Goal: Task Accomplishment & Management: Use online tool/utility

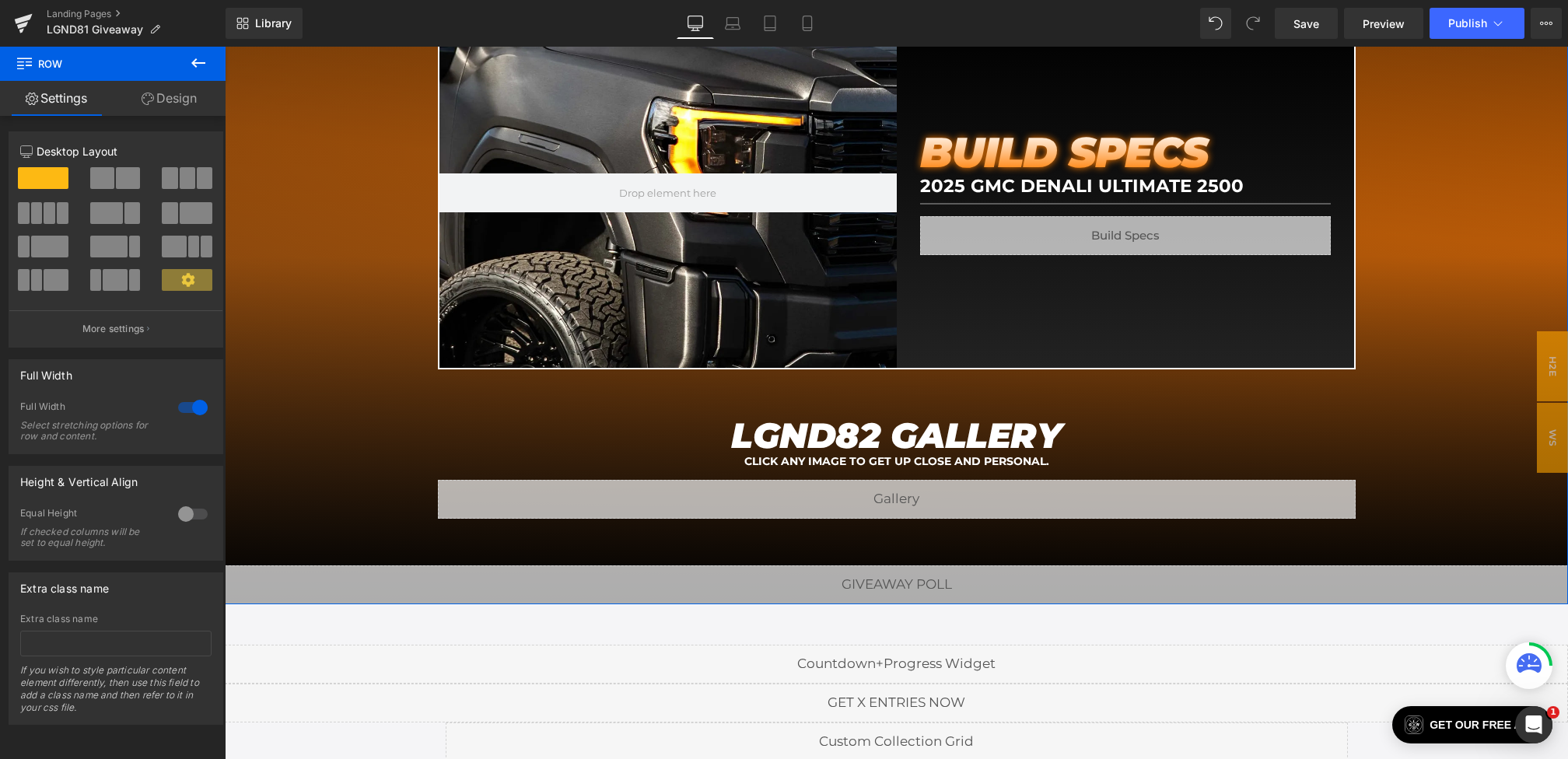
scroll to position [1860, 0]
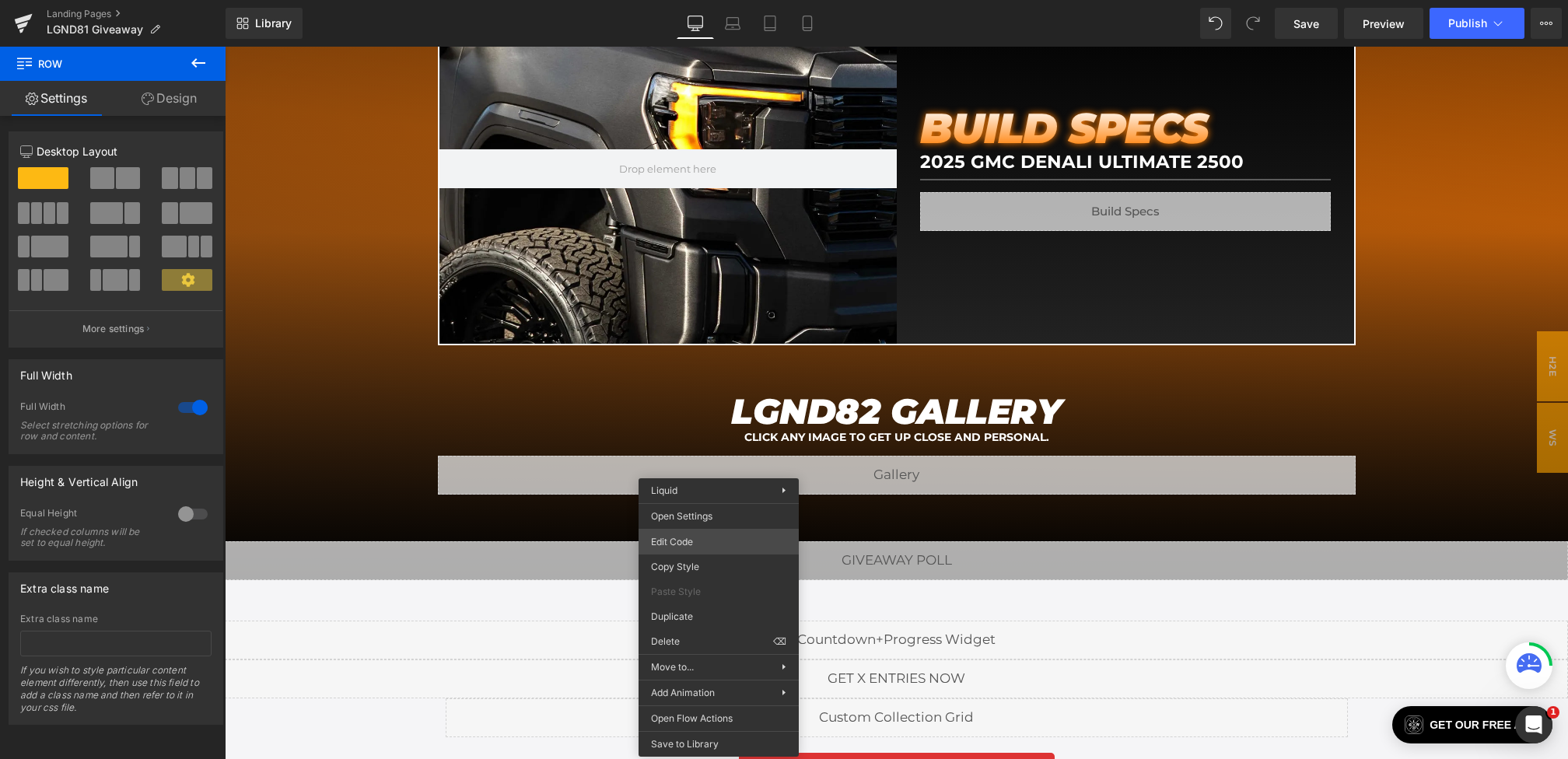
click at [662, 0] on div "Youtube You are previewing how the will restyle your page. You can not edit Ele…" at bounding box center [784, 0] width 1568 height 0
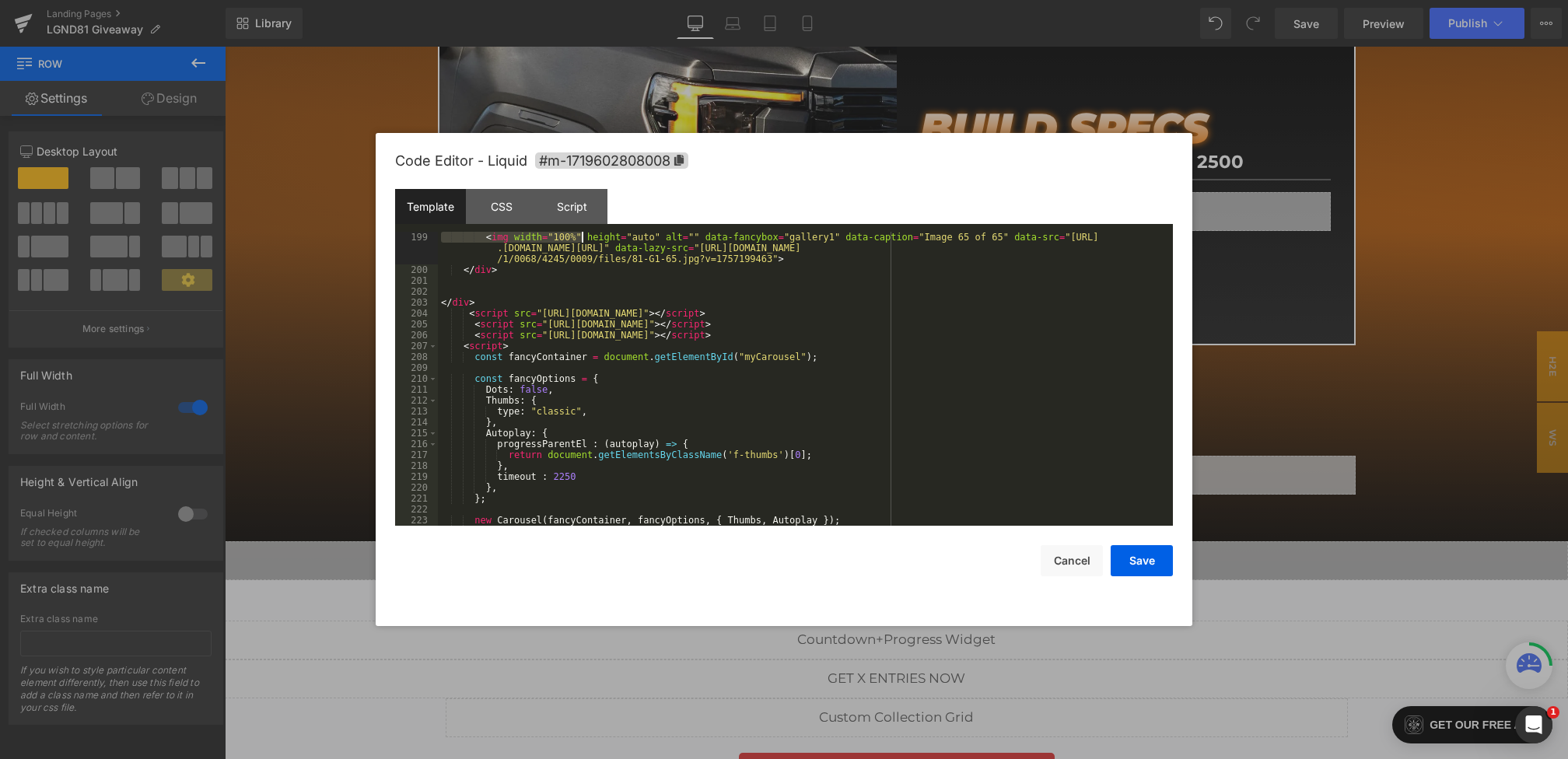
scroll to position [4137, 0]
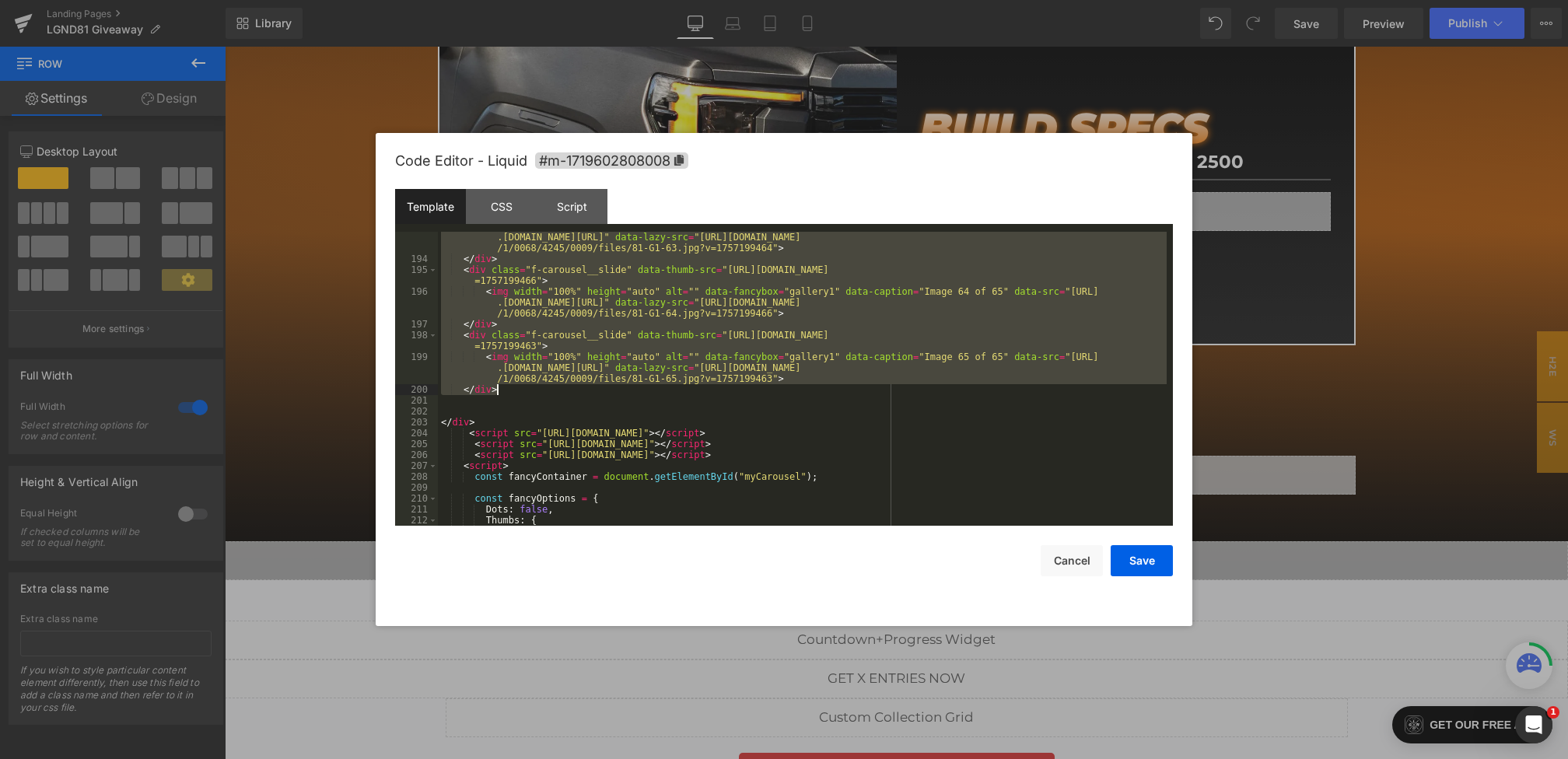
drag, startPoint x: 469, startPoint y: 292, endPoint x: 571, endPoint y: 395, distance: 145.0
click at [571, 395] on div "< img width = "100%" height = "auto" alt = "" data-fancybox = "gallery1" data-c…" at bounding box center [801, 389] width 729 height 337
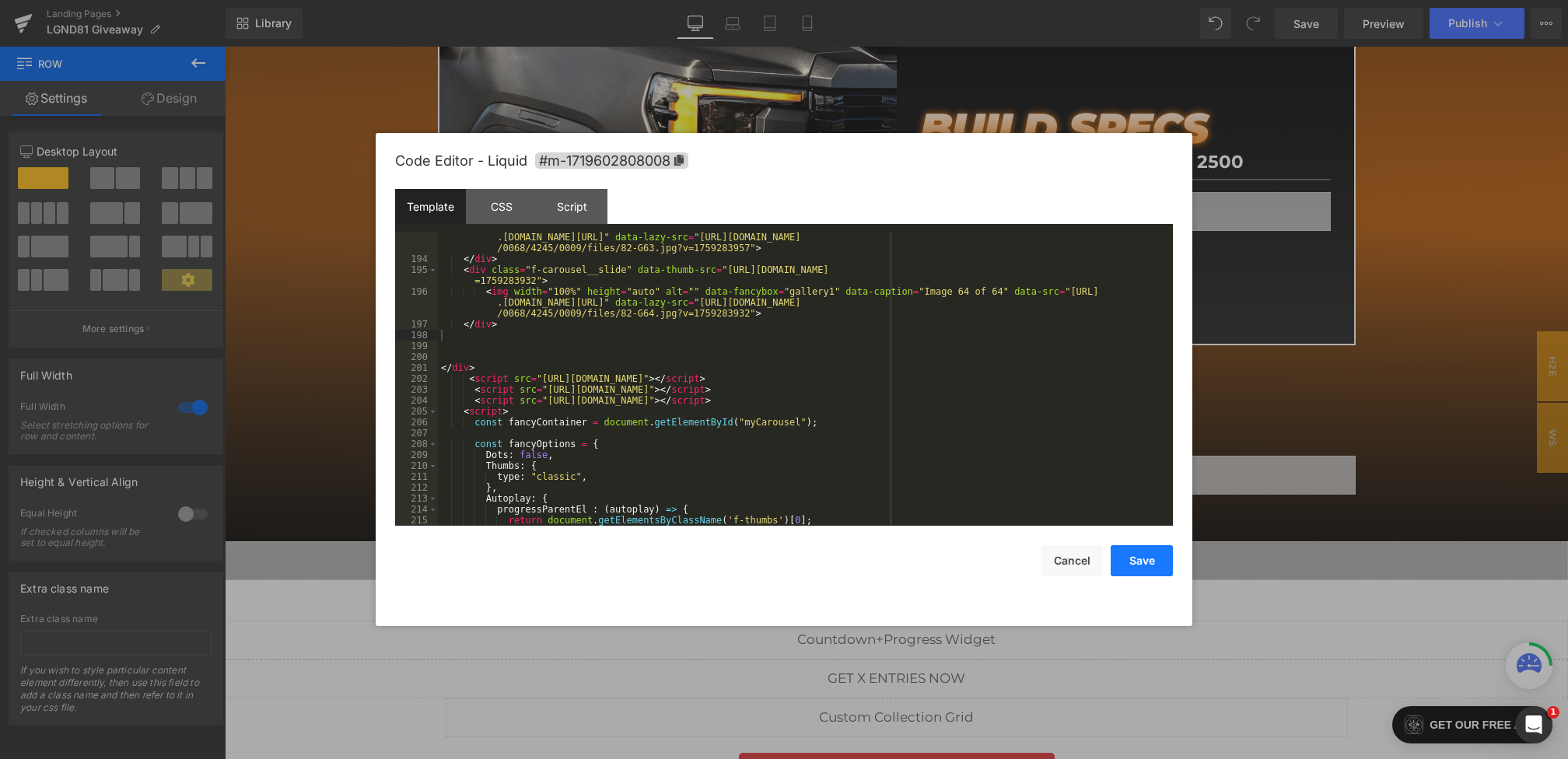
click at [1134, 555] on button "Save" at bounding box center [1141, 560] width 62 height 31
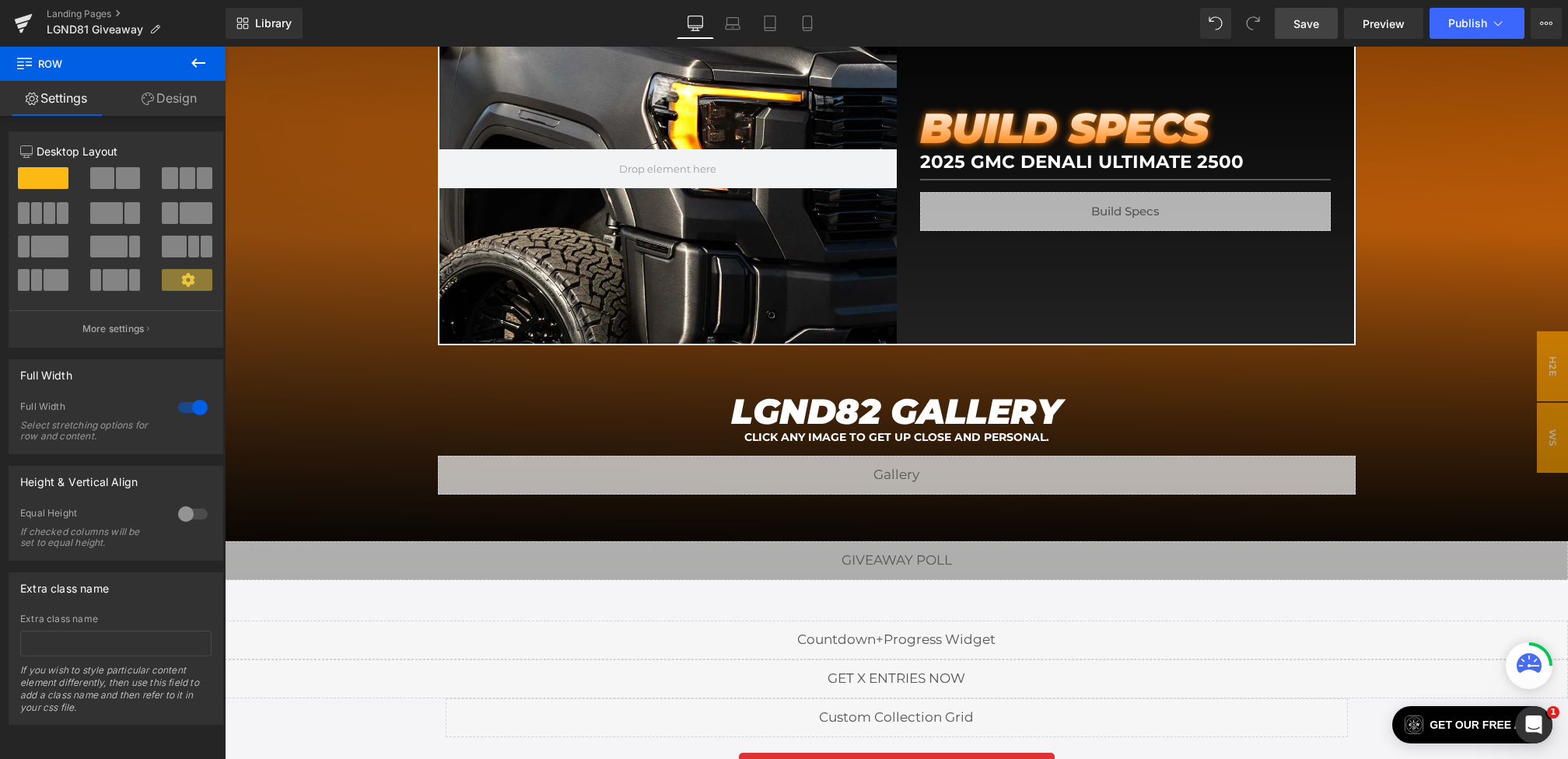
click at [1301, 17] on span "Save" at bounding box center [1306, 24] width 26 height 17
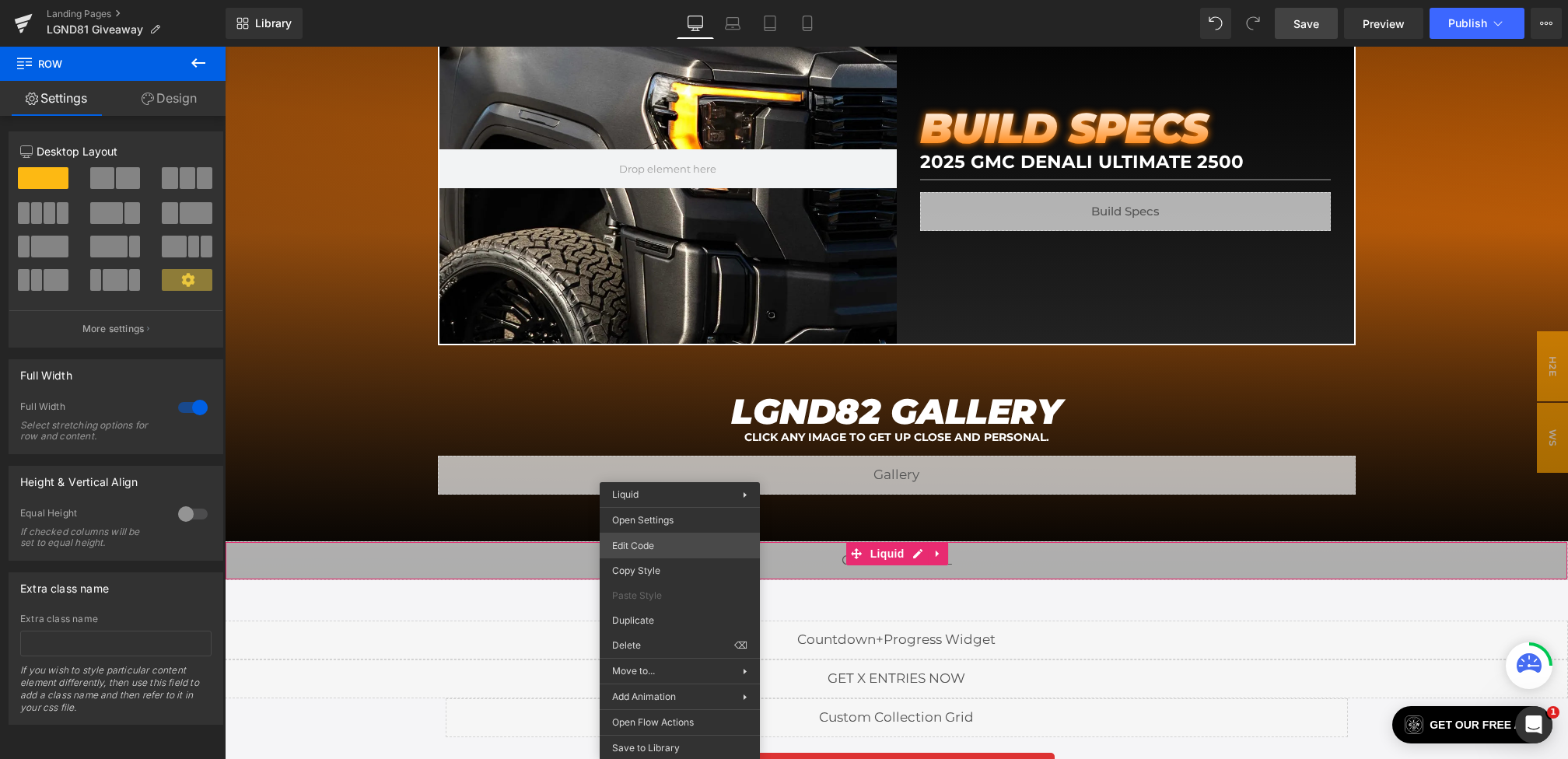
click at [638, 0] on div "Youtube You are previewing how the will restyle your page. You can not edit Ele…" at bounding box center [784, 0] width 1568 height 0
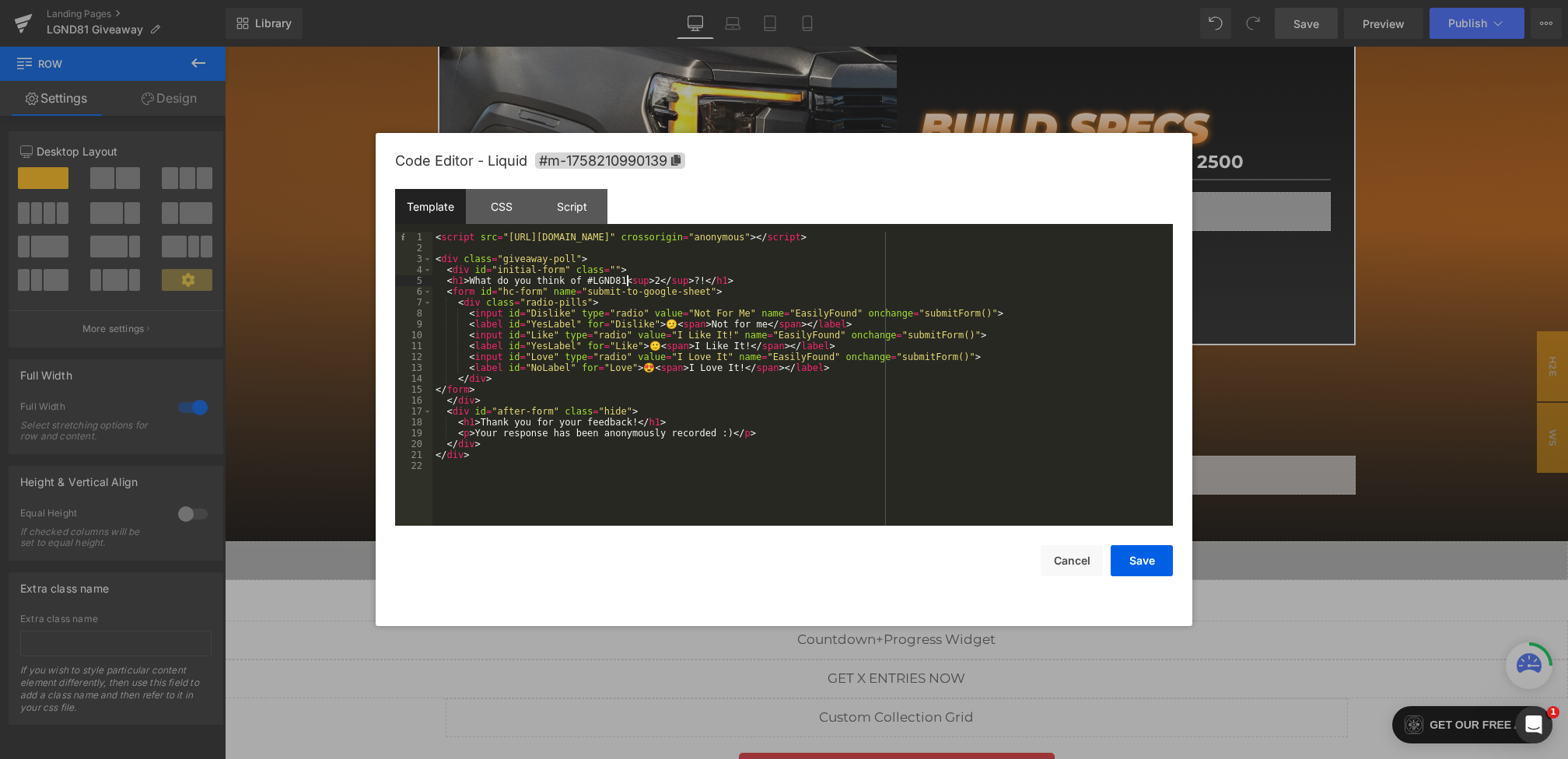
click at [626, 283] on div "< script src = "[URL][DOMAIN_NAME]" crossorigin = "anonymous" > </ script > < d…" at bounding box center [802, 389] width 741 height 316
click at [1142, 550] on button "Save" at bounding box center [1141, 560] width 62 height 31
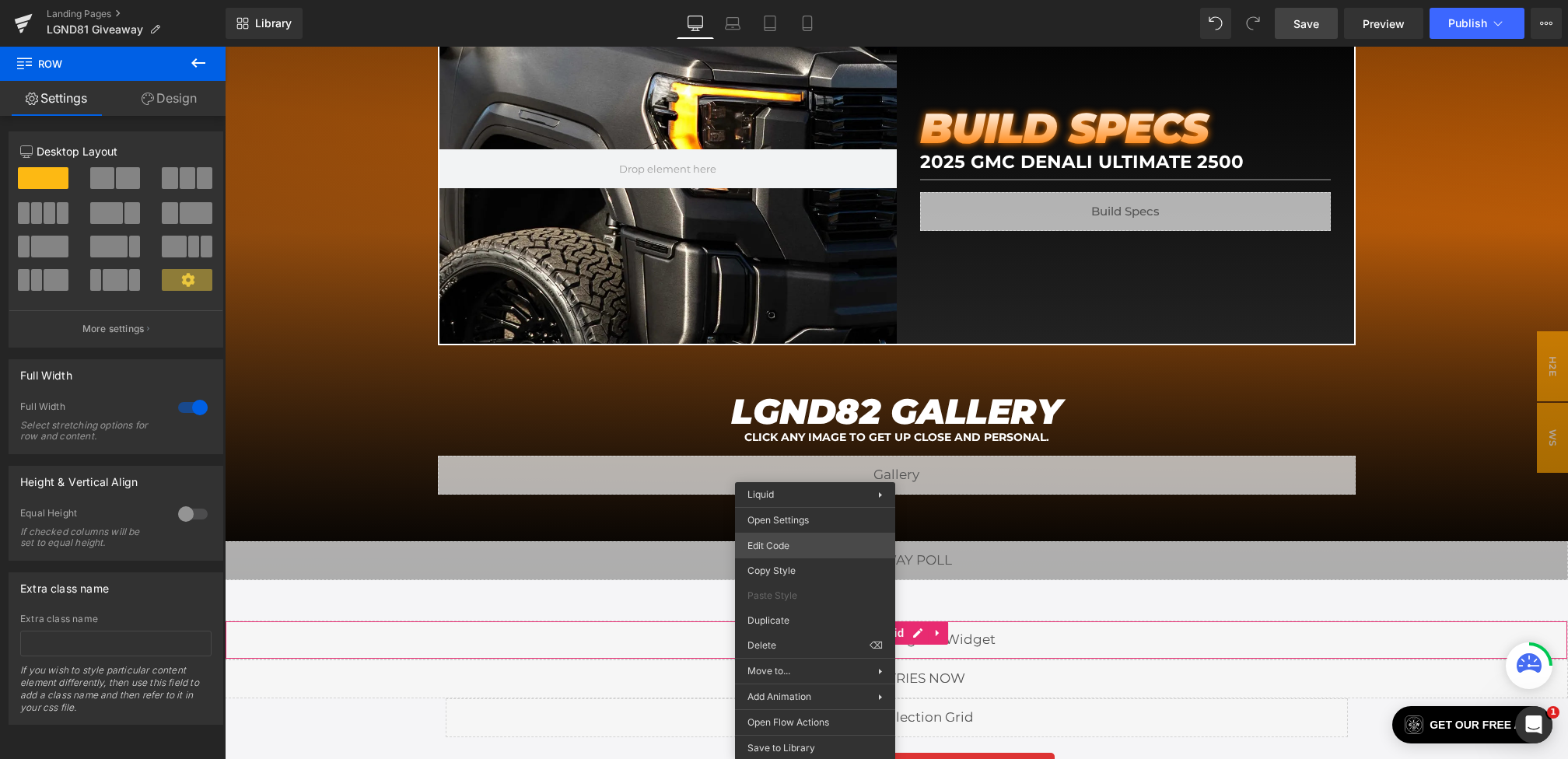
click at [783, 0] on div "Youtube You are previewing how the will restyle your page. You can not edit Ele…" at bounding box center [784, 0] width 1568 height 0
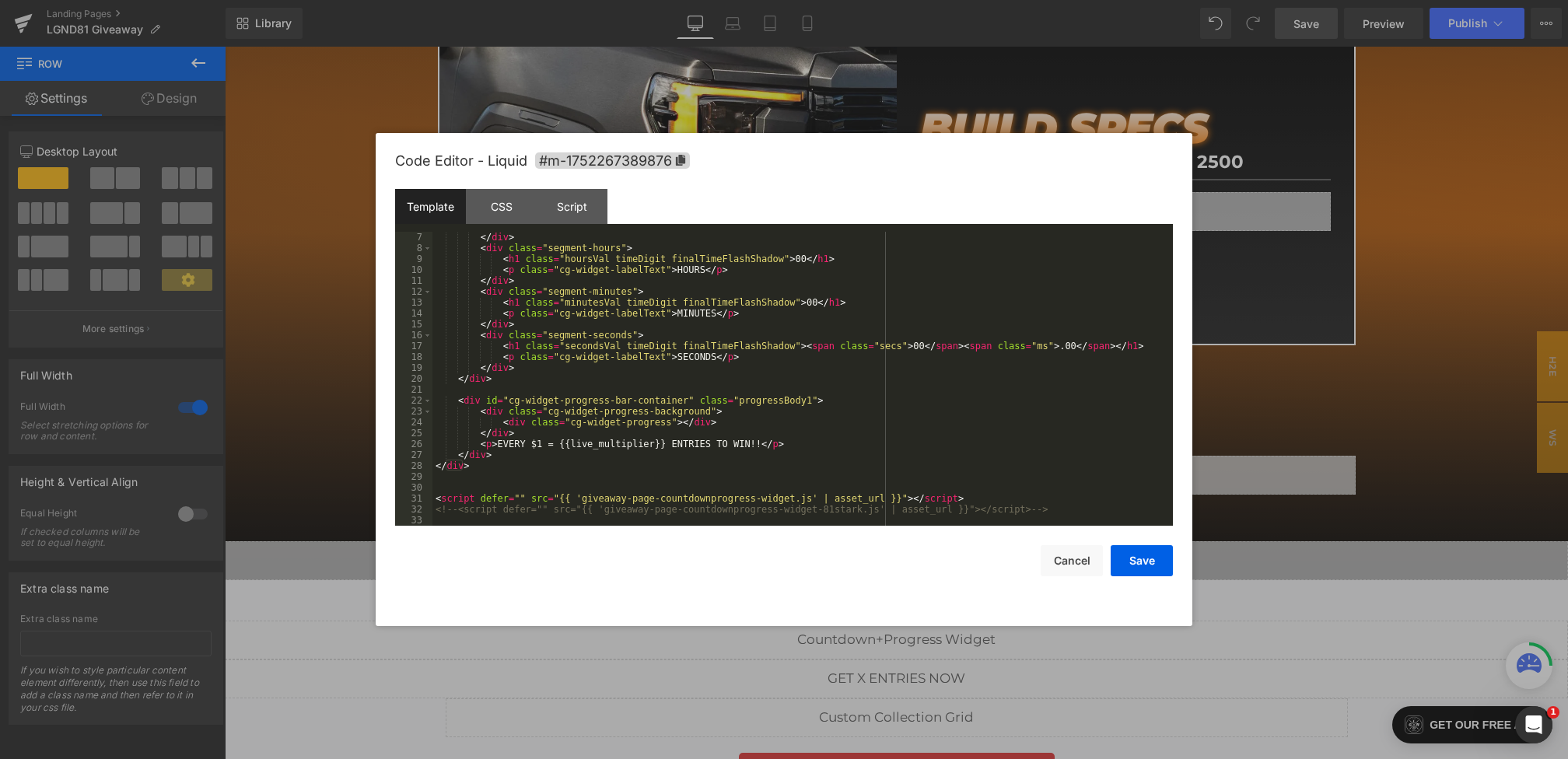
scroll to position [65, 0]
drag, startPoint x: 987, startPoint y: 498, endPoint x: 259, endPoint y: 498, distance: 728.0
click at [259, 498] on body "Youtube You are previewing how the will restyle your page. You can not edit Ele…" at bounding box center [784, 379] width 1568 height 759
drag, startPoint x: 1064, startPoint y: 511, endPoint x: 368, endPoint y: 511, distance: 696.0
click at [368, 511] on body "Youtube You are previewing how the will restyle your page. You can not edit Ele…" at bounding box center [784, 379] width 1568 height 759
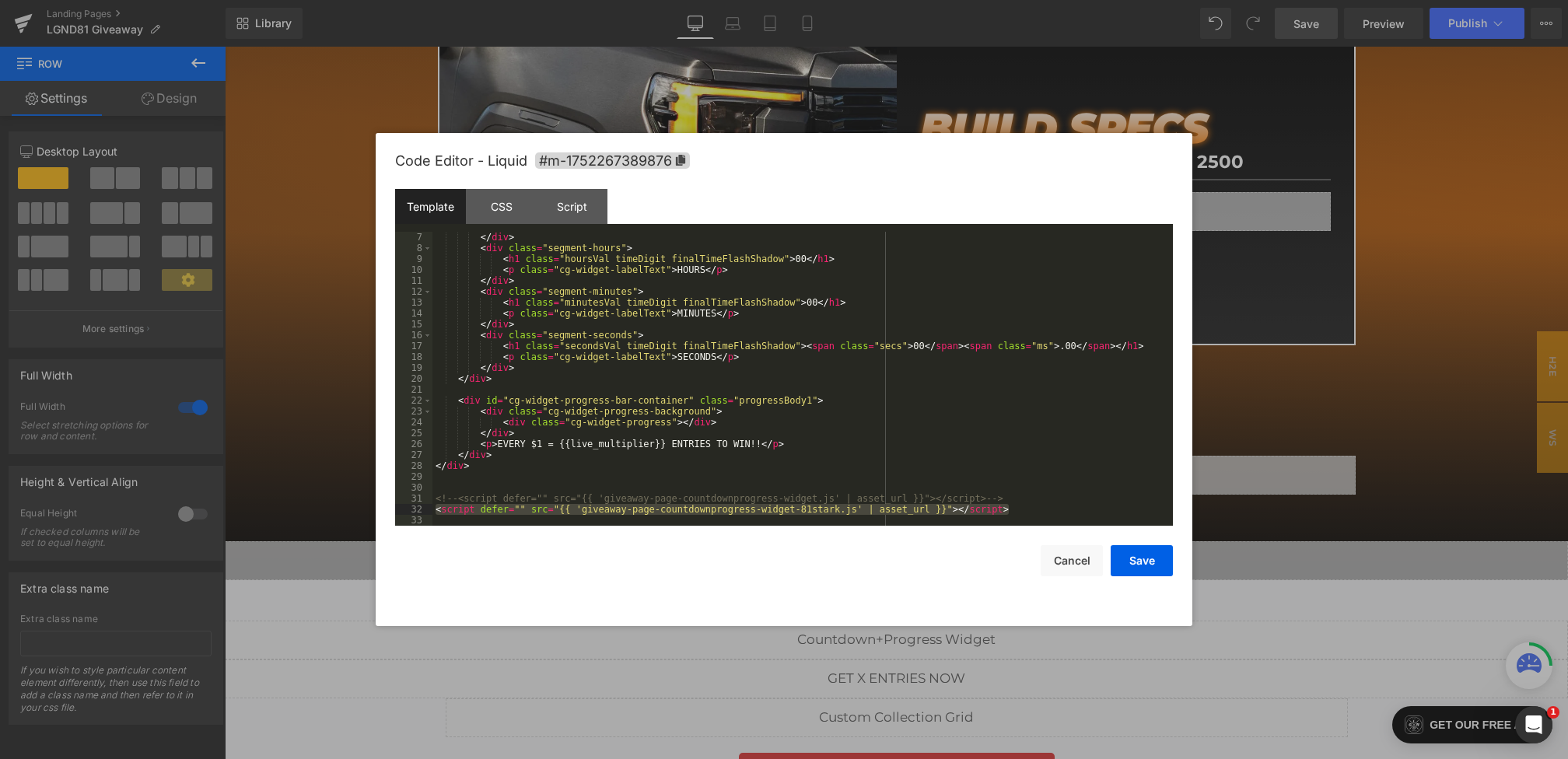
click at [777, 449] on div "</ div > < div class = "segment-hours" > < h1 class = "hoursVal timeDigit final…" at bounding box center [799, 389] width 734 height 316
click at [1137, 554] on button "Save" at bounding box center [1141, 560] width 62 height 31
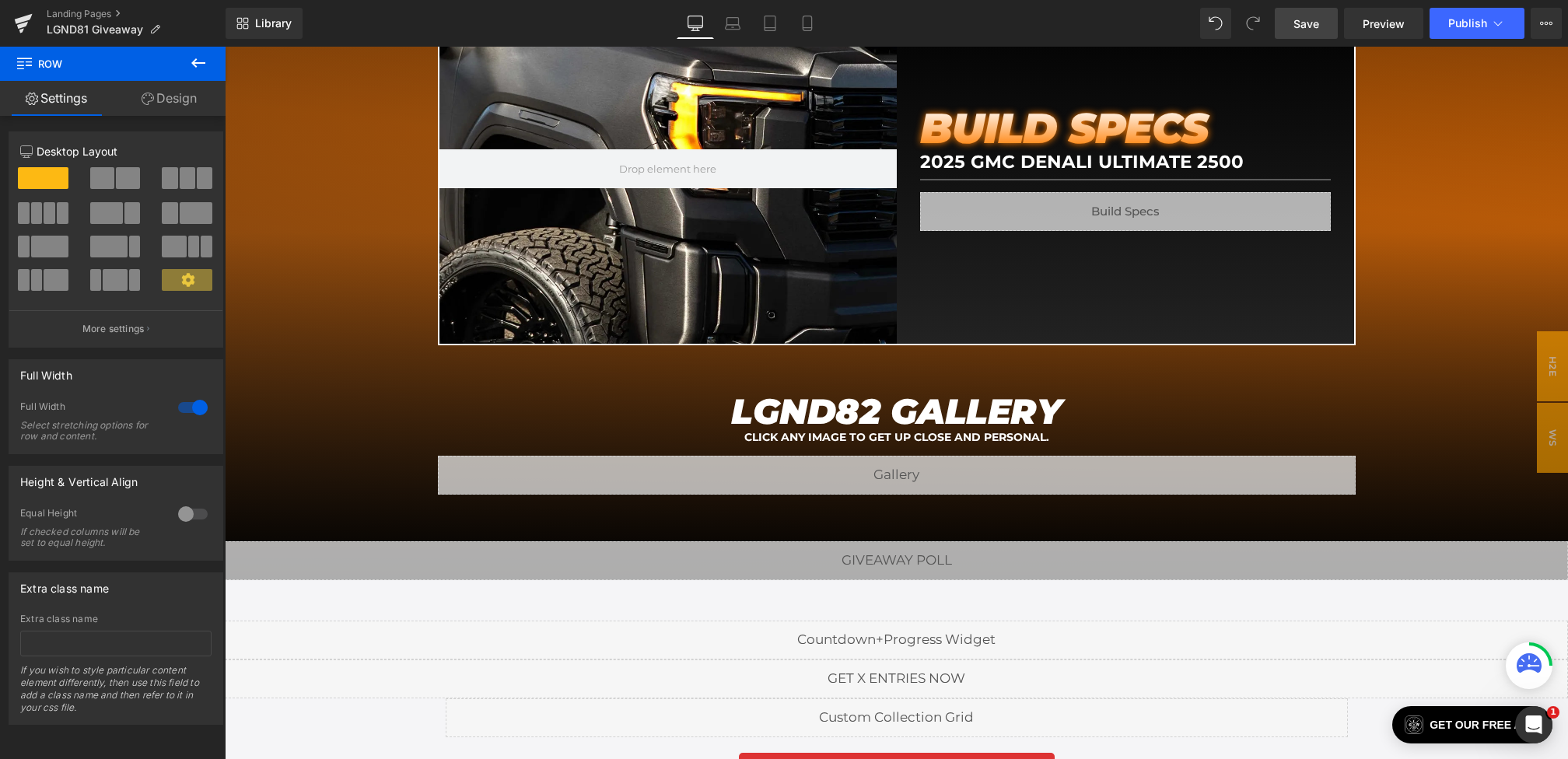
click at [1316, 39] on div "Library Desktop Desktop Laptop Tablet Mobile Save Preview Publish Scheduled Vie…" at bounding box center [896, 23] width 1342 height 47
click at [1313, 25] on span "Save" at bounding box center [1306, 24] width 26 height 17
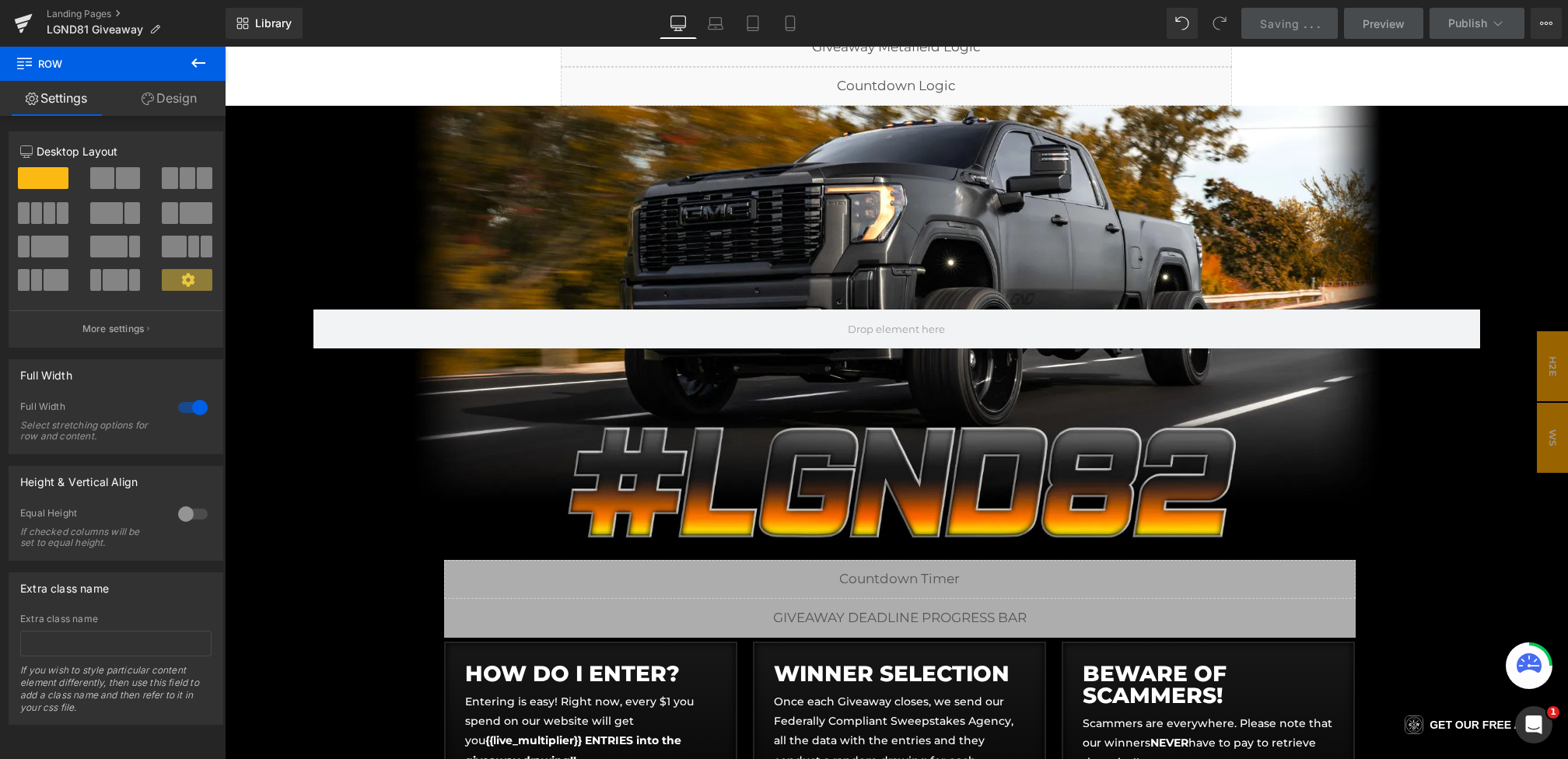
scroll to position [0, 0]
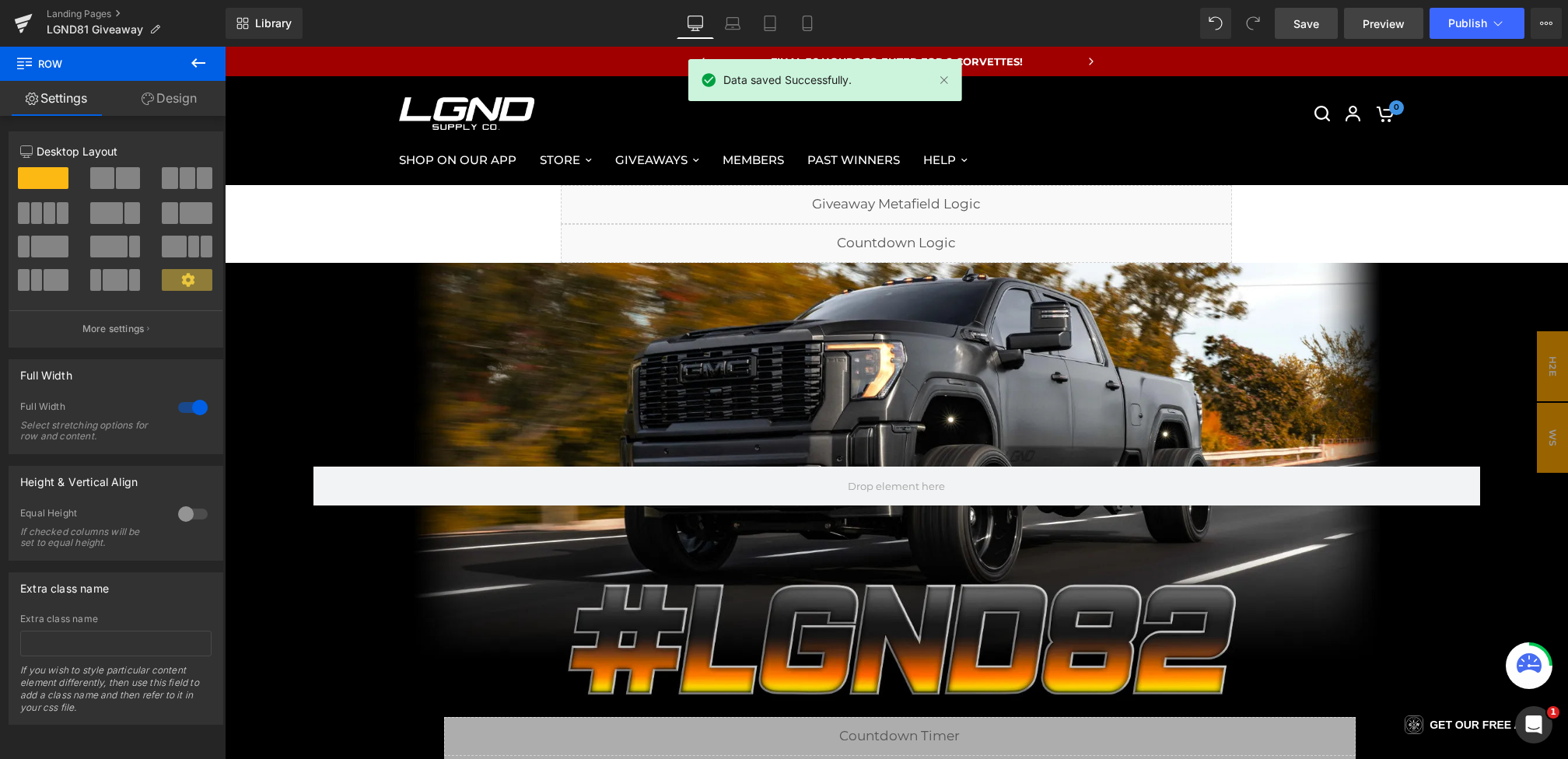
click at [1374, 19] on span "Preview" at bounding box center [1383, 24] width 42 height 17
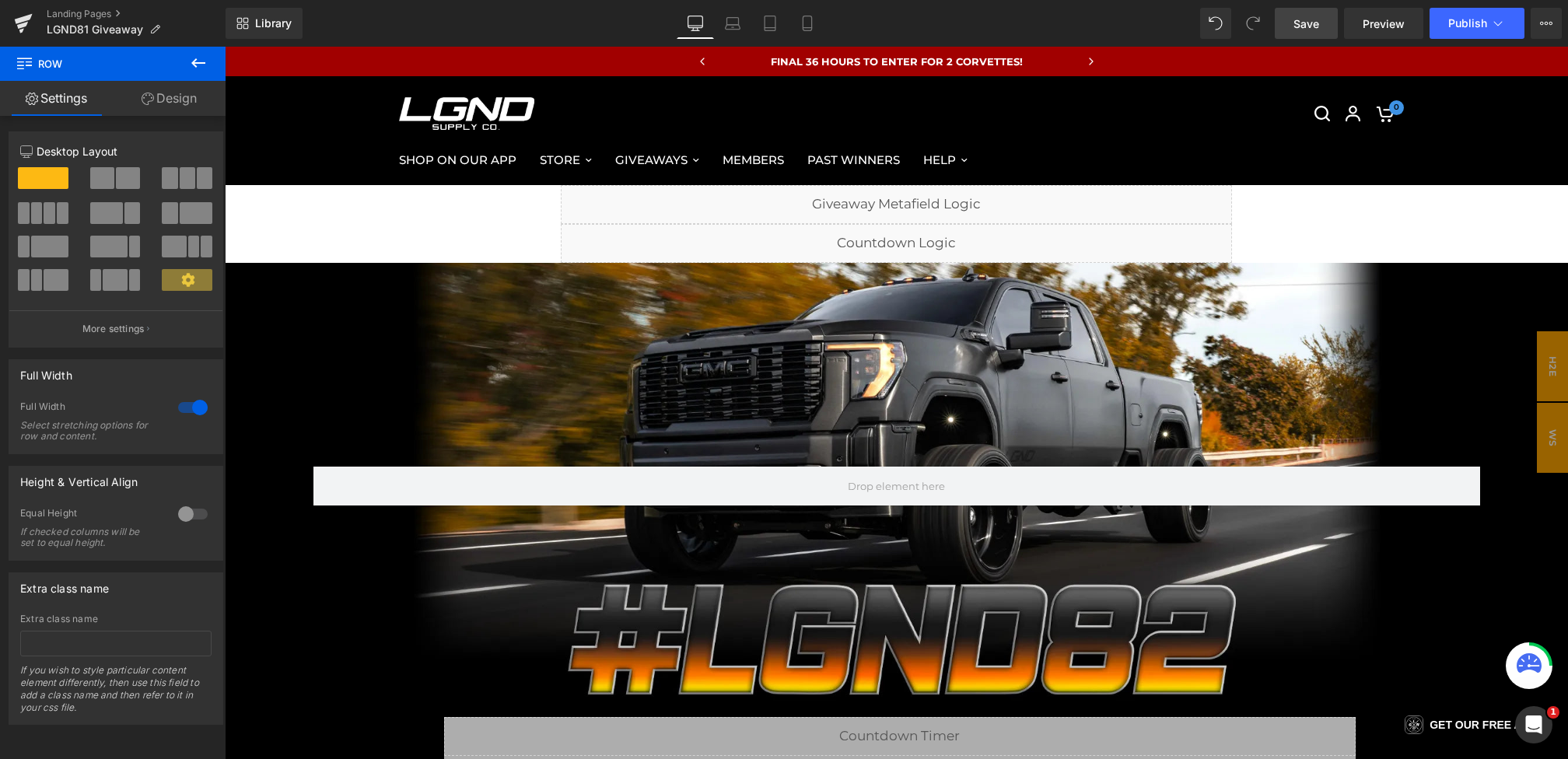
click at [1286, 27] on link "Save" at bounding box center [1306, 22] width 63 height 31
click at [1316, 19] on span "Save" at bounding box center [1306, 24] width 26 height 17
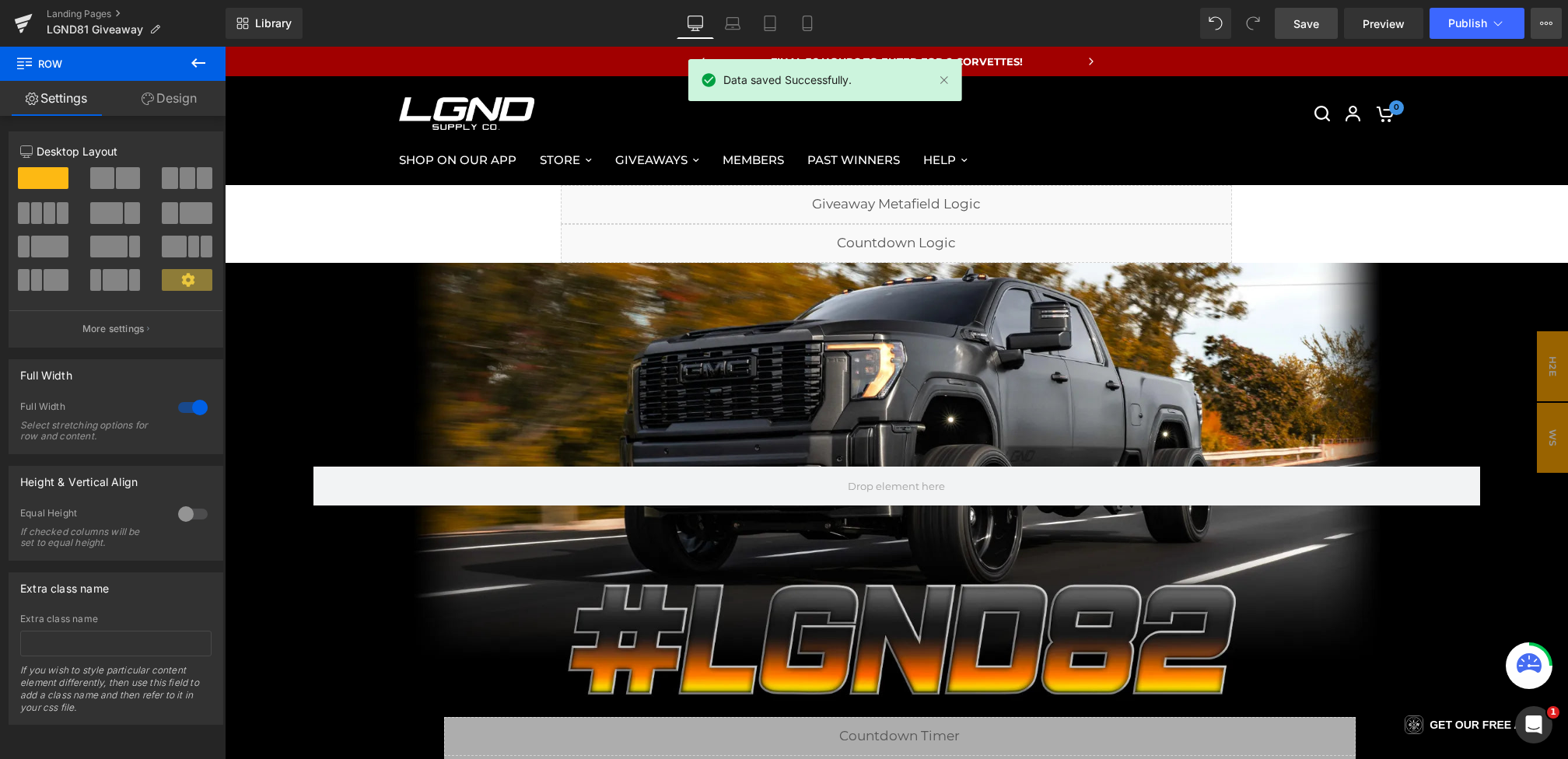
click at [1555, 20] on button "View Live Page View with current Template Save Template to Library Schedule Pub…" at bounding box center [1546, 22] width 31 height 31
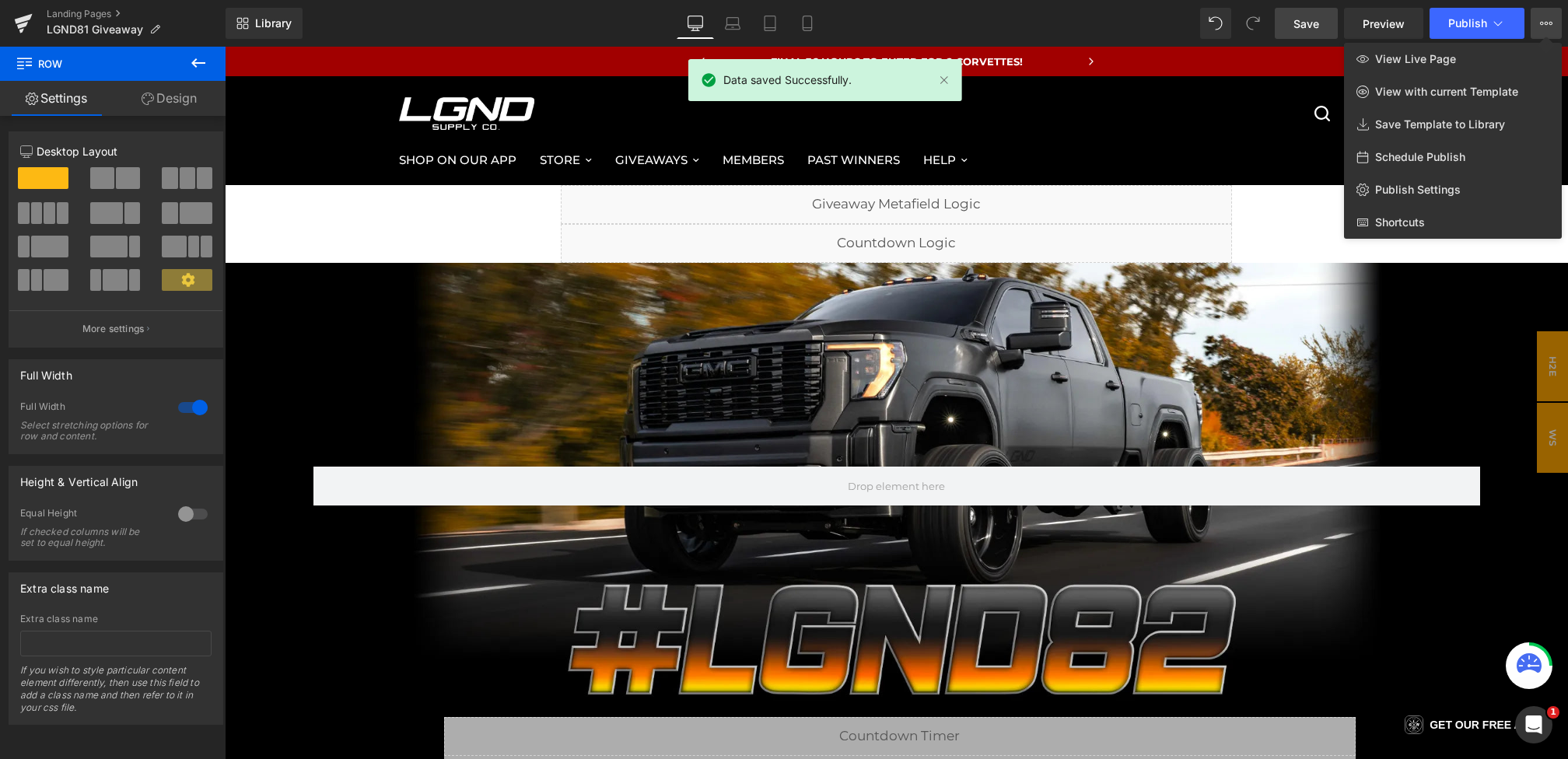
click at [1447, 158] on span "Schedule Publish" at bounding box center [1420, 157] width 90 height 14
select select
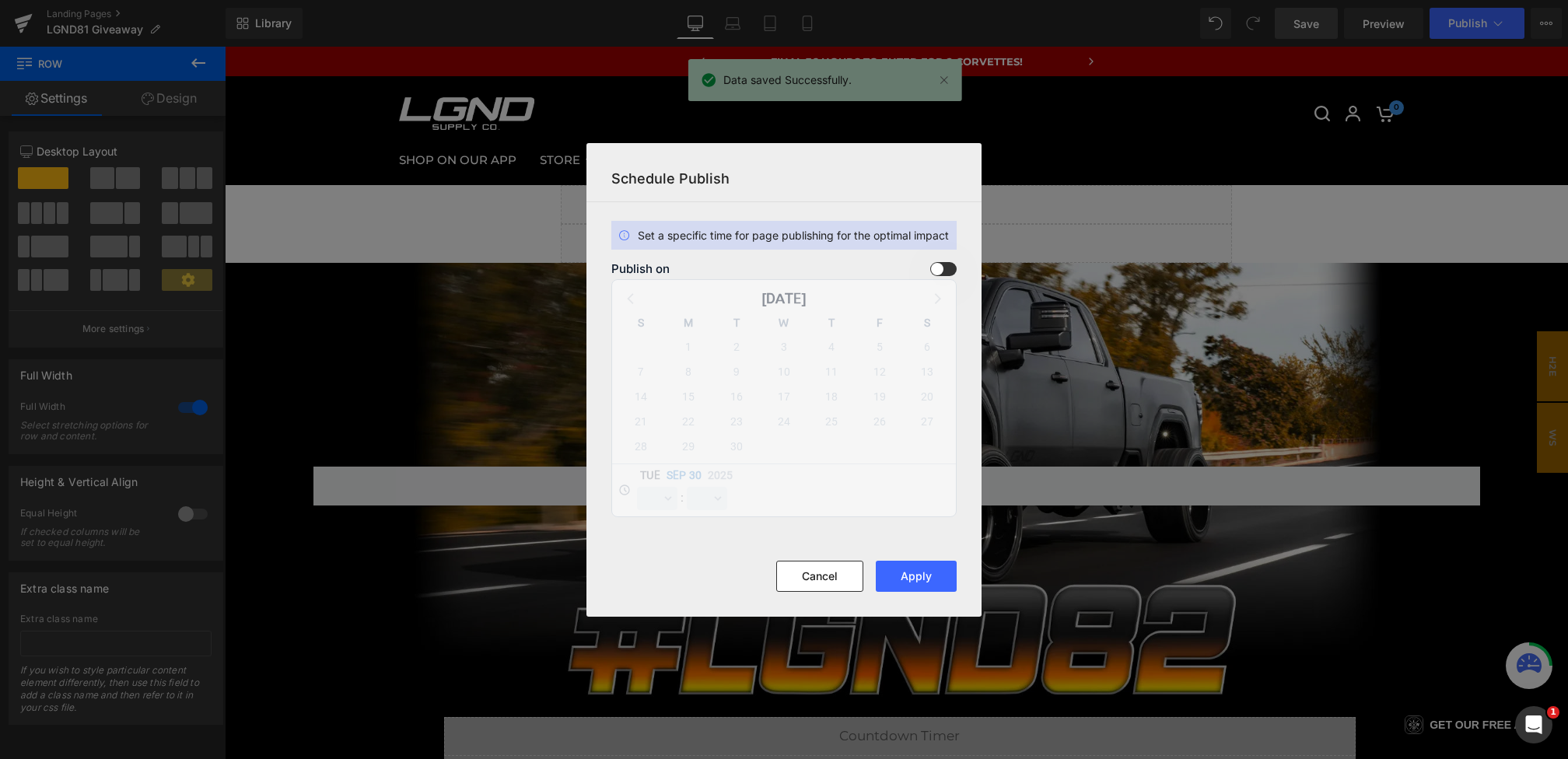
click at [954, 268] on span at bounding box center [943, 269] width 27 height 14
click at [0, 0] on input "checkbox" at bounding box center [0, 0] width 0 height 0
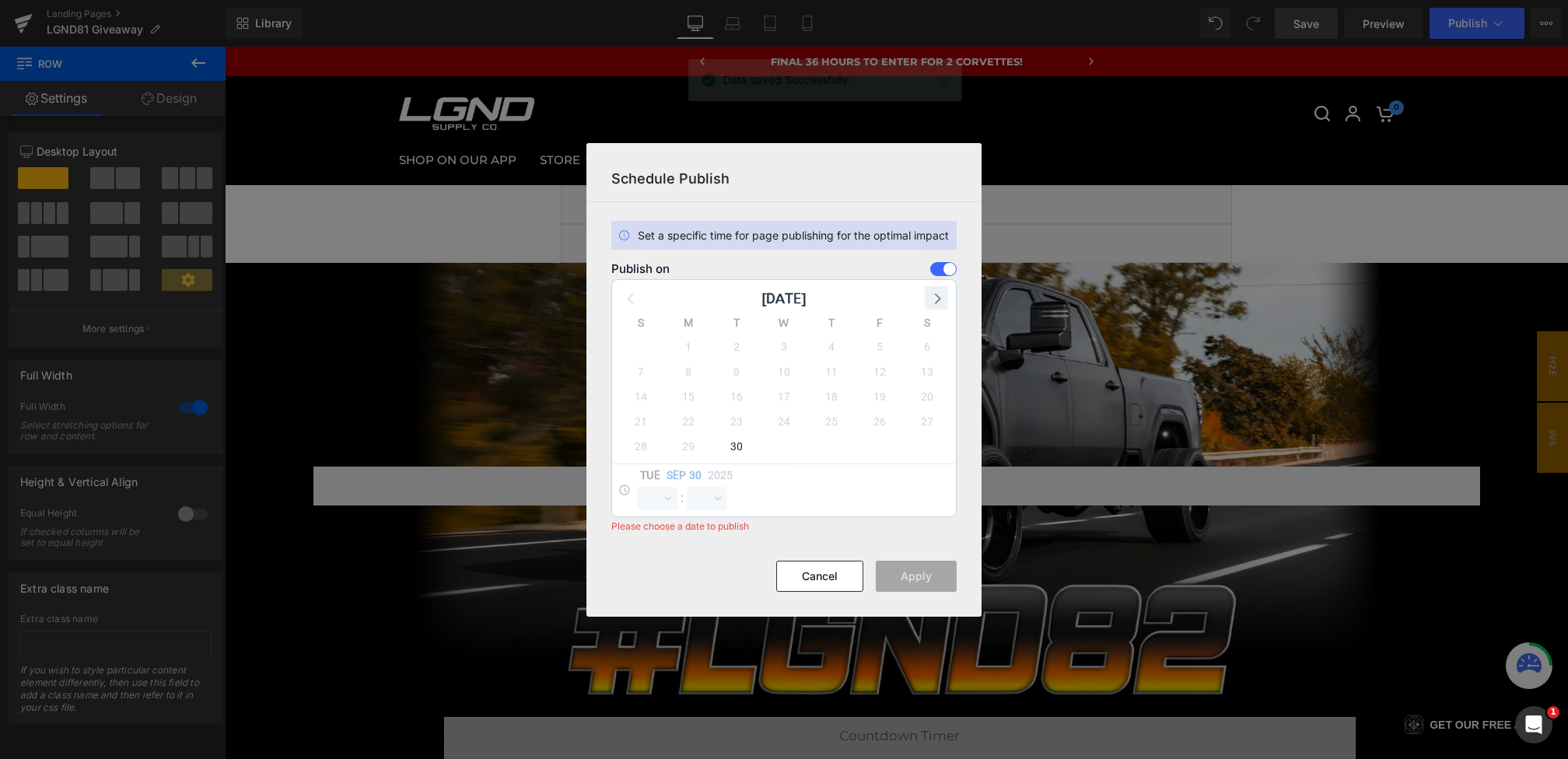
click at [946, 302] on icon at bounding box center [936, 297] width 20 height 20
click at [779, 344] on span "1" at bounding box center [784, 347] width 22 height 22
select select "22"
select select "14"
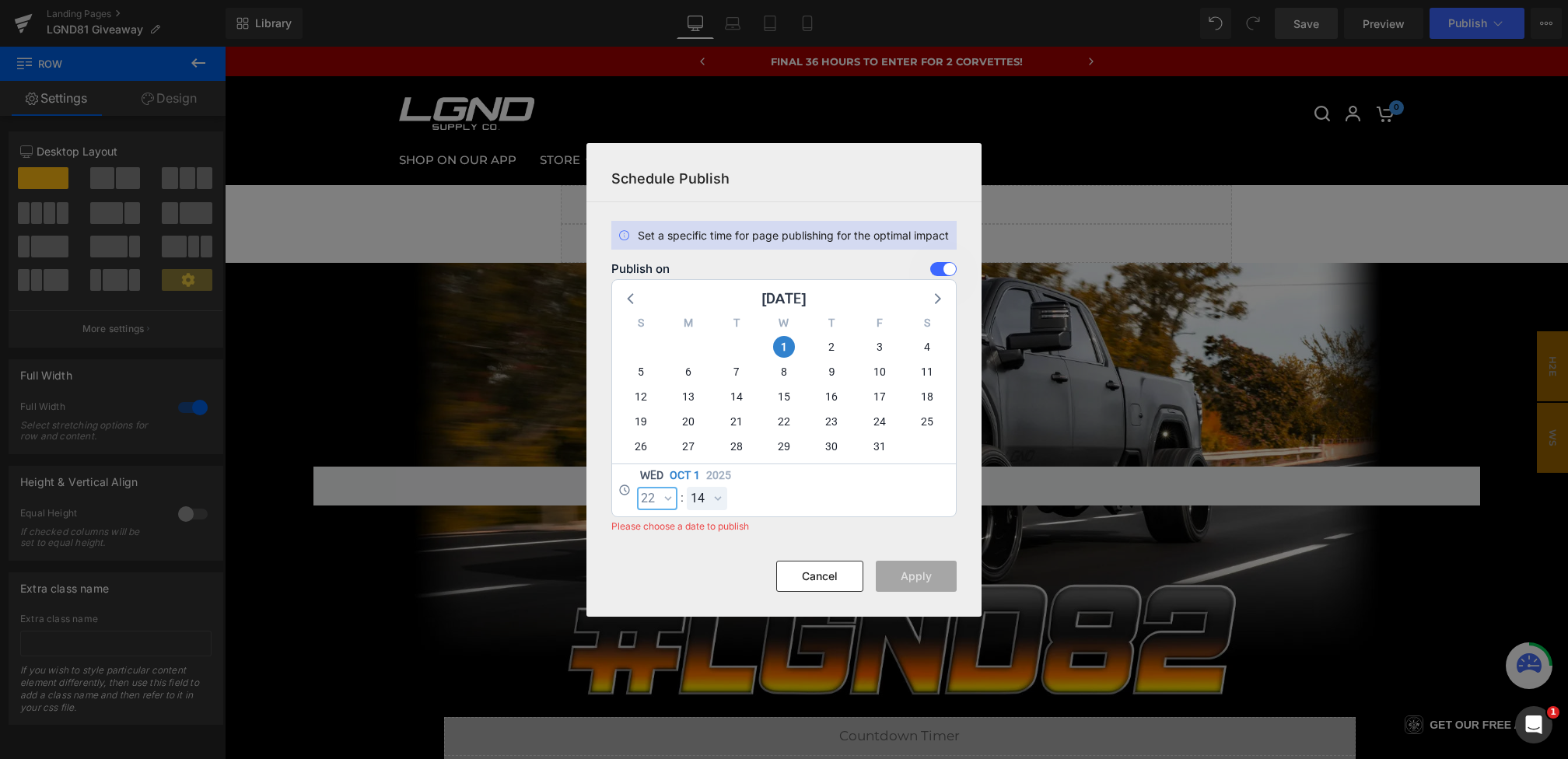
click at [659, 496] on select "00 01 02 03 04 05 06 07 08 09 10 11 12 13 14 15 16 17 18 19 20 21 22 23" at bounding box center [657, 498] width 41 height 23
click at [637, 487] on select "00 01 02 03 04 05 06 07 08 09 10 11 12 13 14 15 16 17 18 19 20 21 22 23" at bounding box center [657, 498] width 41 height 23
select select "0"
click at [712, 497] on select "00 01 02 03 04 05 06 07 08 09 10 11 12 13 14 15 16 17 18 19 20 21 22 23 24 25 2…" at bounding box center [707, 498] width 41 height 23
click at [687, 487] on select "00 01 02 03 04 05 06 07 08 09 10 11 12 13 14 15 16 17 18 19 20 21 22 23 24 25 2…" at bounding box center [707, 498] width 41 height 23
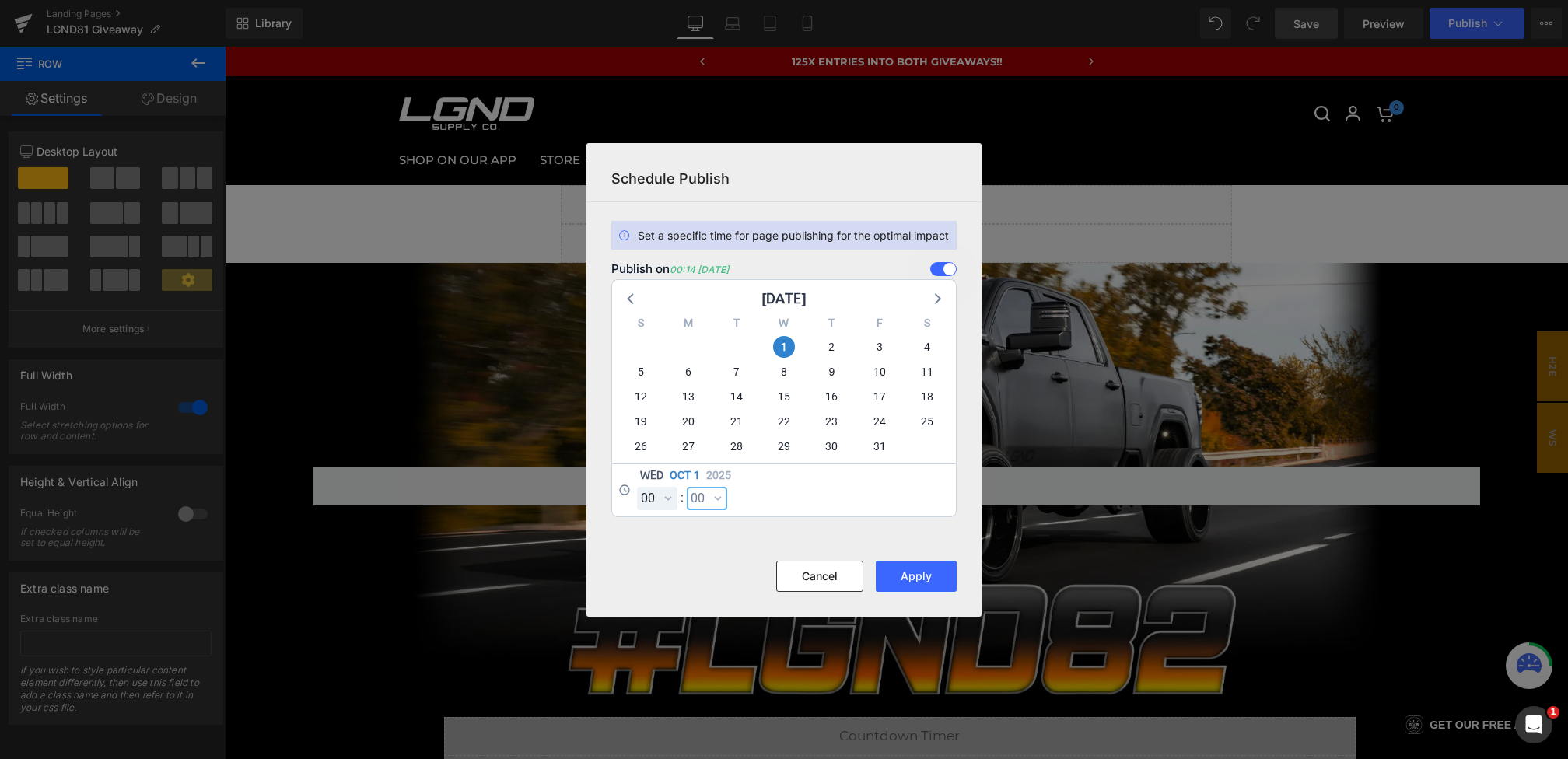
select select "0"
click at [916, 567] on button "Apply" at bounding box center [916, 576] width 81 height 31
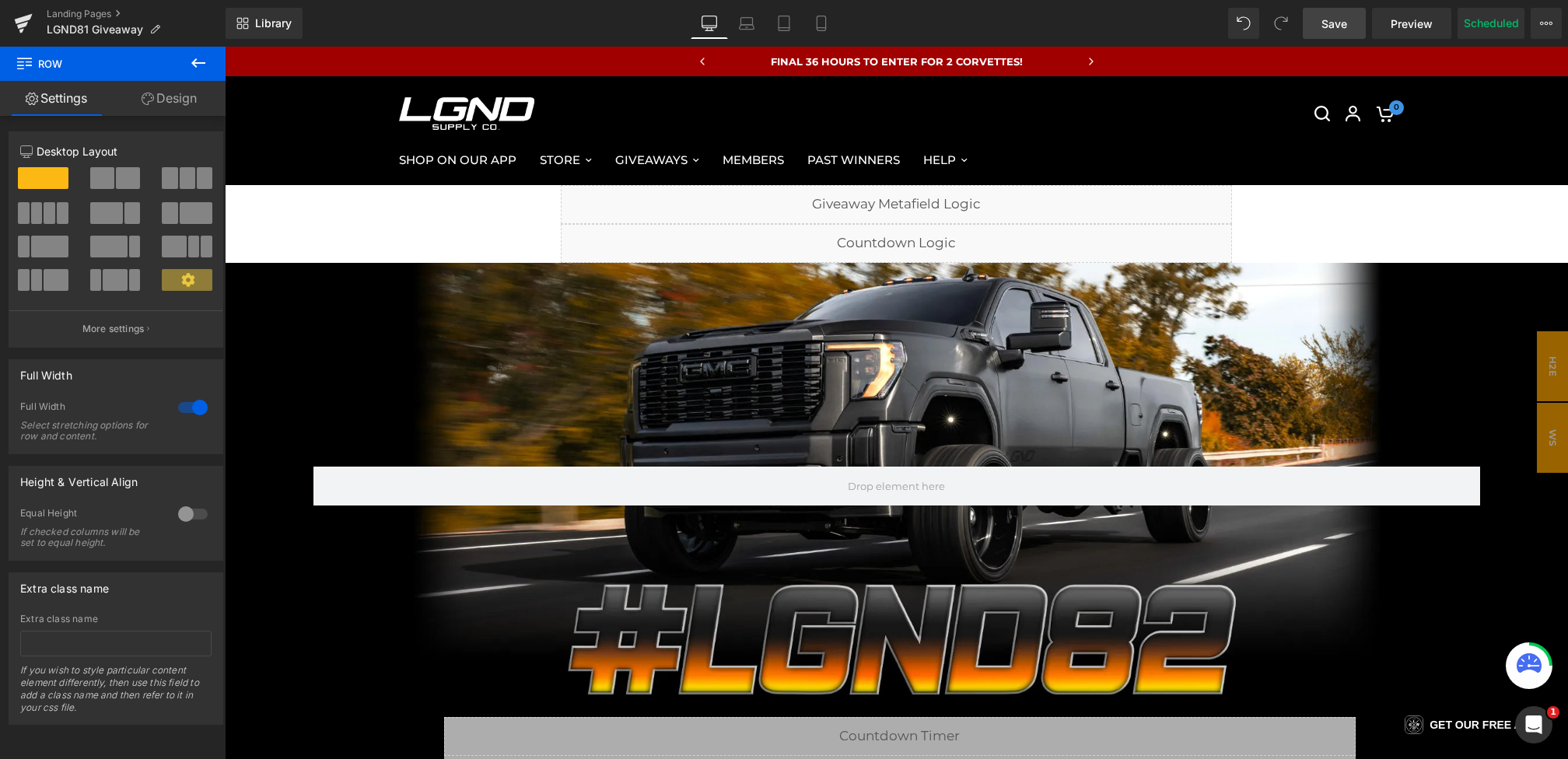
click at [1312, 29] on link "Save" at bounding box center [1334, 22] width 63 height 31
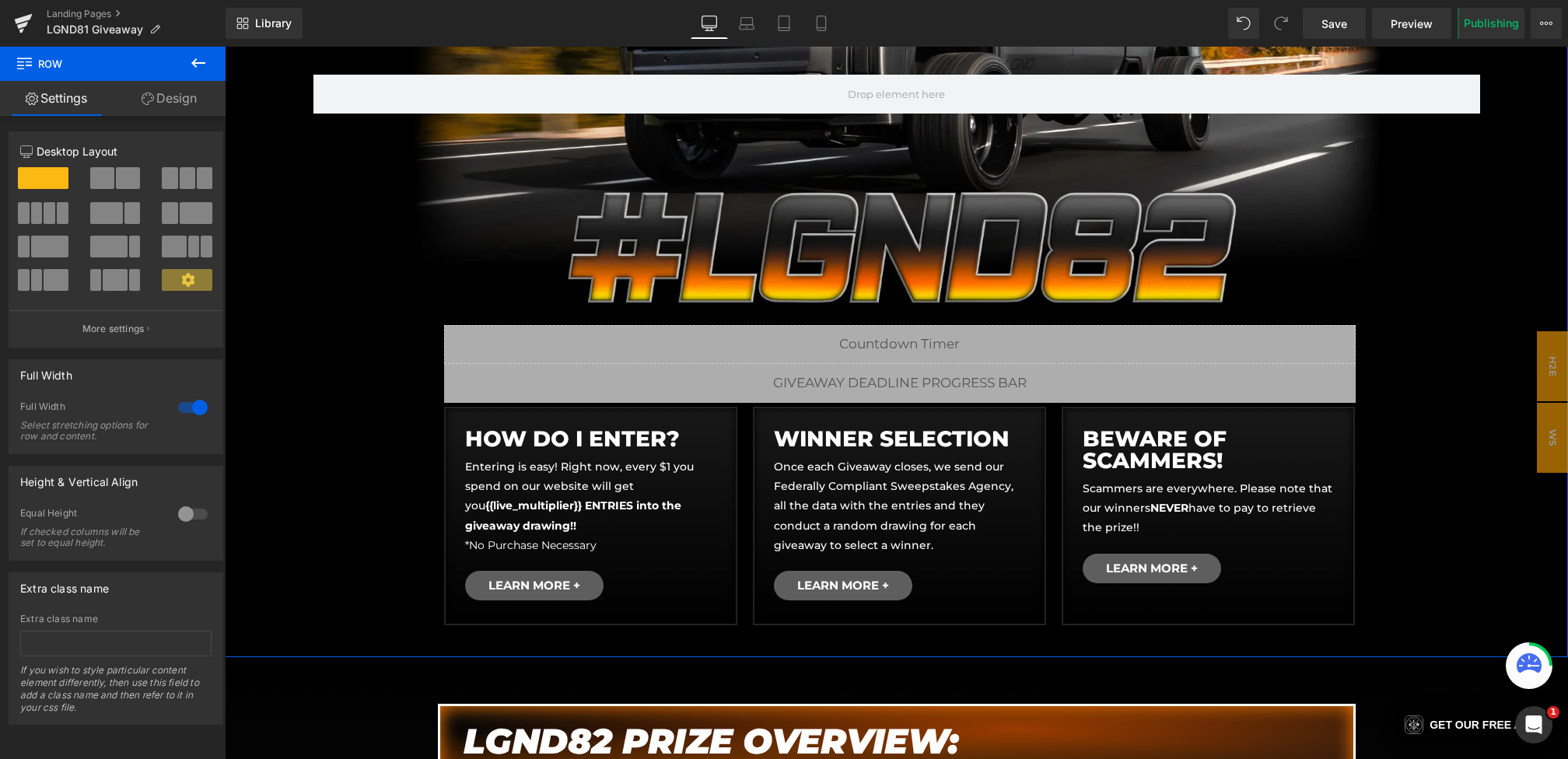
scroll to position [472, 0]
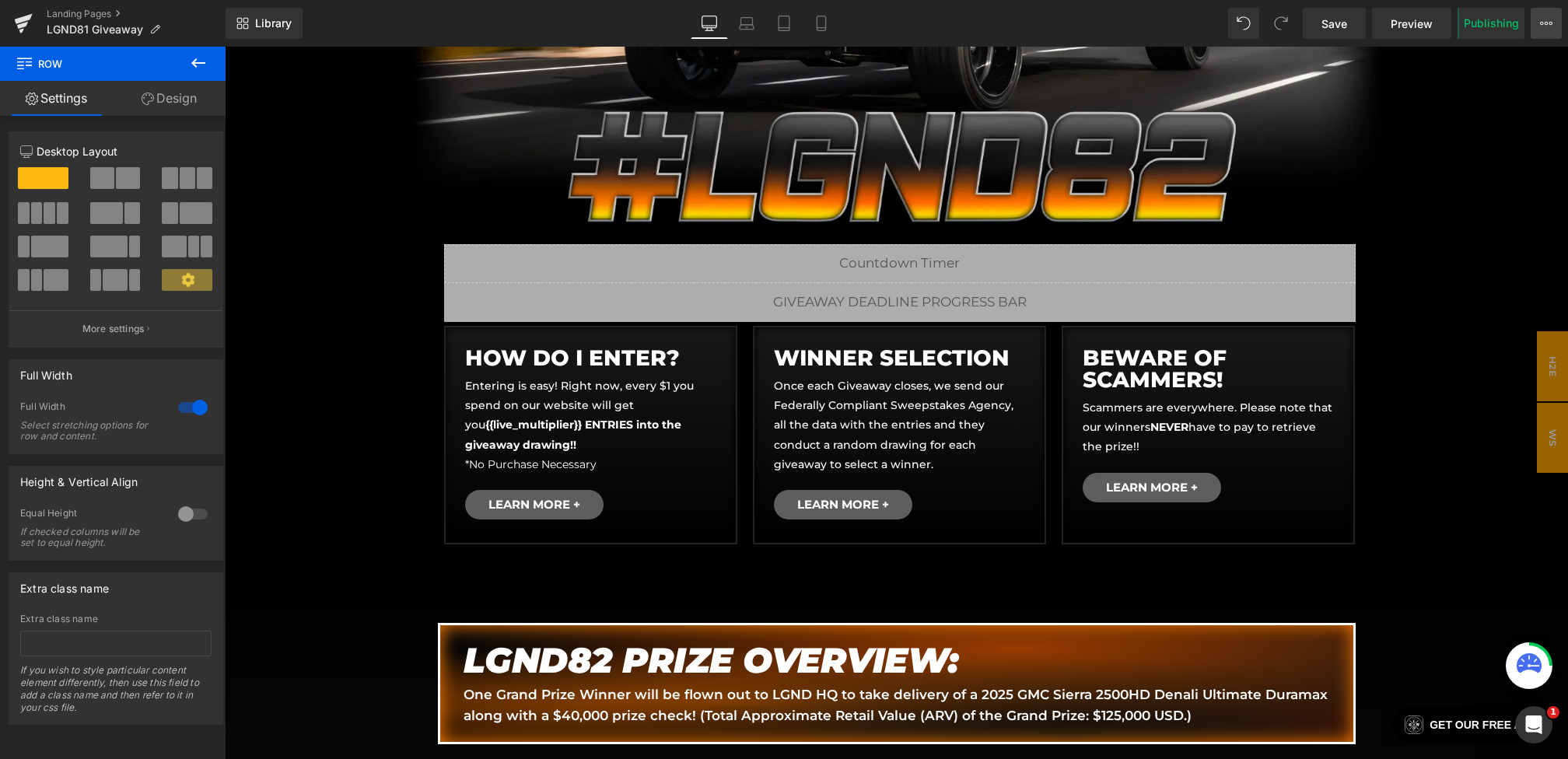
click at [1545, 26] on icon at bounding box center [1546, 23] width 12 height 12
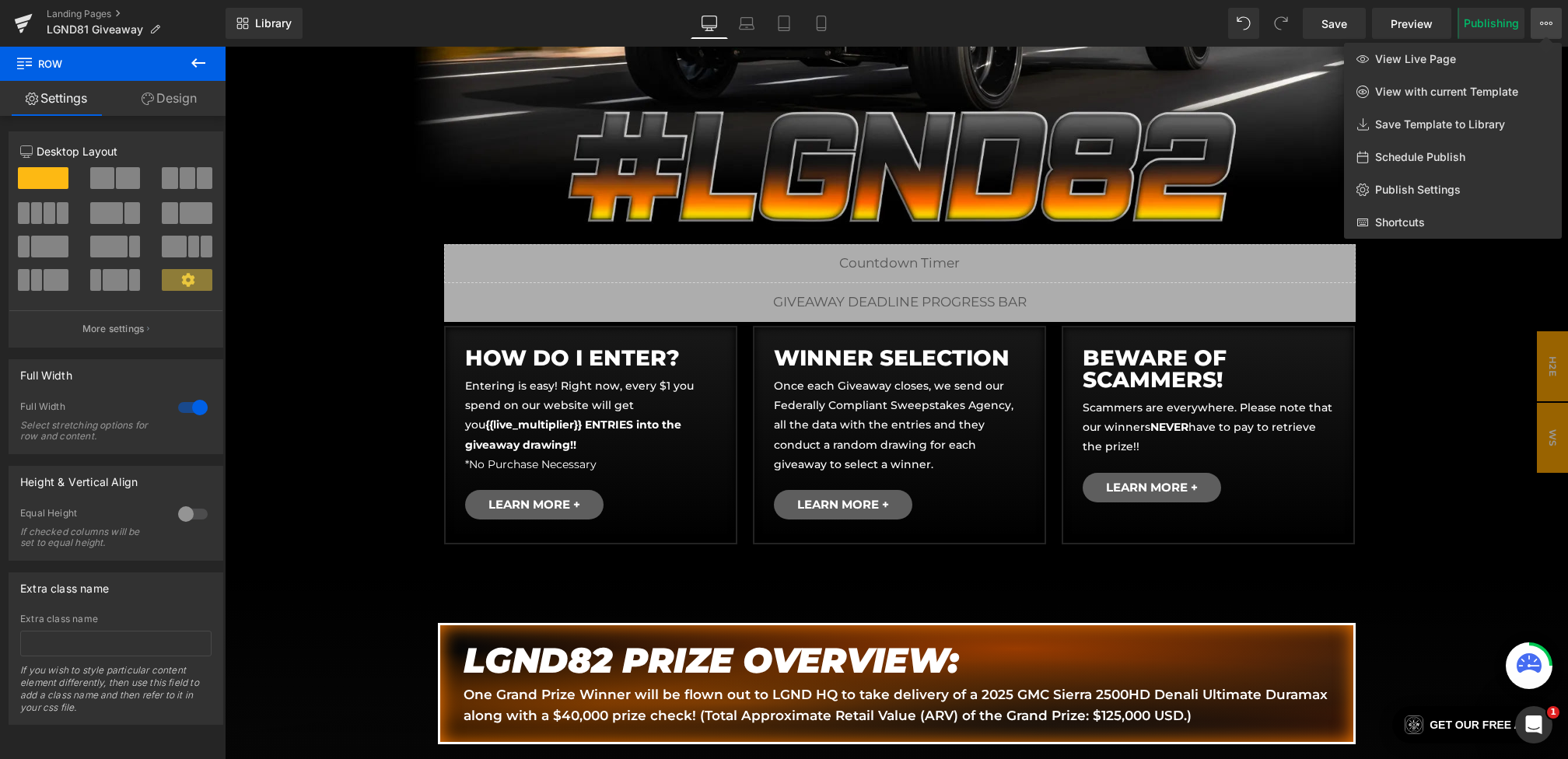
click at [1416, 165] on div "Schedule Publish" at bounding box center [1452, 157] width 217 height 32
select select
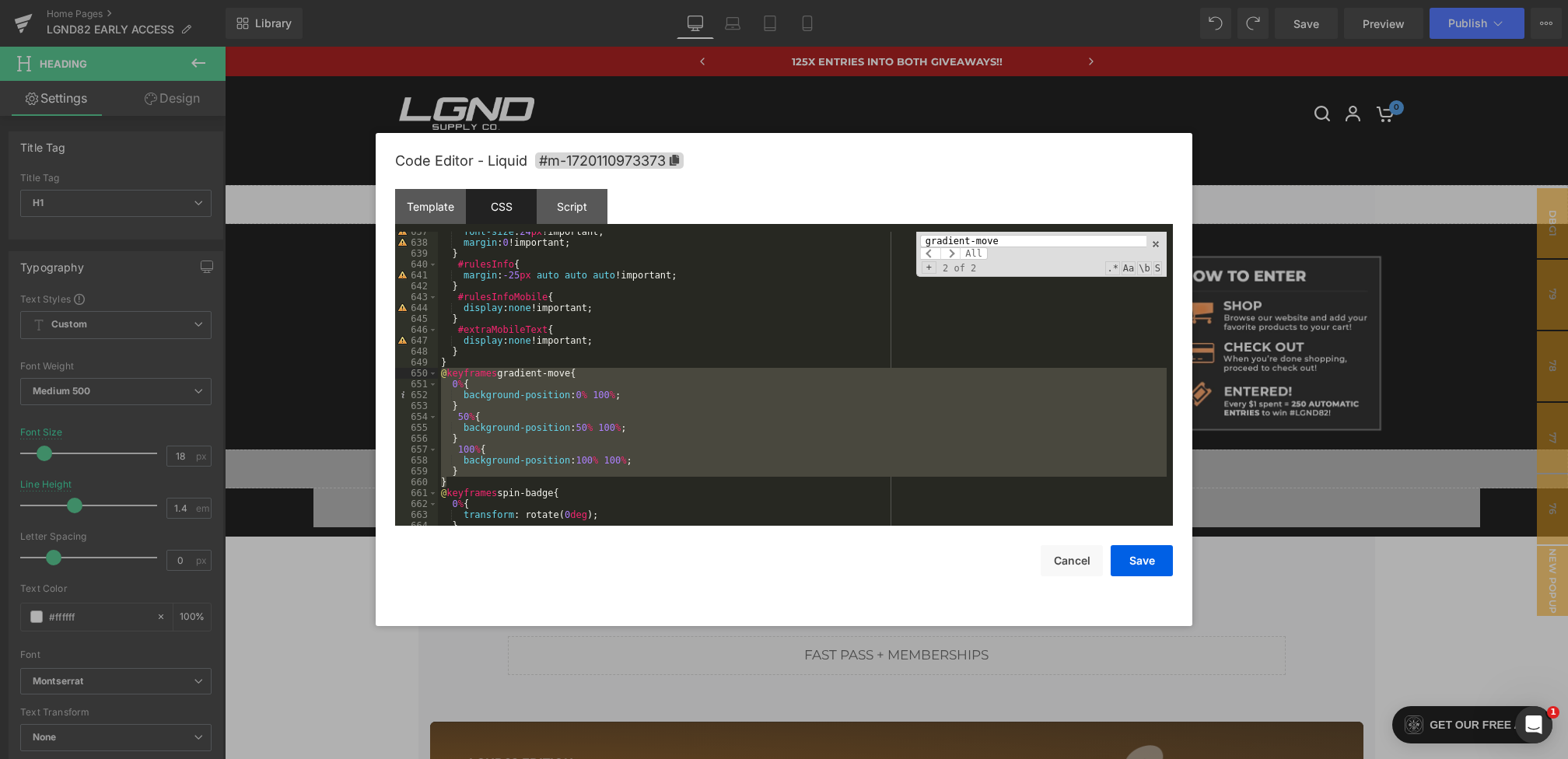
click at [329, 391] on div at bounding box center [784, 379] width 1568 height 759
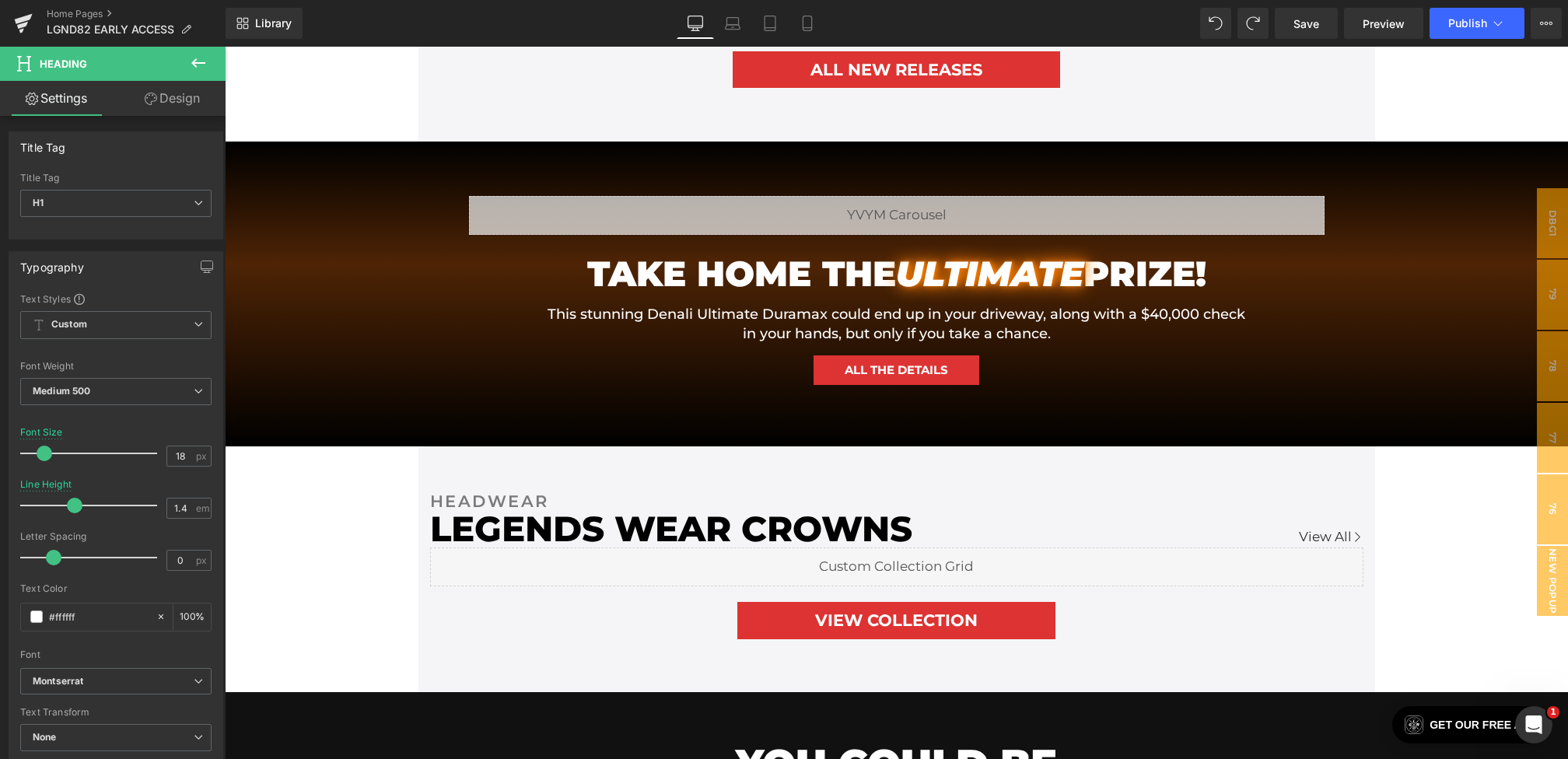
scroll to position [1173, 0]
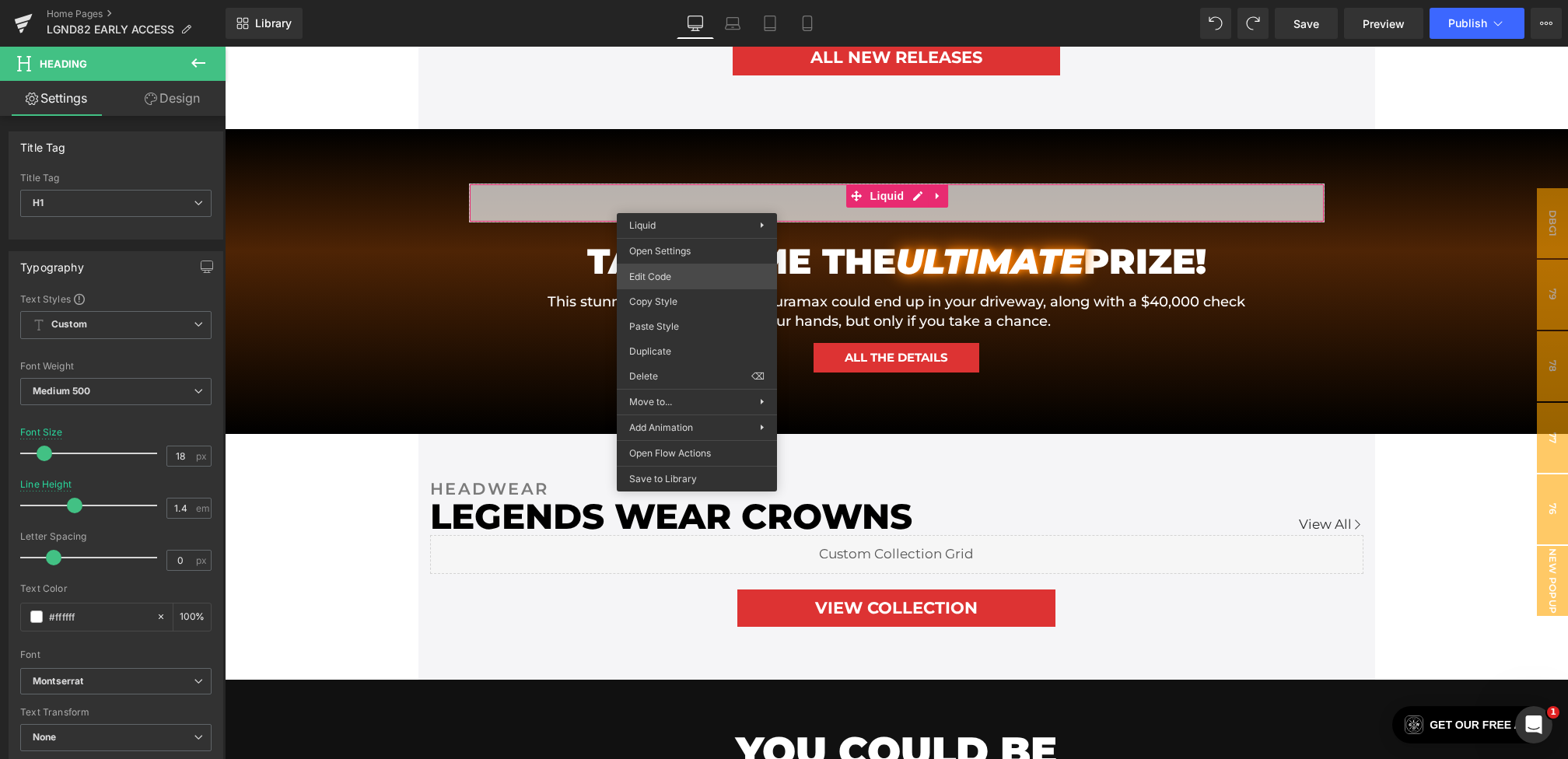
click at [654, 0] on div "Youtube You are previewing how the will restyle your page. You can not edit Ele…" at bounding box center [784, 0] width 1568 height 0
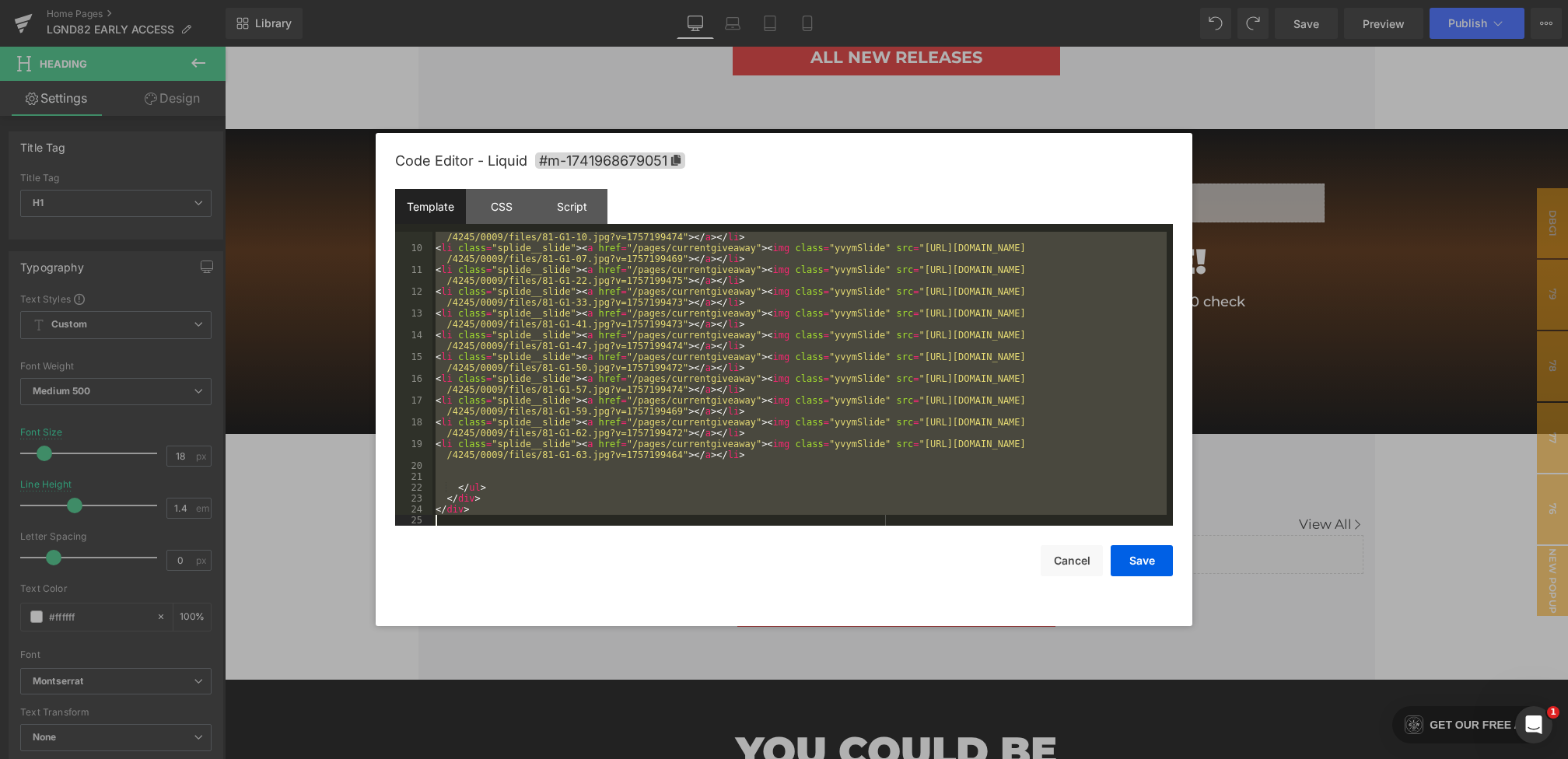
scroll to position [131, 0]
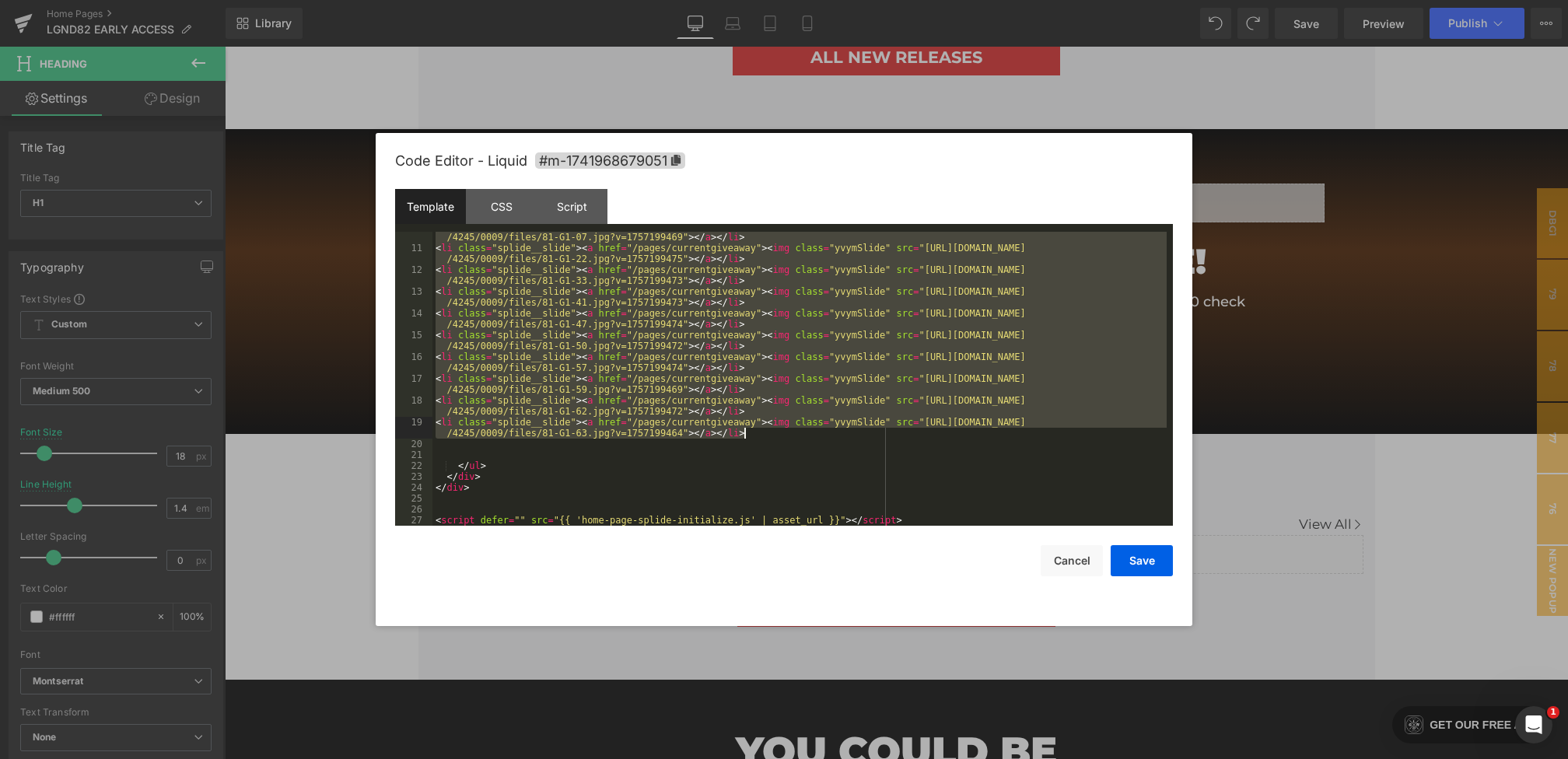
drag, startPoint x: 436, startPoint y: 315, endPoint x: 767, endPoint y: 438, distance: 353.1
click at [767, 438] on div "< li class = "splide__slide" > < a href = "/pages/currentgiveaway" > < img clas…" at bounding box center [799, 384] width 734 height 327
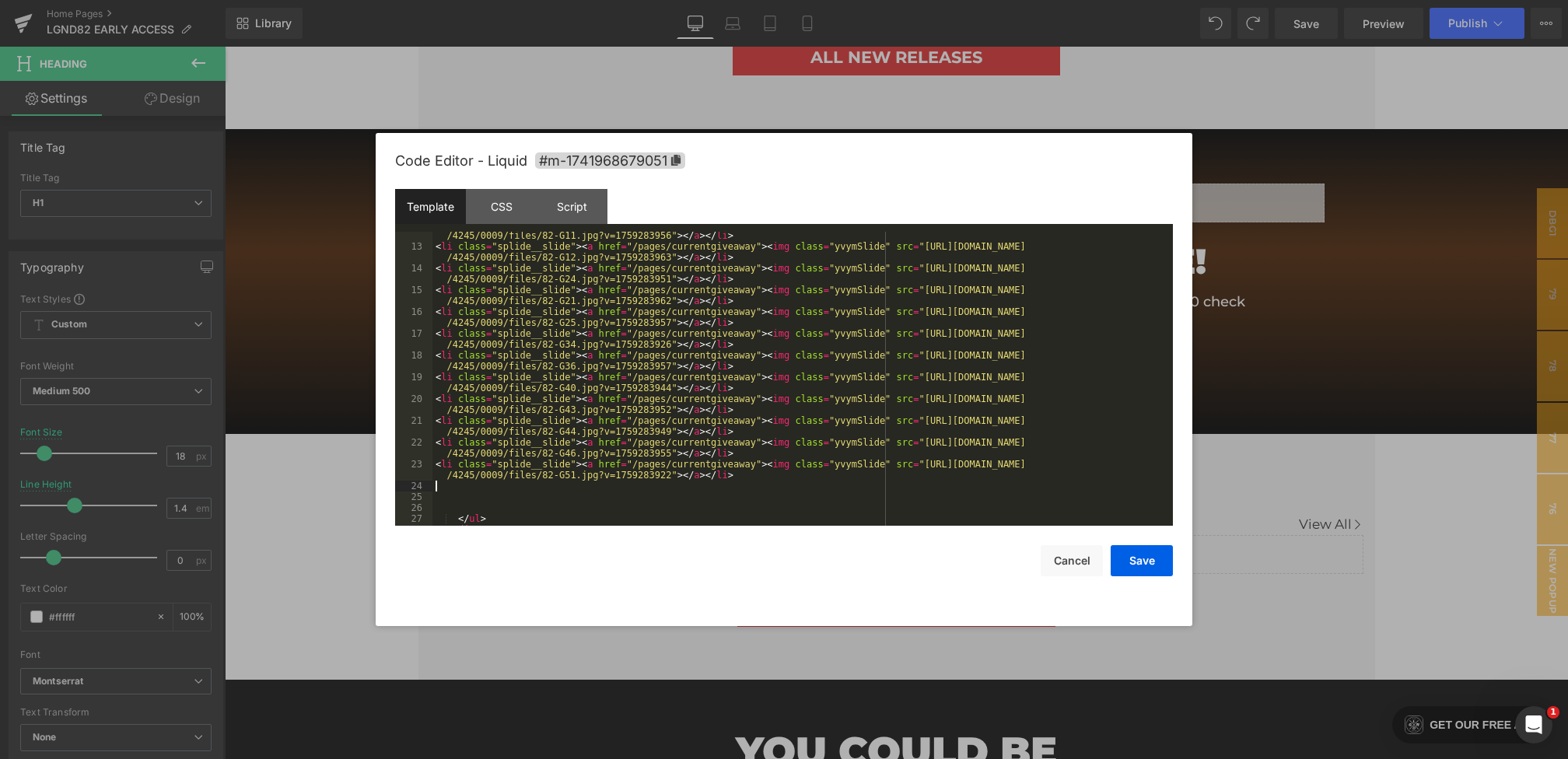
scroll to position [176, 0]
click at [1135, 563] on button "Save" at bounding box center [1141, 560] width 62 height 31
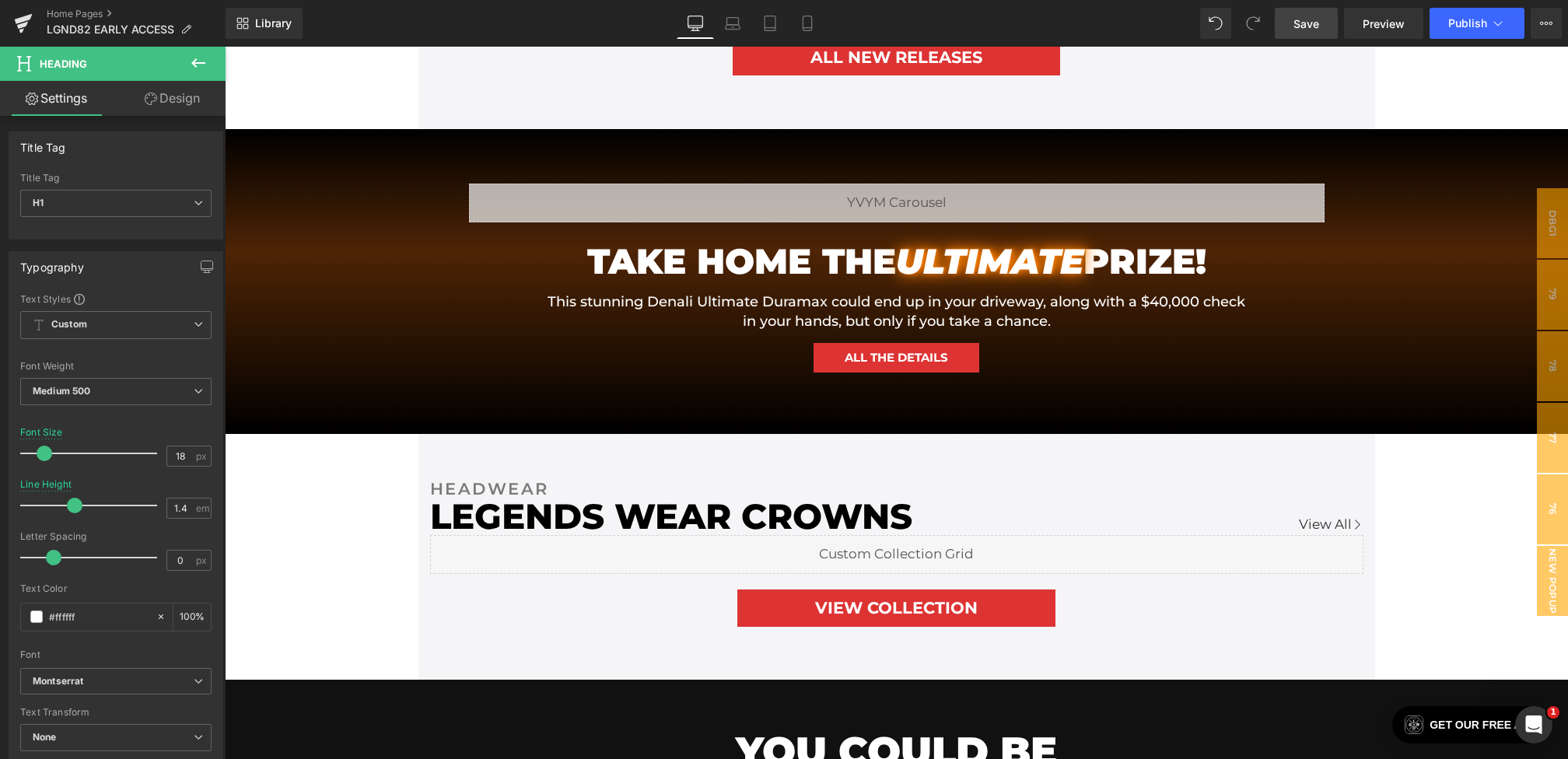
click at [1300, 20] on span "Save" at bounding box center [1306, 24] width 26 height 17
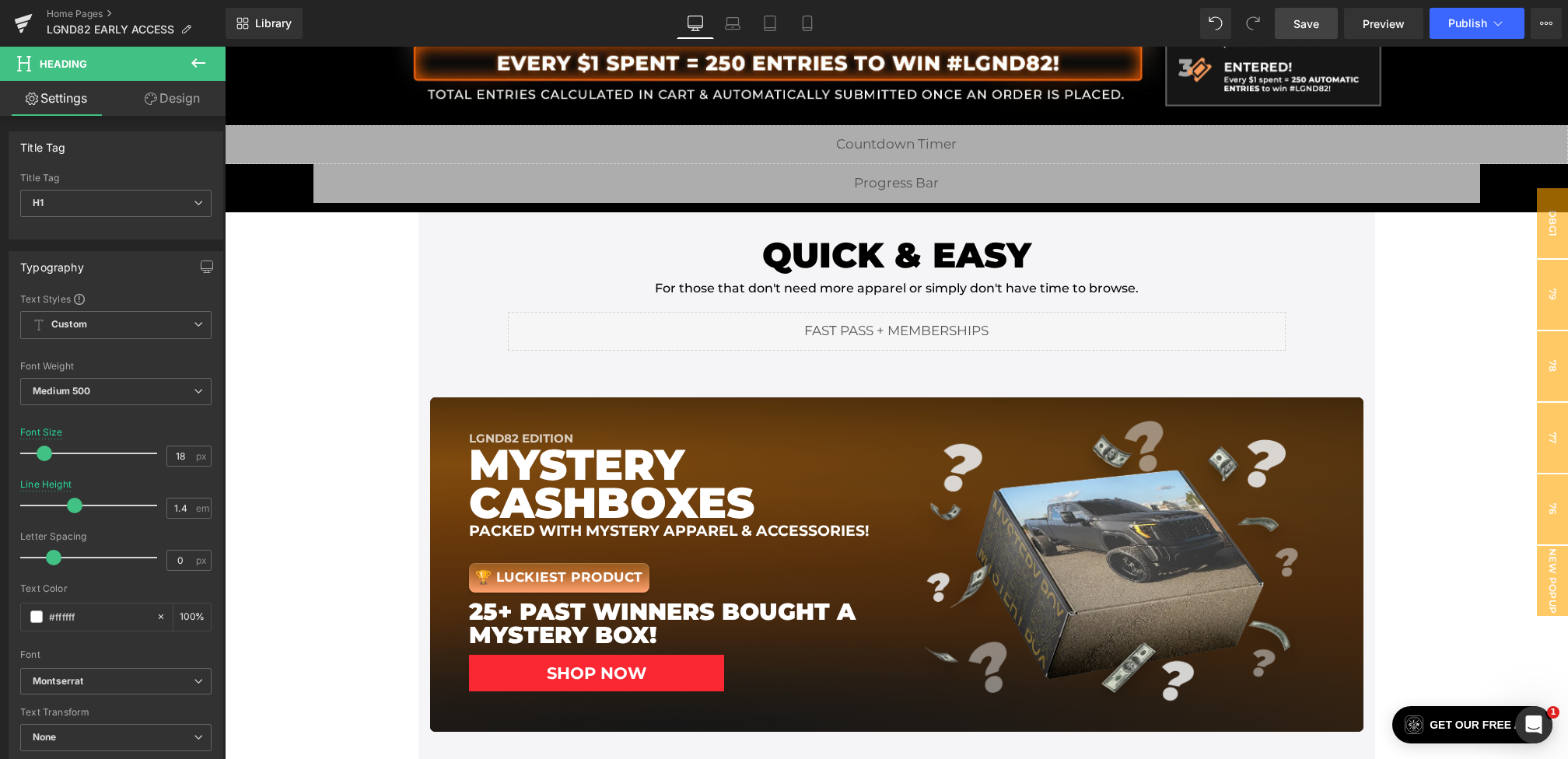
scroll to position [302, 0]
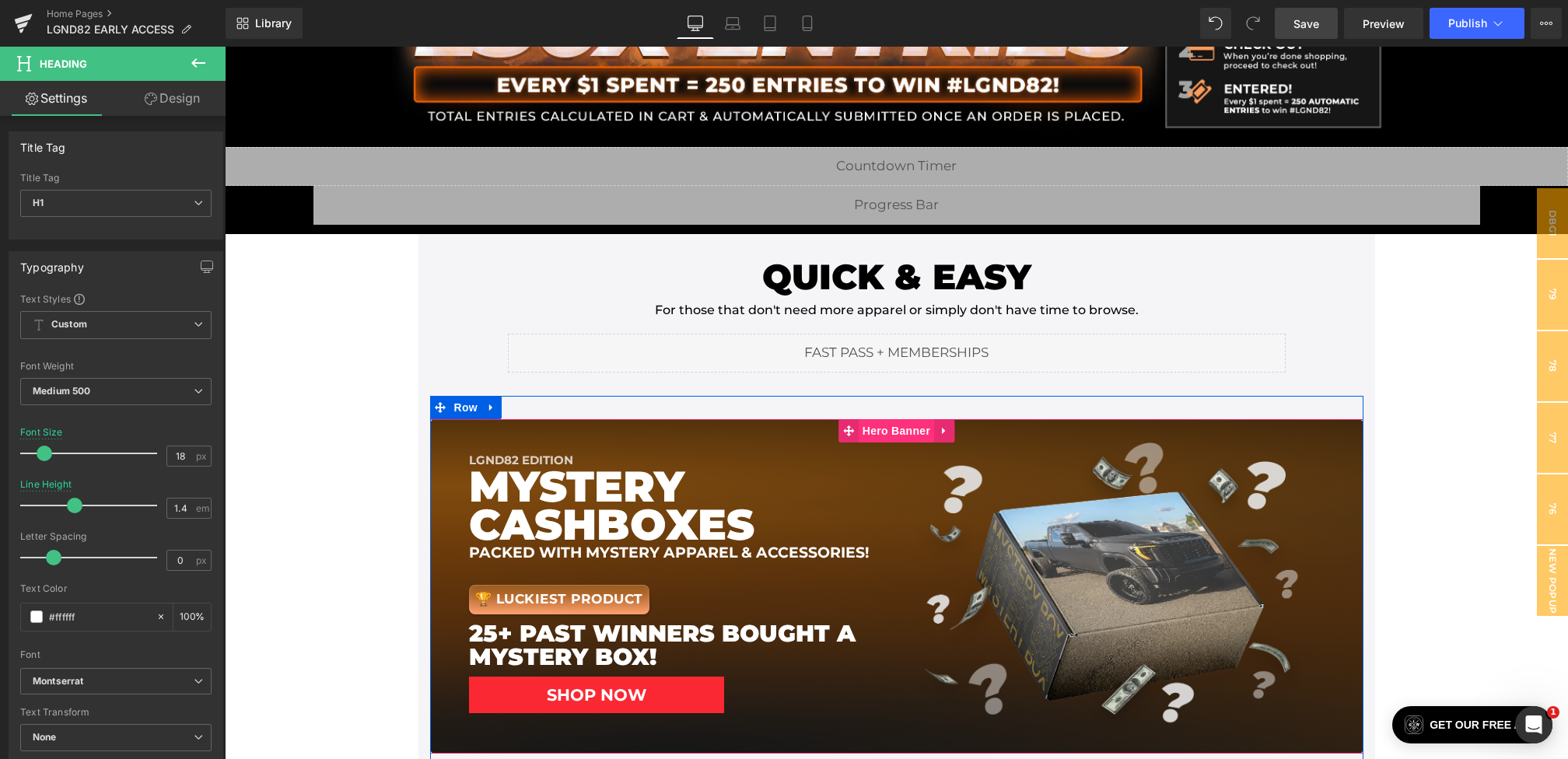
click at [904, 433] on span "Hero Banner" at bounding box center [896, 431] width 76 height 23
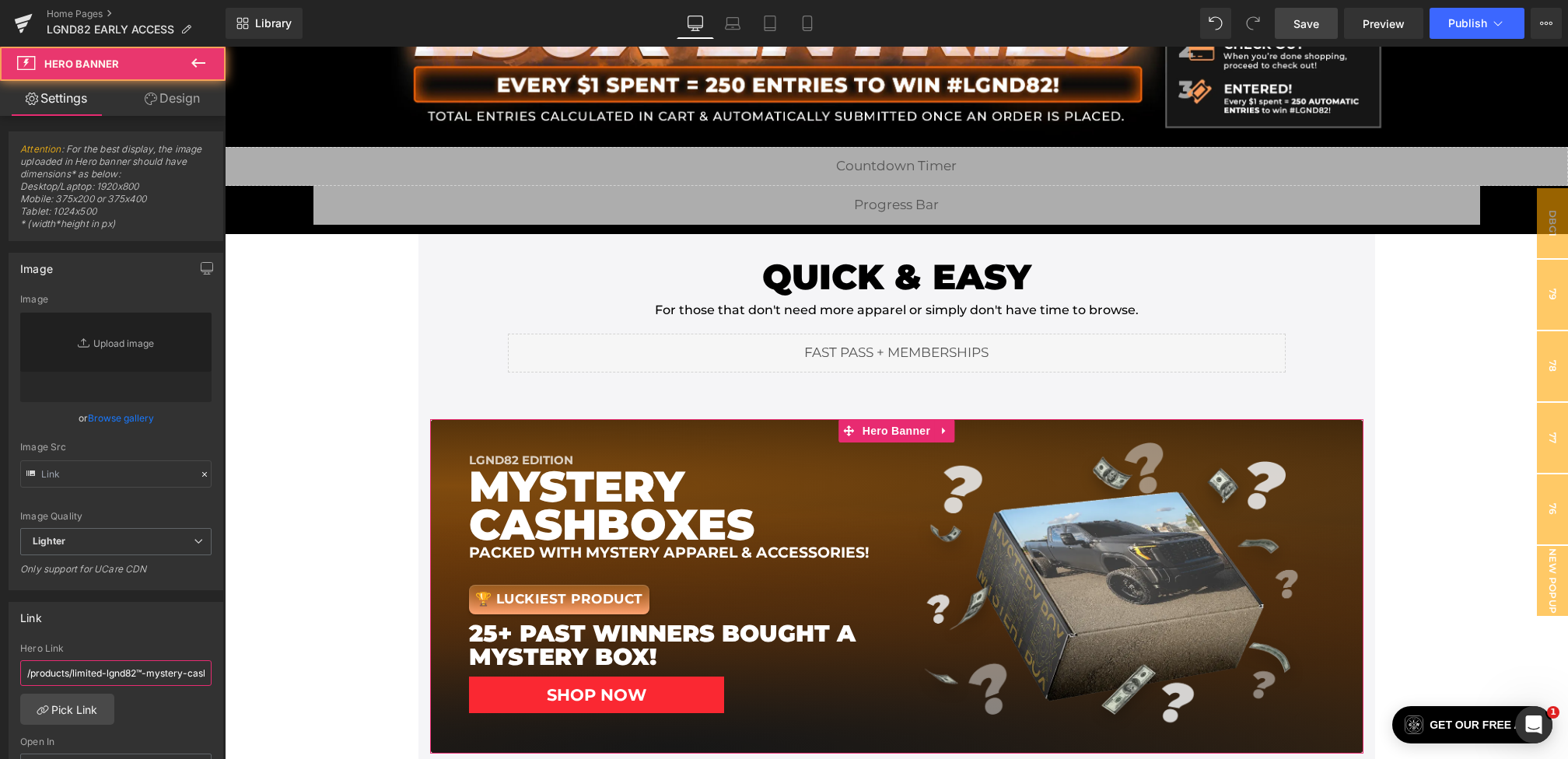
click at [107, 672] on input "/products/limited-lgnd82™-mystery-cash-box" at bounding box center [116, 672] width 192 height 26
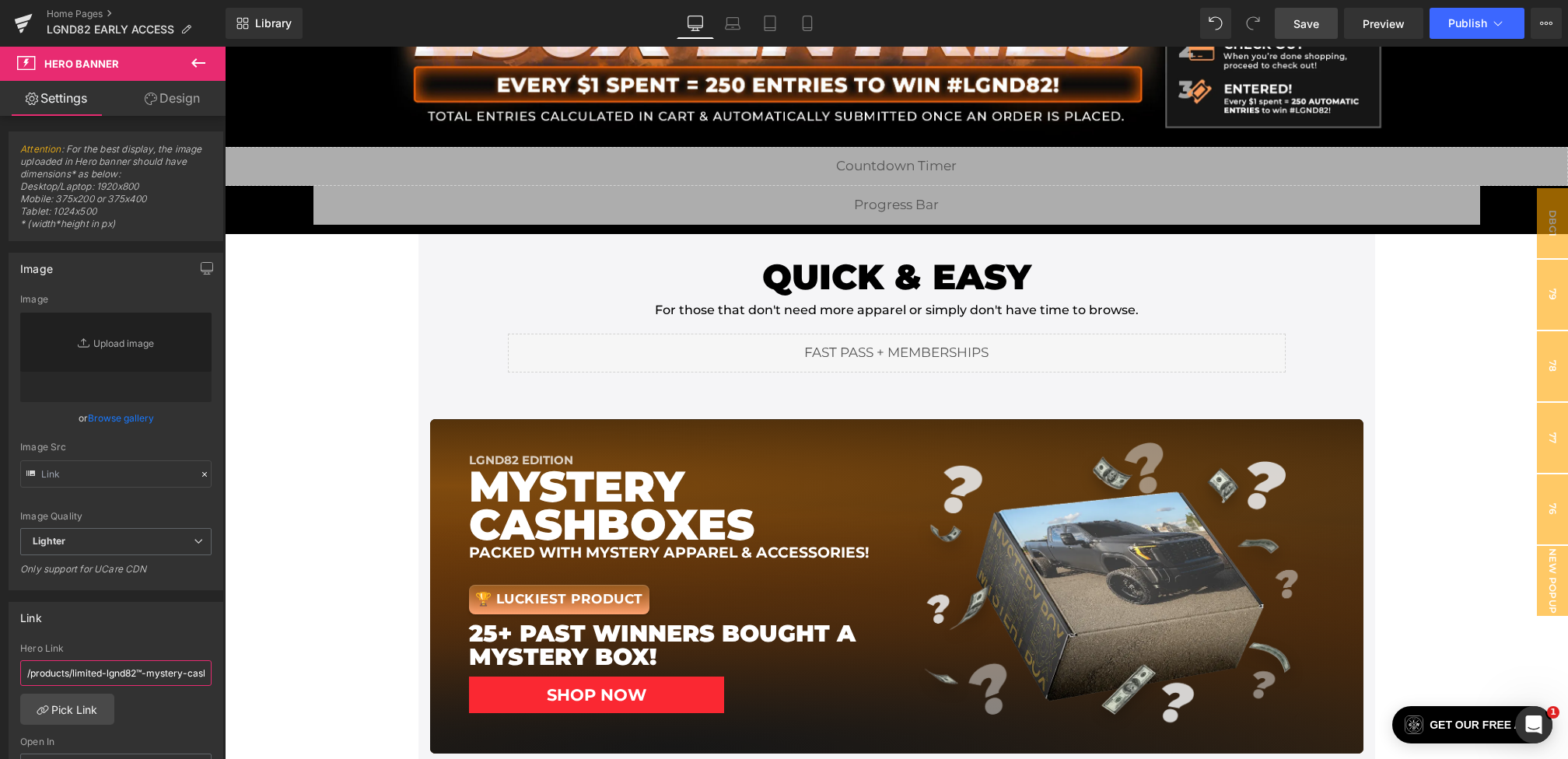
scroll to position [0, 29]
drag, startPoint x: 72, startPoint y: 671, endPoint x: 15, endPoint y: 638, distance: 65.9
click at [110, 7] on div "Hero Banner You are previewing how the will restyle your page. You can not edit…" at bounding box center [784, 392] width 1568 height 786
click at [1305, 28] on span "Save" at bounding box center [1306, 24] width 26 height 17
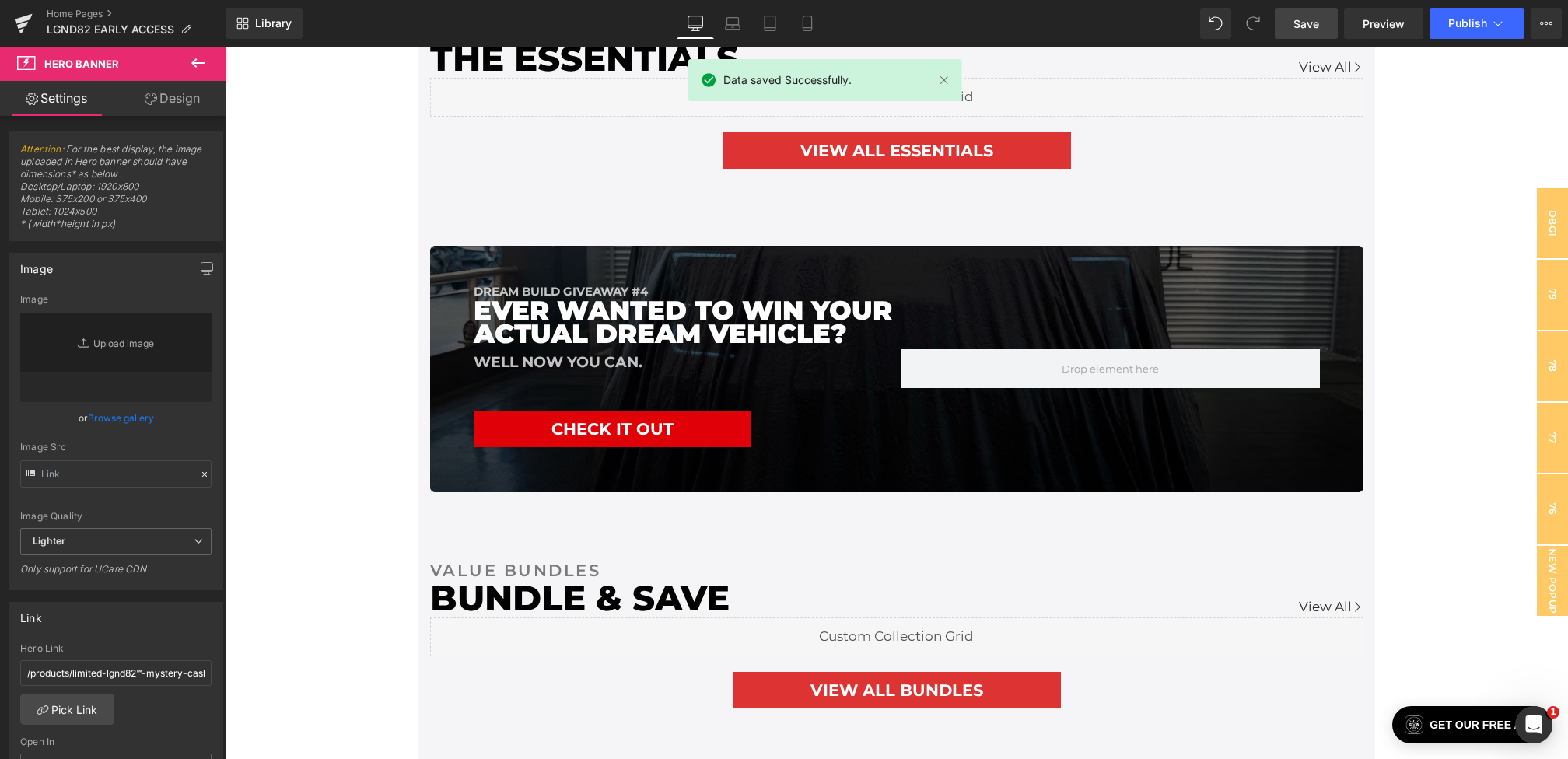
scroll to position [3056, 0]
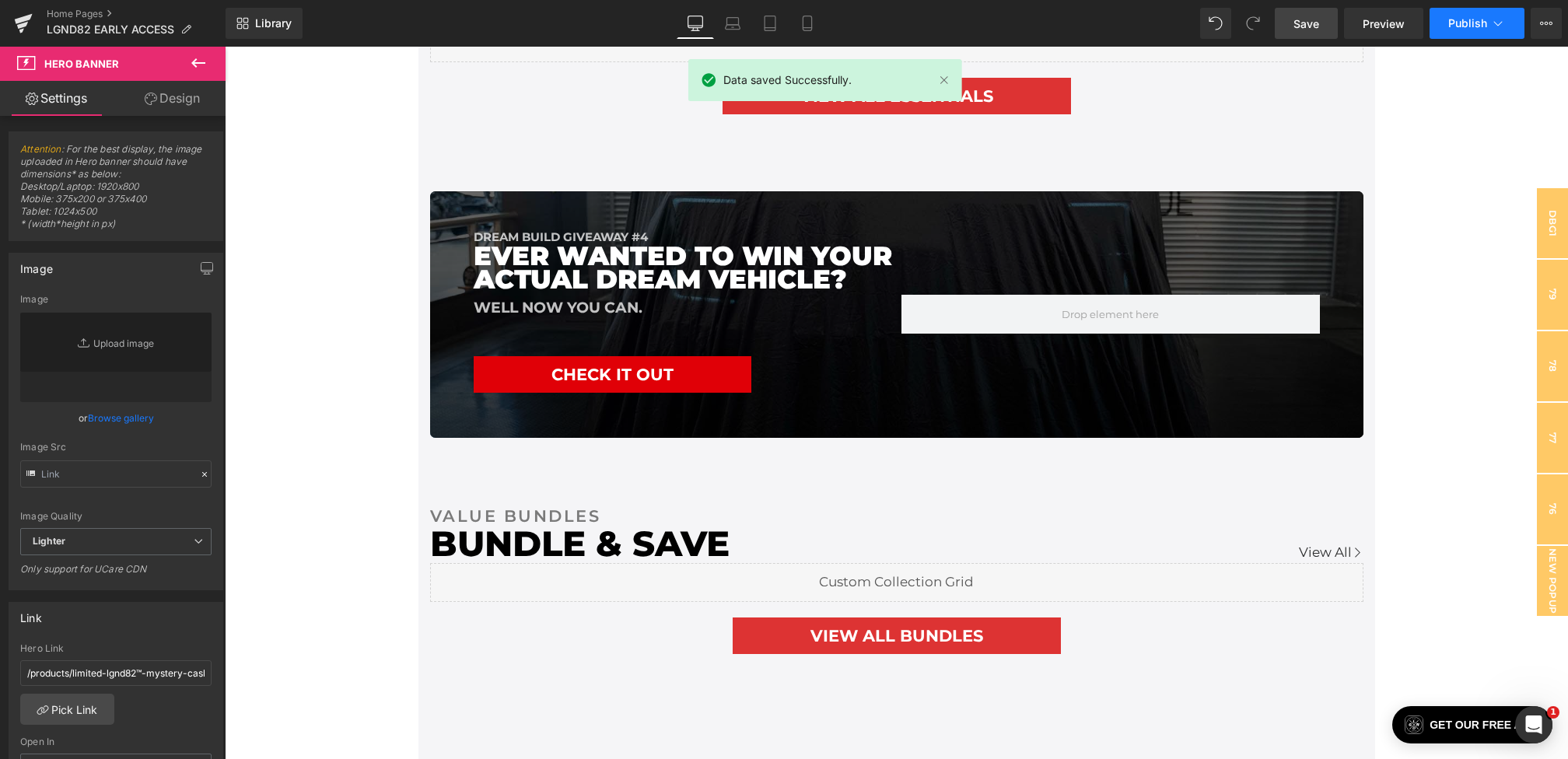
click at [1476, 27] on span "Publish" at bounding box center [1467, 23] width 39 height 12
click at [198, 62] on icon at bounding box center [198, 62] width 18 height 18
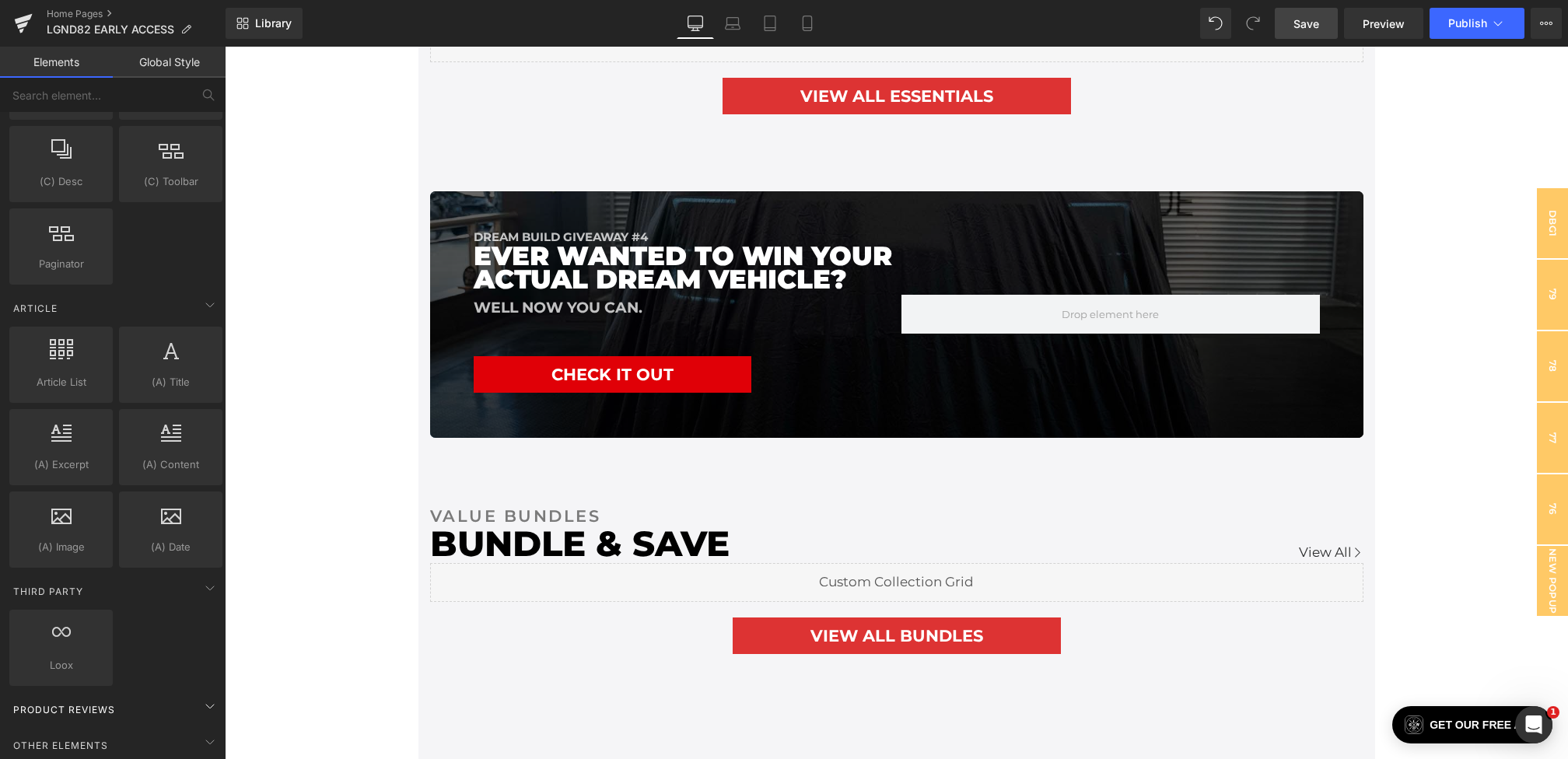
scroll to position [2684, 0]
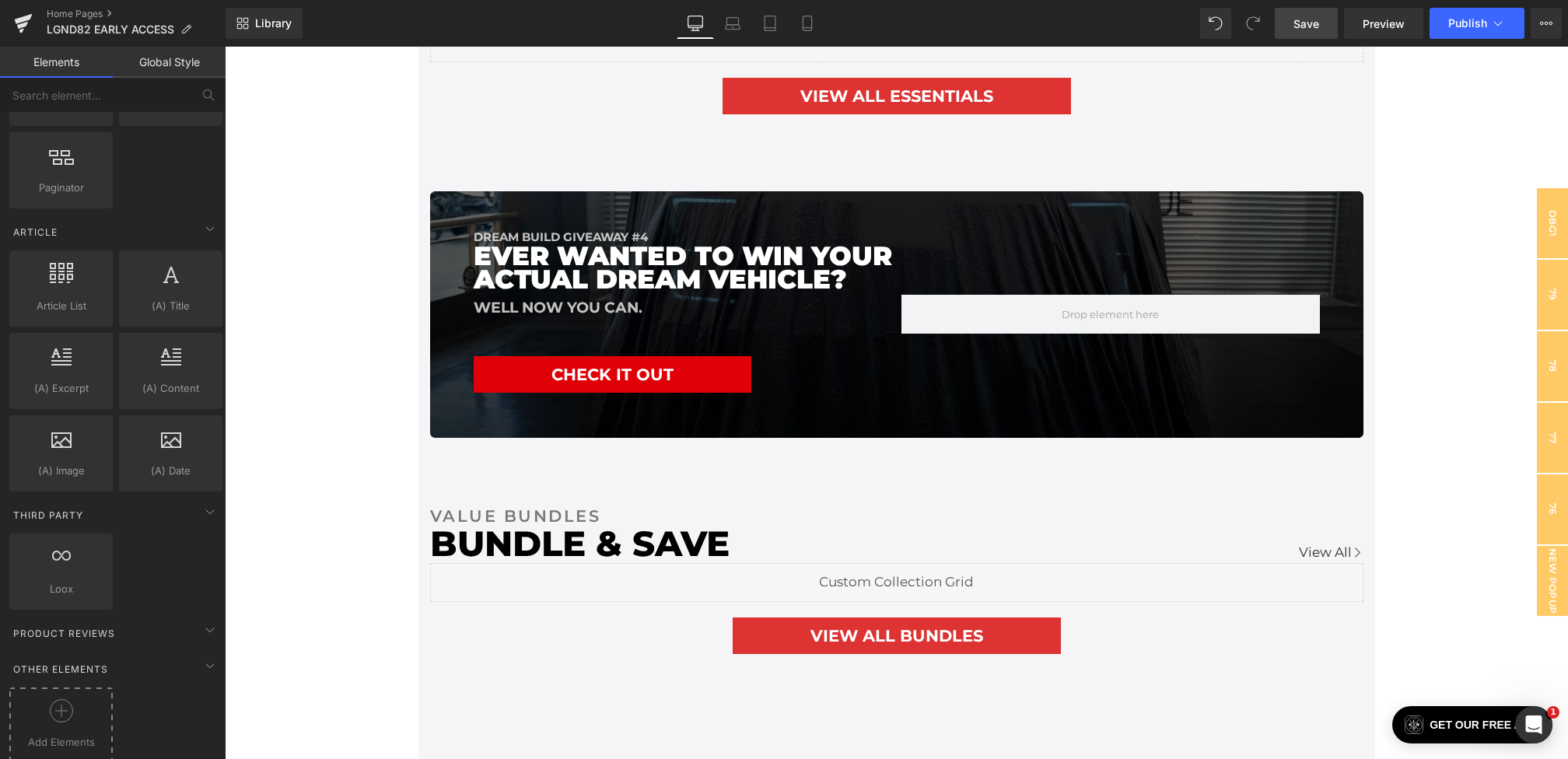
click at [70, 700] on circle at bounding box center [61, 711] width 22 height 22
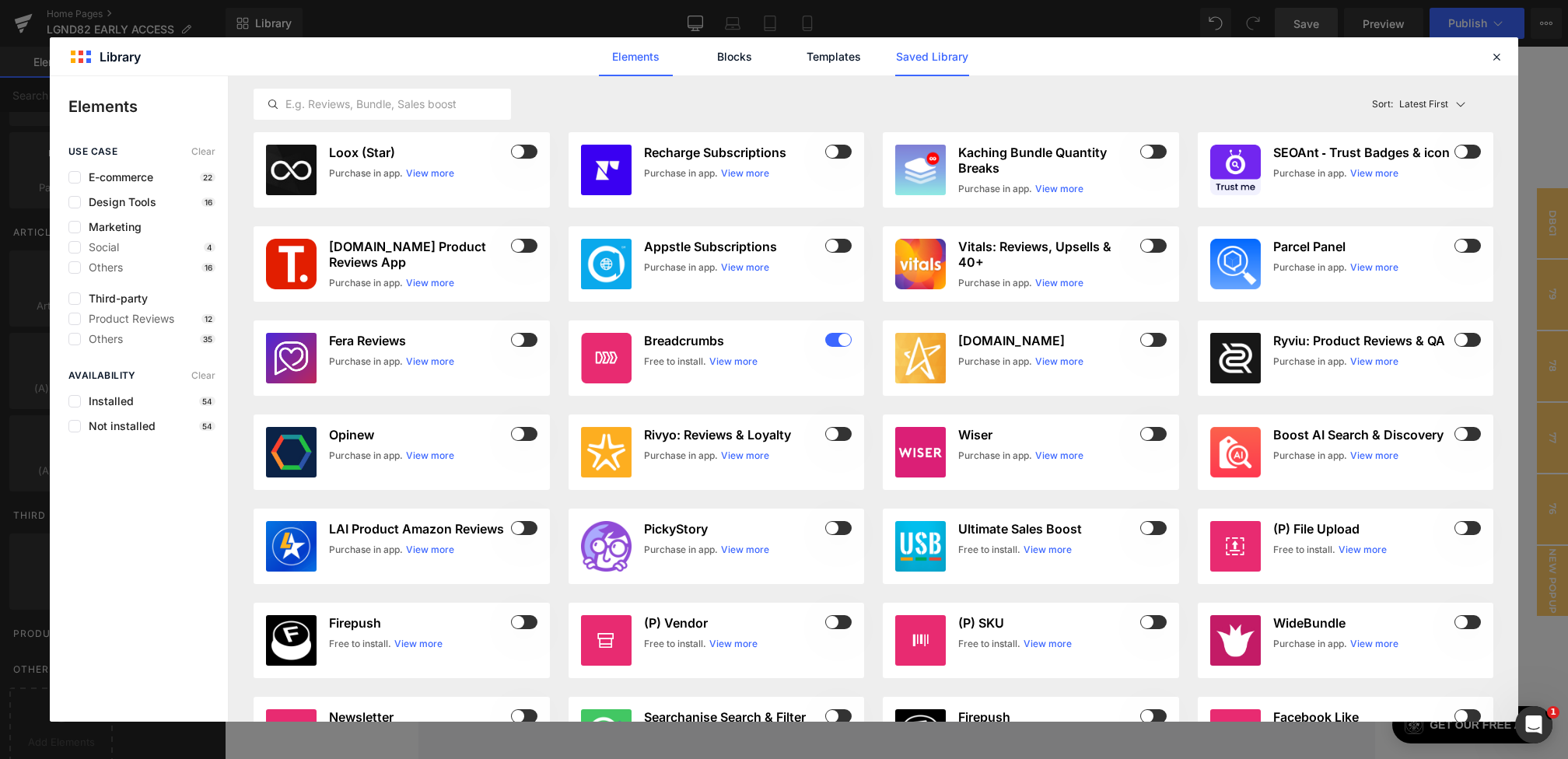
click at [905, 59] on link "Saved Library" at bounding box center [931, 57] width 74 height 39
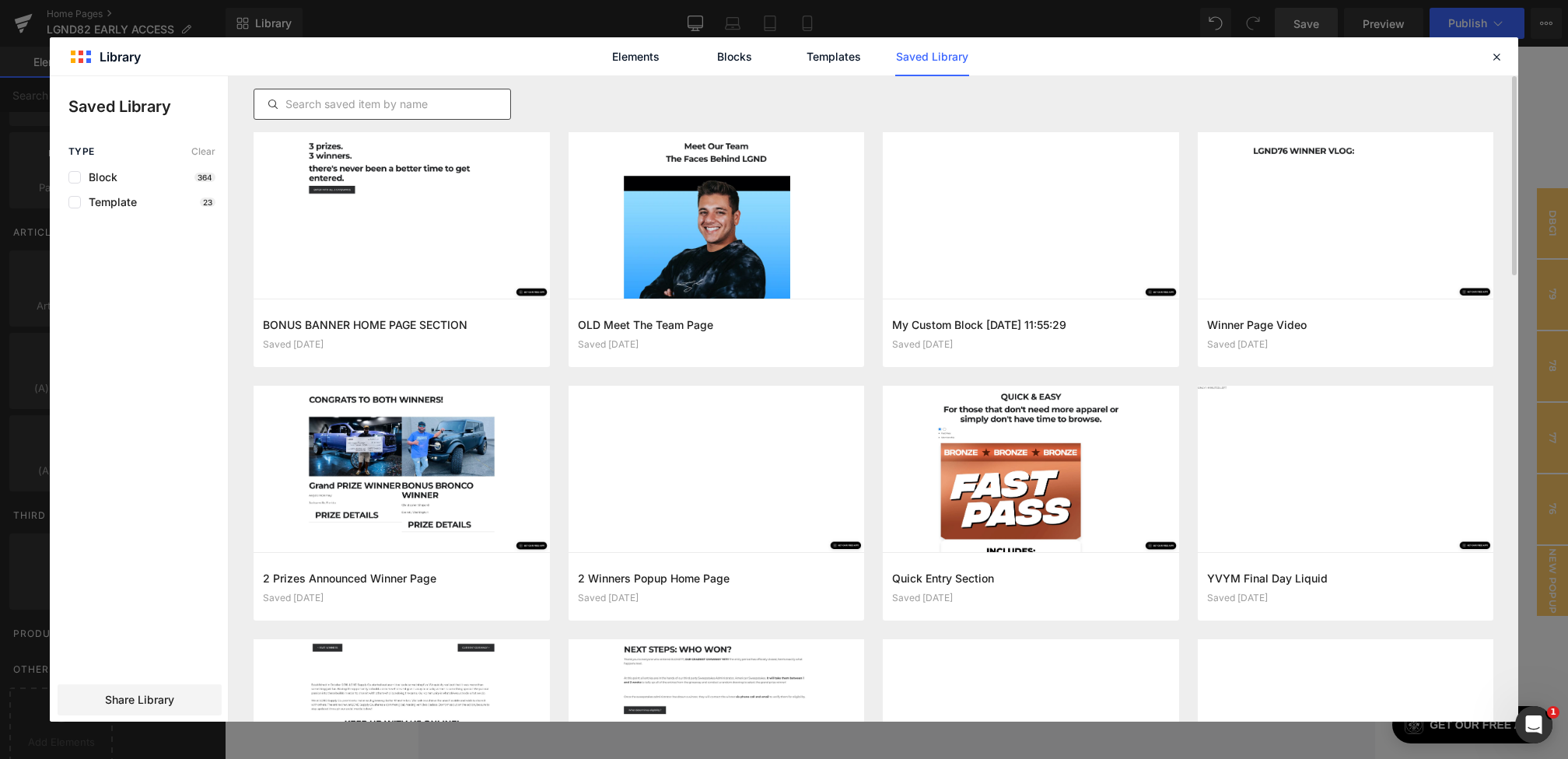
click at [400, 109] on input "text" at bounding box center [382, 104] width 256 height 18
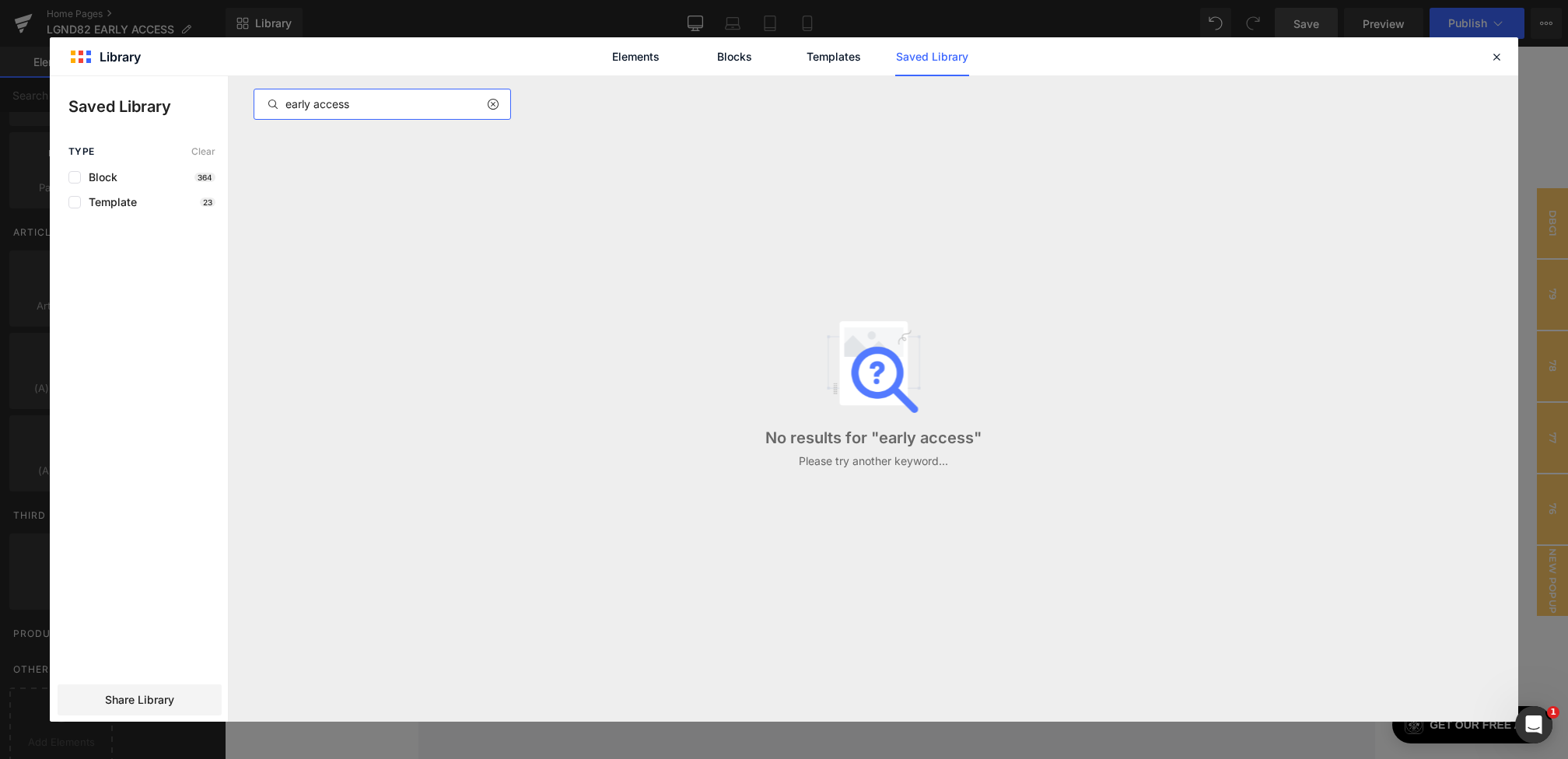
type input "early access"
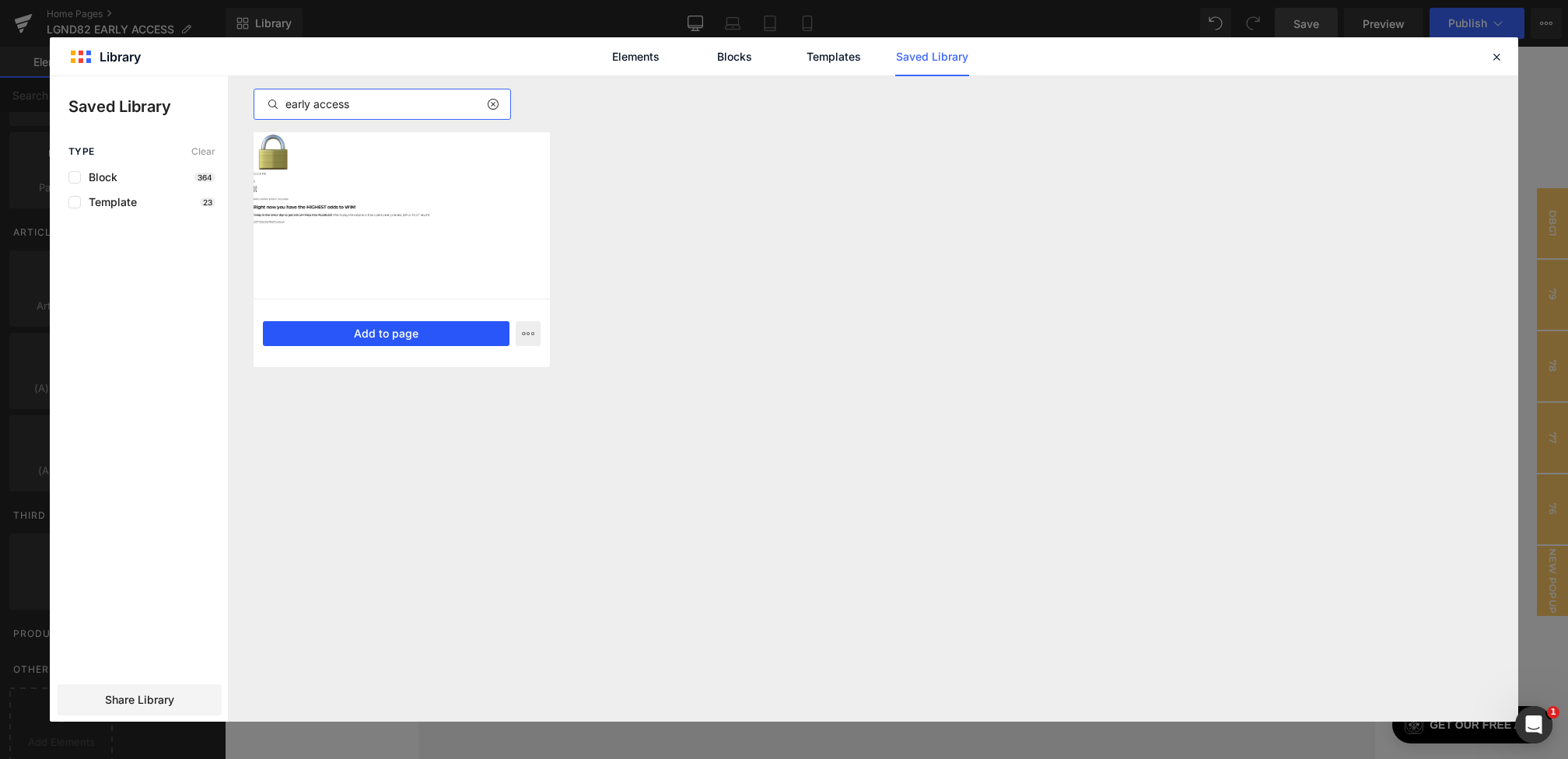
click at [370, 335] on button "Add to page" at bounding box center [386, 333] width 247 height 25
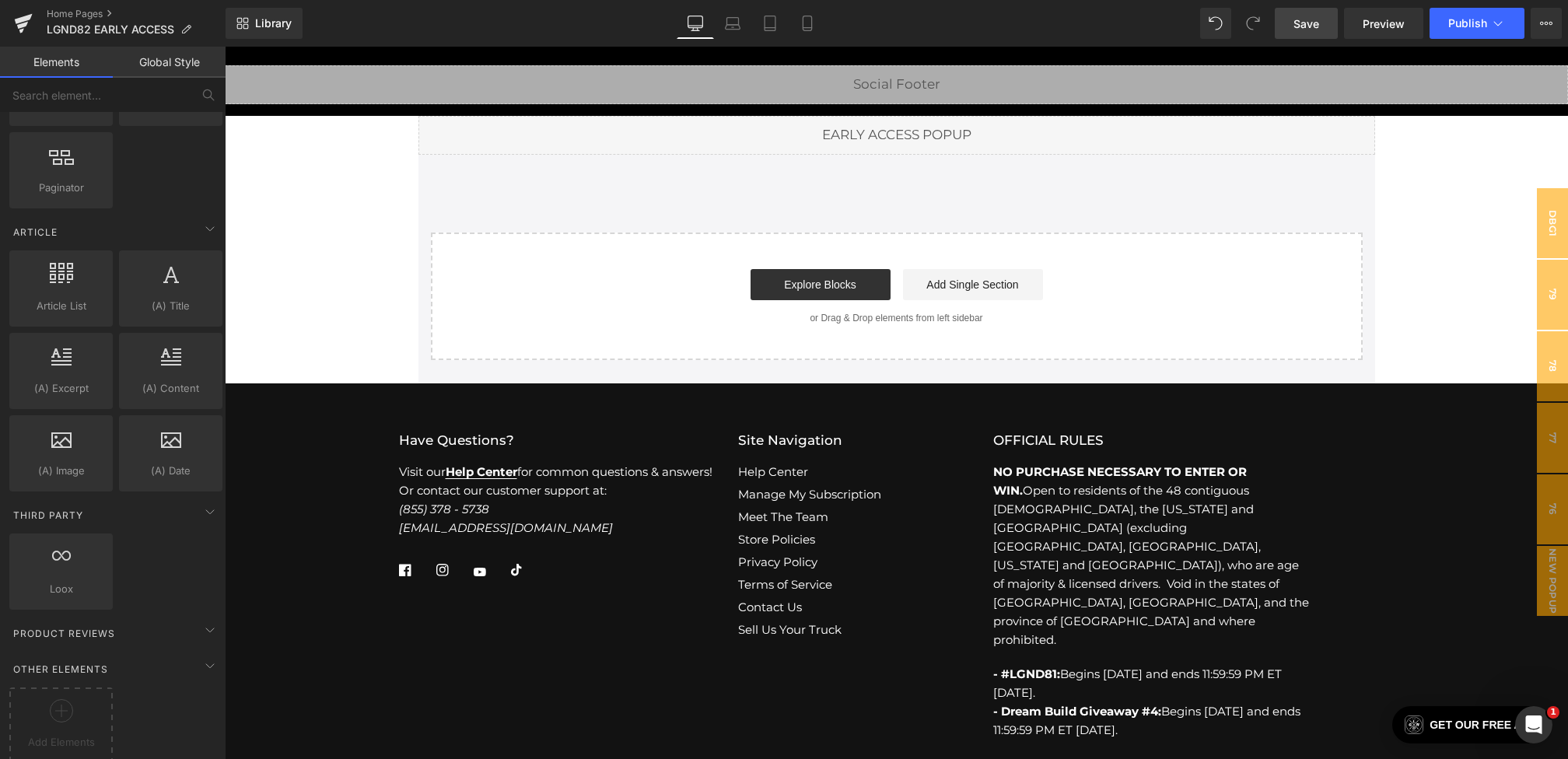
scroll to position [4996, 0]
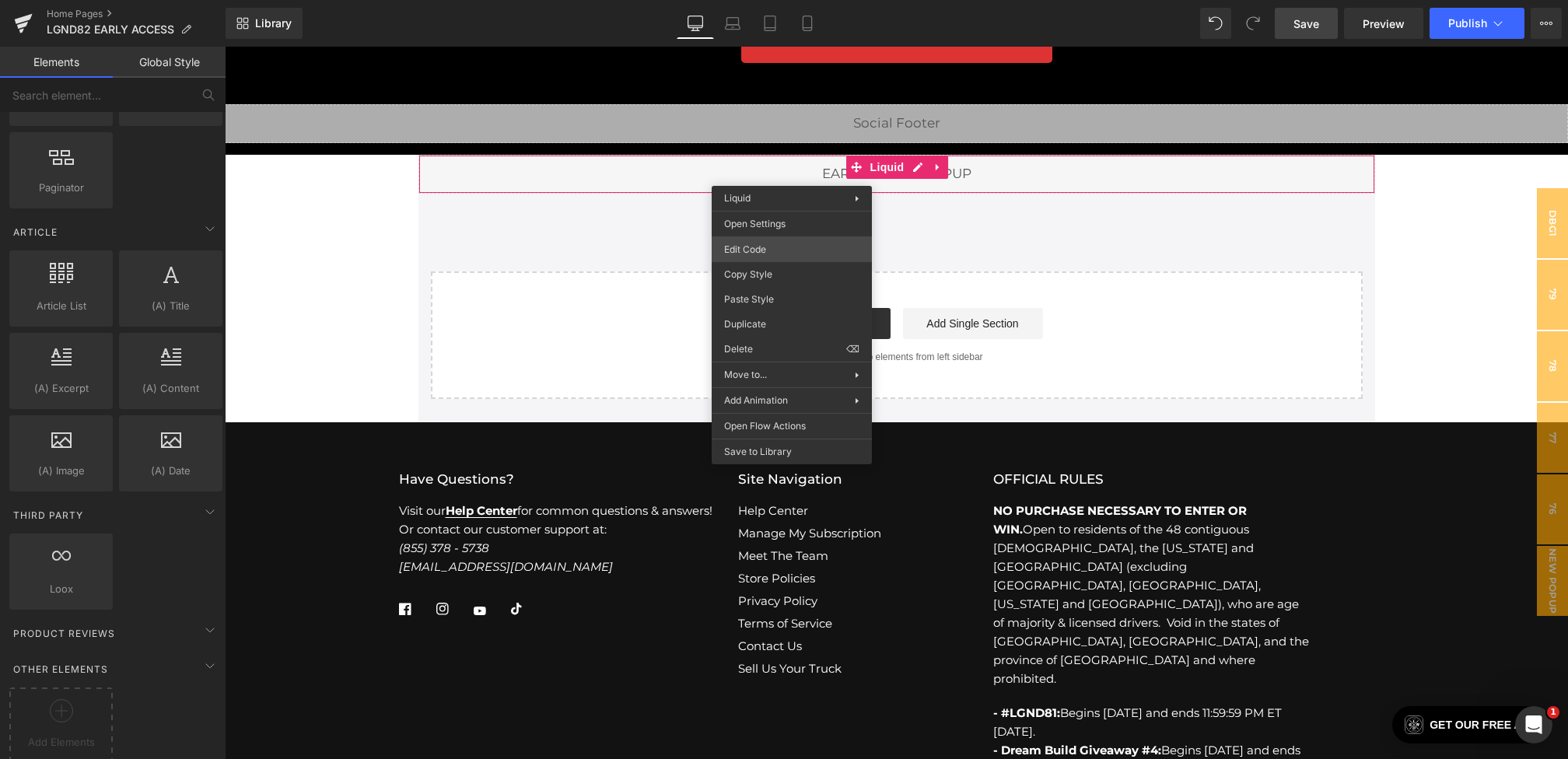
click at [760, 0] on div "Hero Banner You are previewing how the will restyle your page. You can not edit…" at bounding box center [784, 0] width 1568 height 0
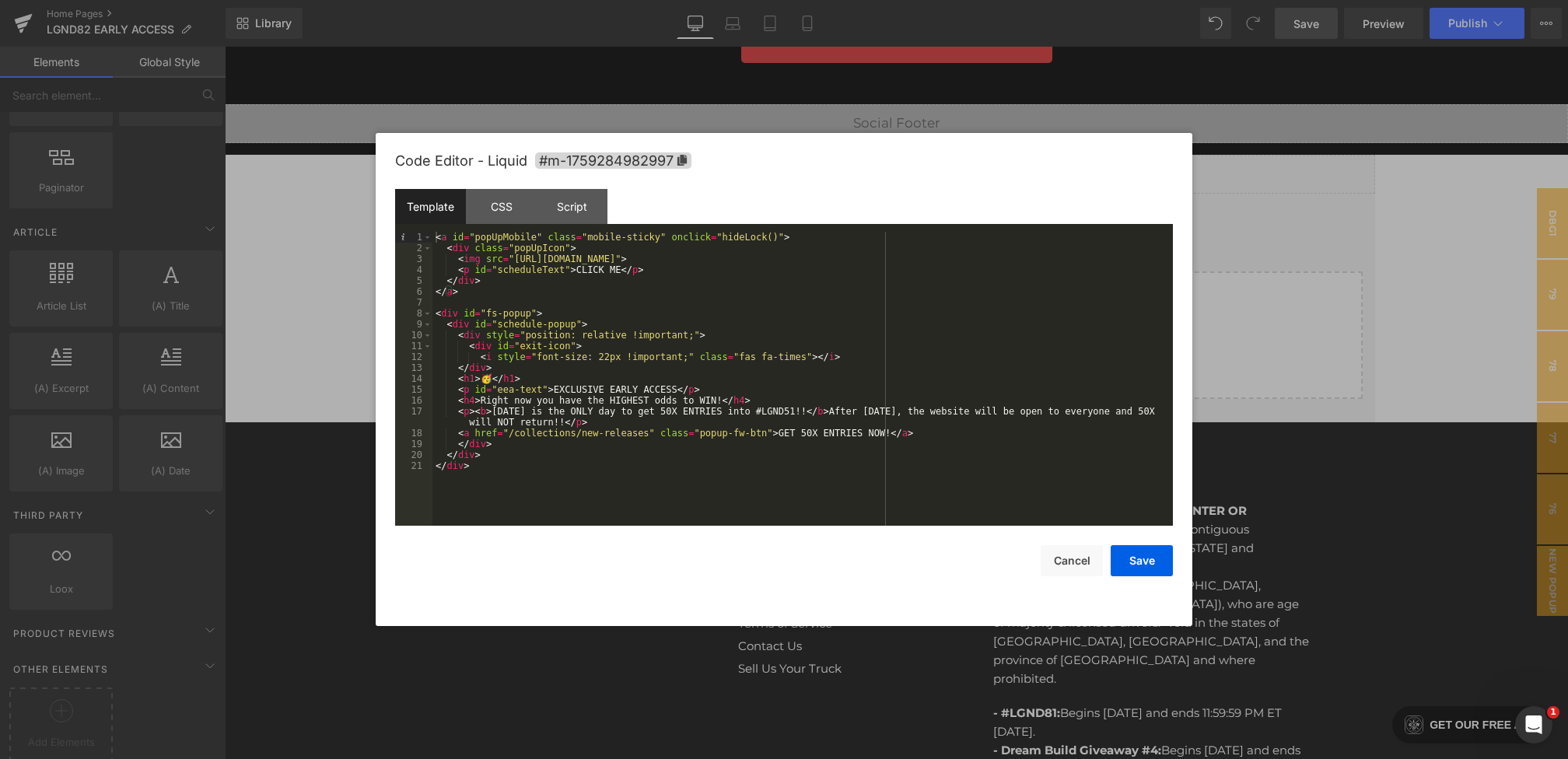
click at [656, 412] on div "< a id = "popUpMobile" class = "mobile-sticky" onclick = "hideLock()" > < div c…" at bounding box center [802, 389] width 741 height 316
click at [796, 414] on div "< a id = "popUpMobile" class = "mobile-sticky" onclick = "hideLock()" > < div c…" at bounding box center [802, 389] width 741 height 316
click at [1137, 414] on div "< a id = "popUpMobile" class = "mobile-sticky" onclick = "hideLock()" > < div c…" at bounding box center [802, 389] width 741 height 316
click at [799, 433] on div "< a id = "popUpMobile" class = "mobile-sticky" onclick = "hideLock()" > < div c…" at bounding box center [802, 389] width 741 height 316
click at [1127, 552] on button "Save" at bounding box center [1141, 560] width 62 height 31
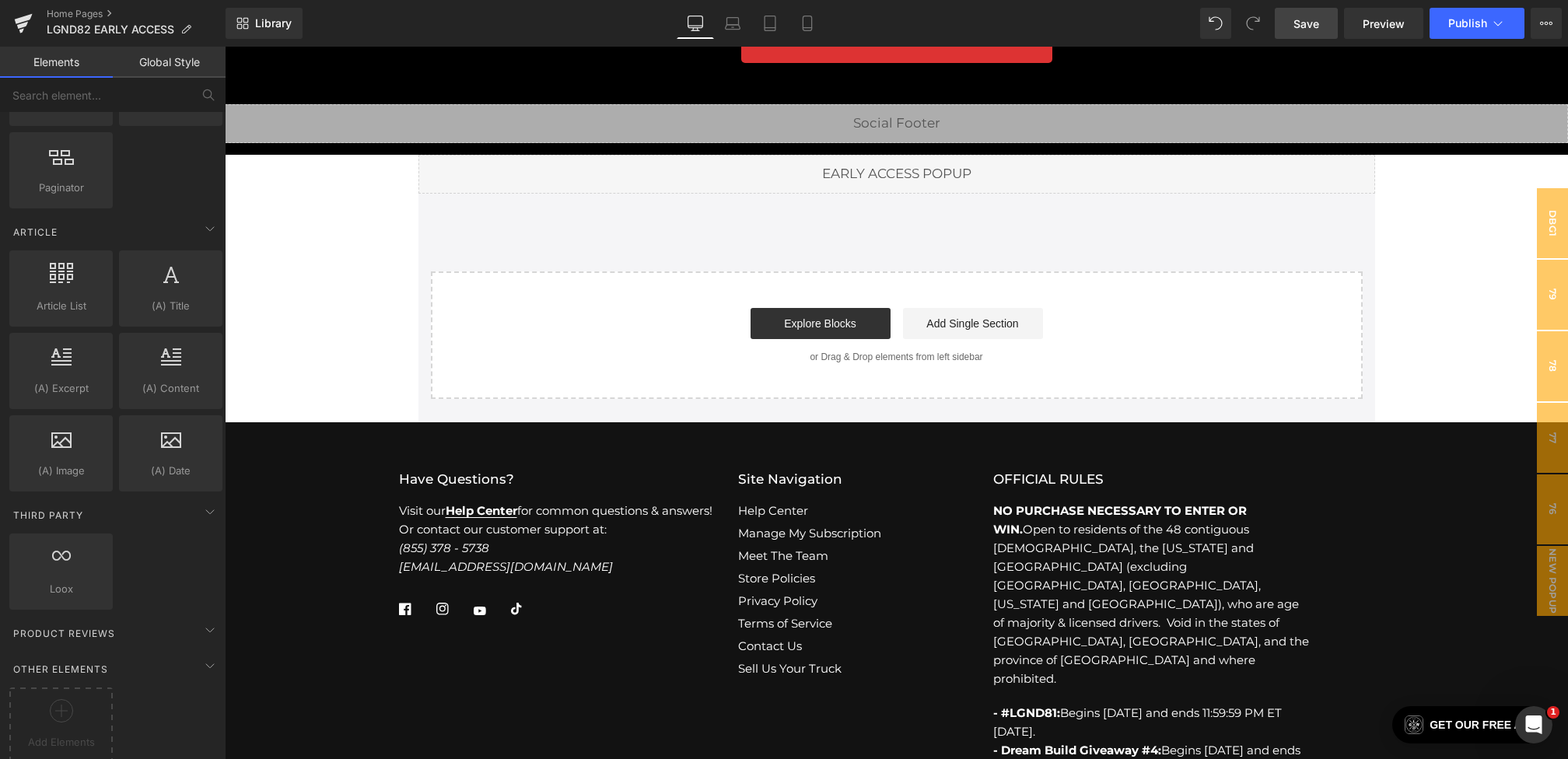
click at [1300, 14] on link "Save" at bounding box center [1306, 22] width 63 height 31
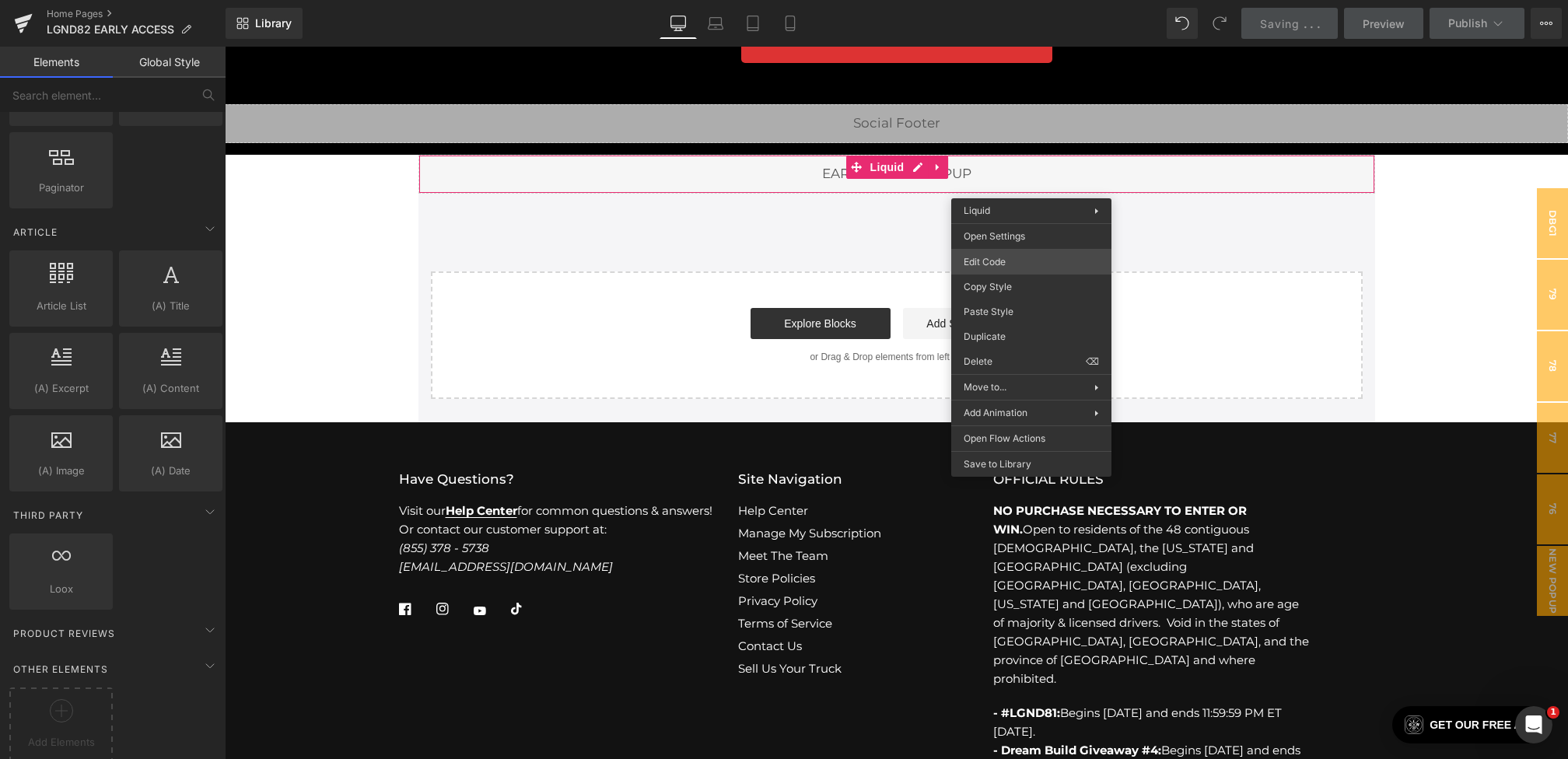
click at [1006, 0] on div "Hero Banner You are previewing how the will restyle your page. You can not edit…" at bounding box center [784, 0] width 1568 height 0
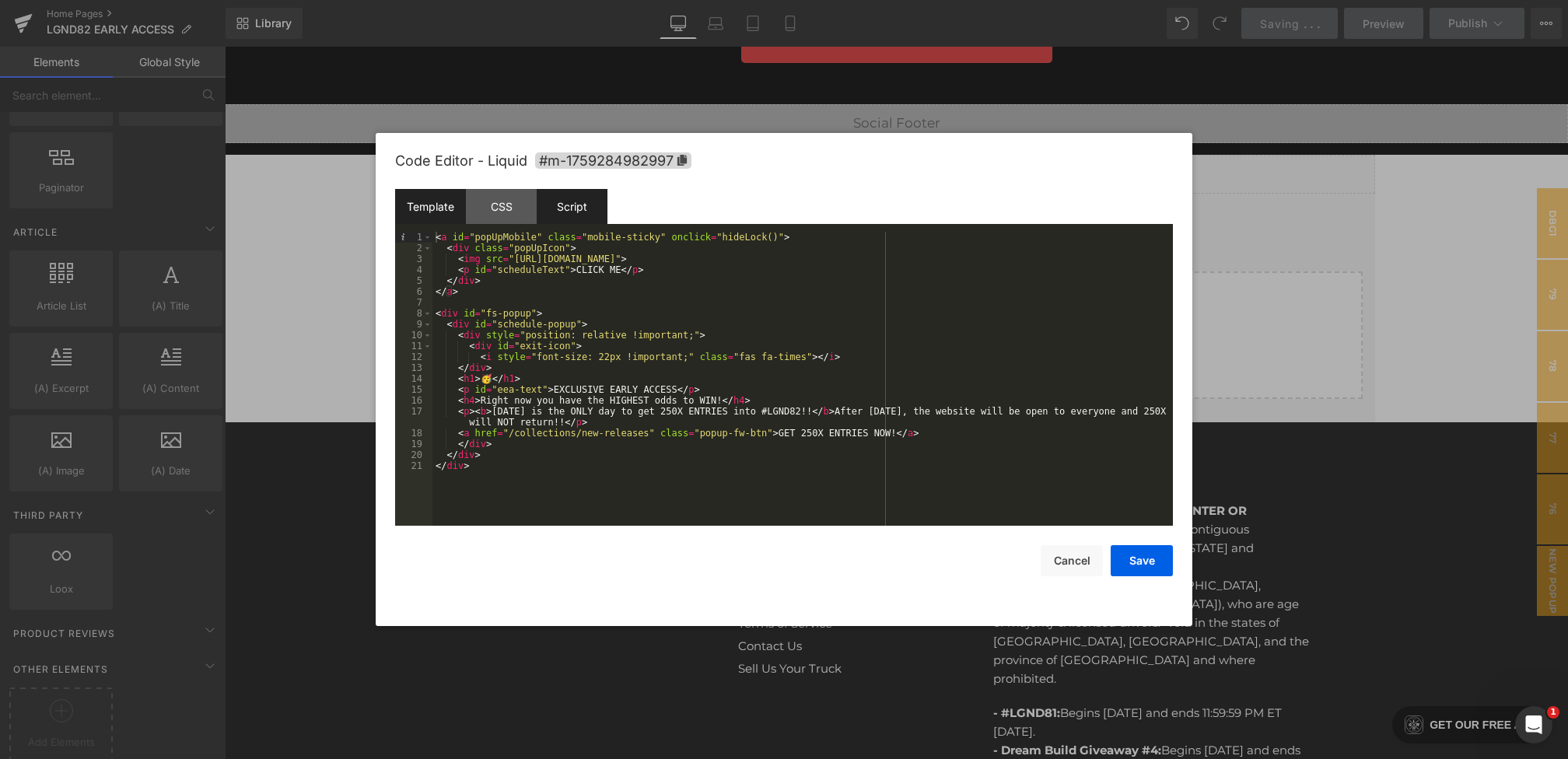
click at [564, 215] on div "Script" at bounding box center [572, 207] width 71 height 35
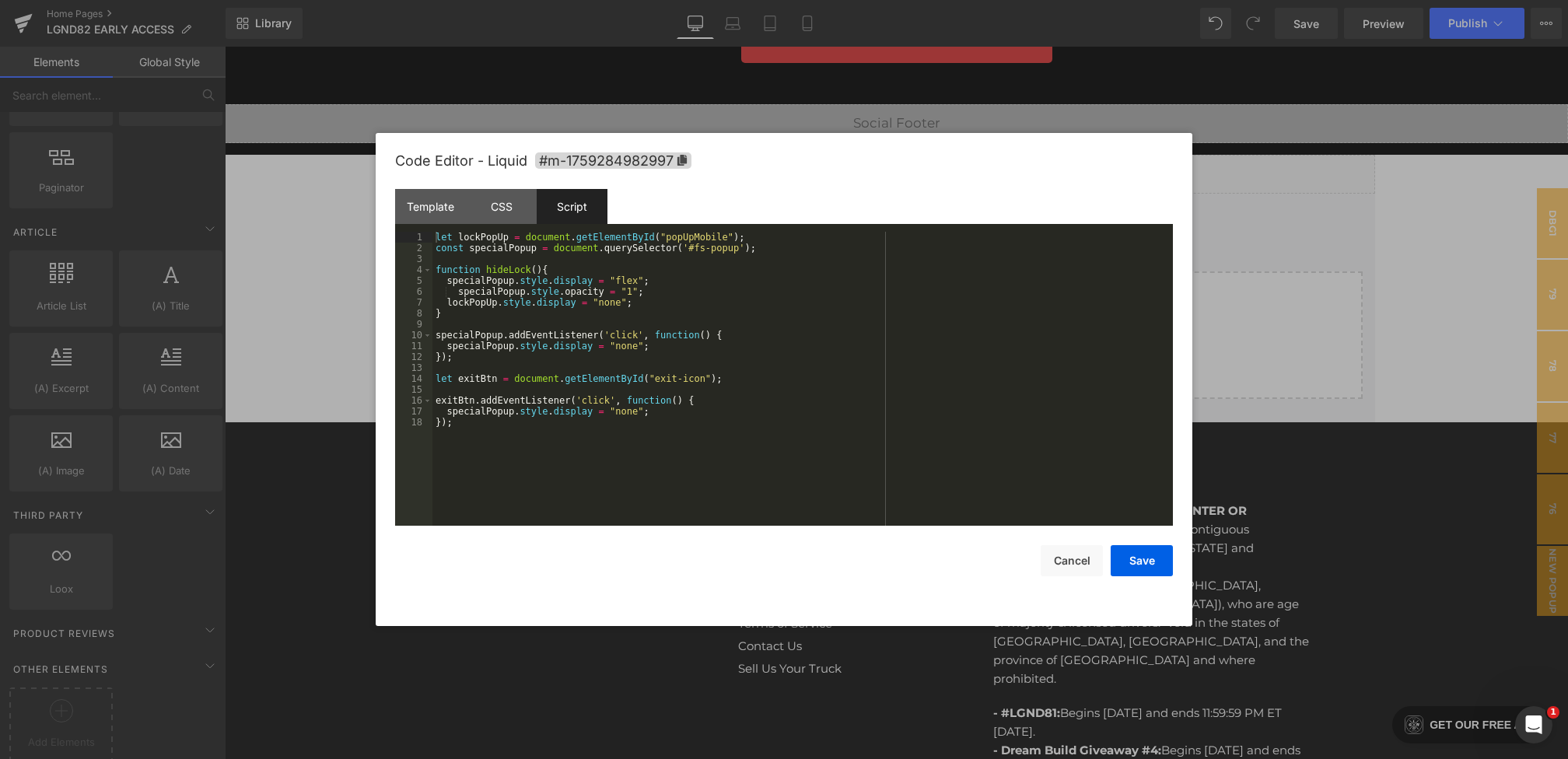
click at [1322, 330] on div at bounding box center [784, 379] width 1568 height 759
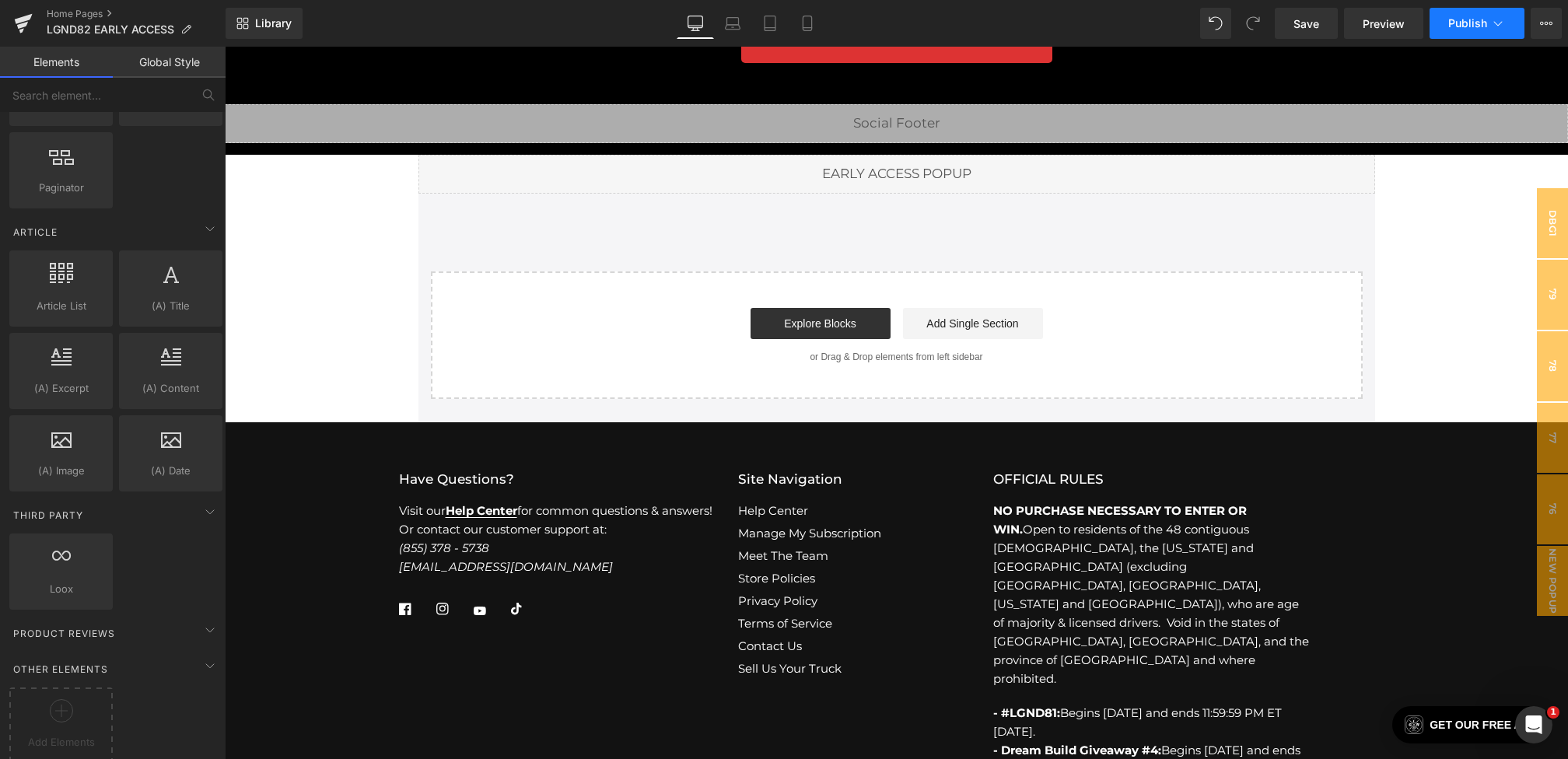
click at [1448, 23] on span "Publish" at bounding box center [1467, 23] width 39 height 12
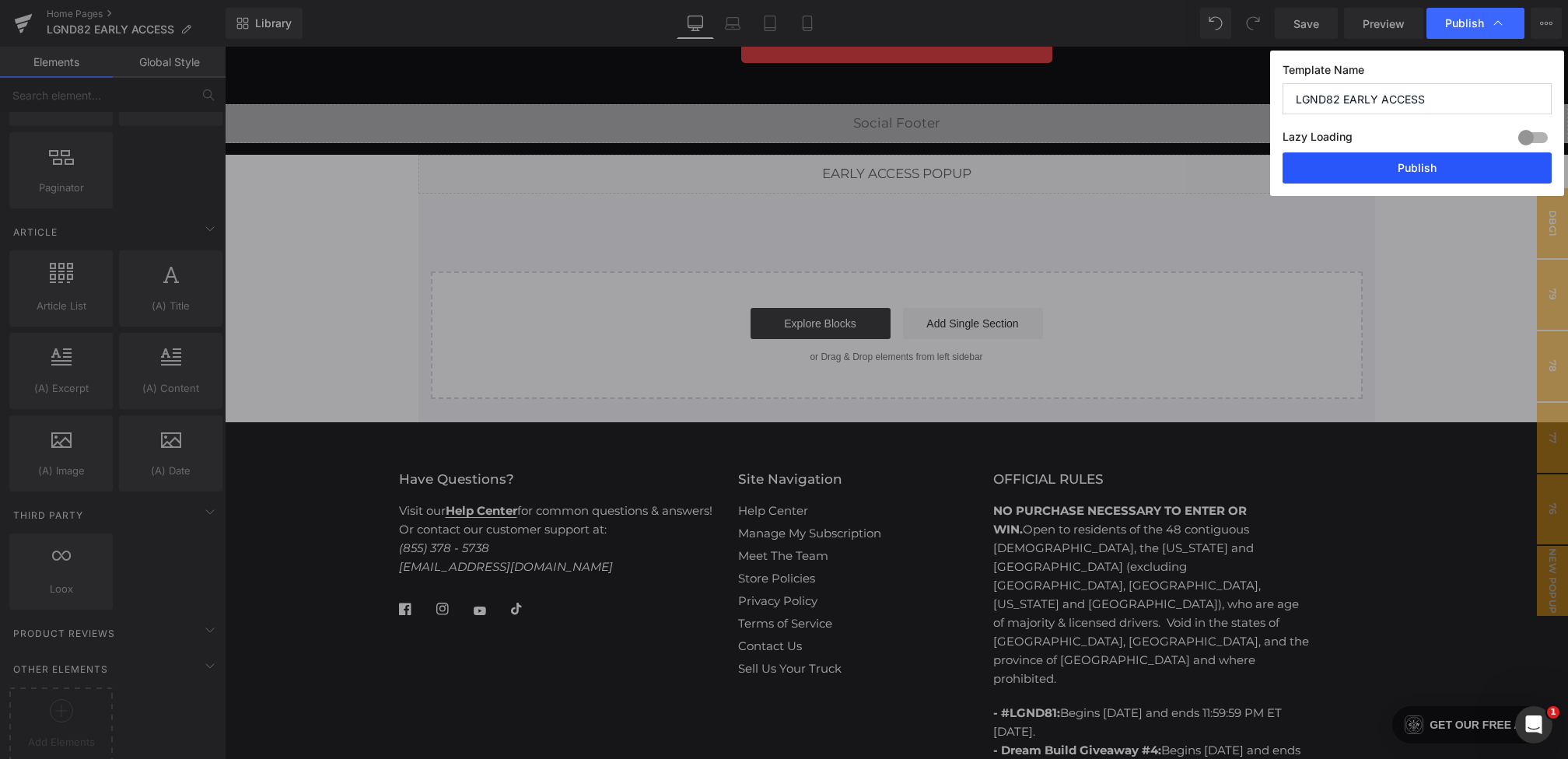
click at [1367, 165] on button "Publish" at bounding box center [1416, 167] width 269 height 31
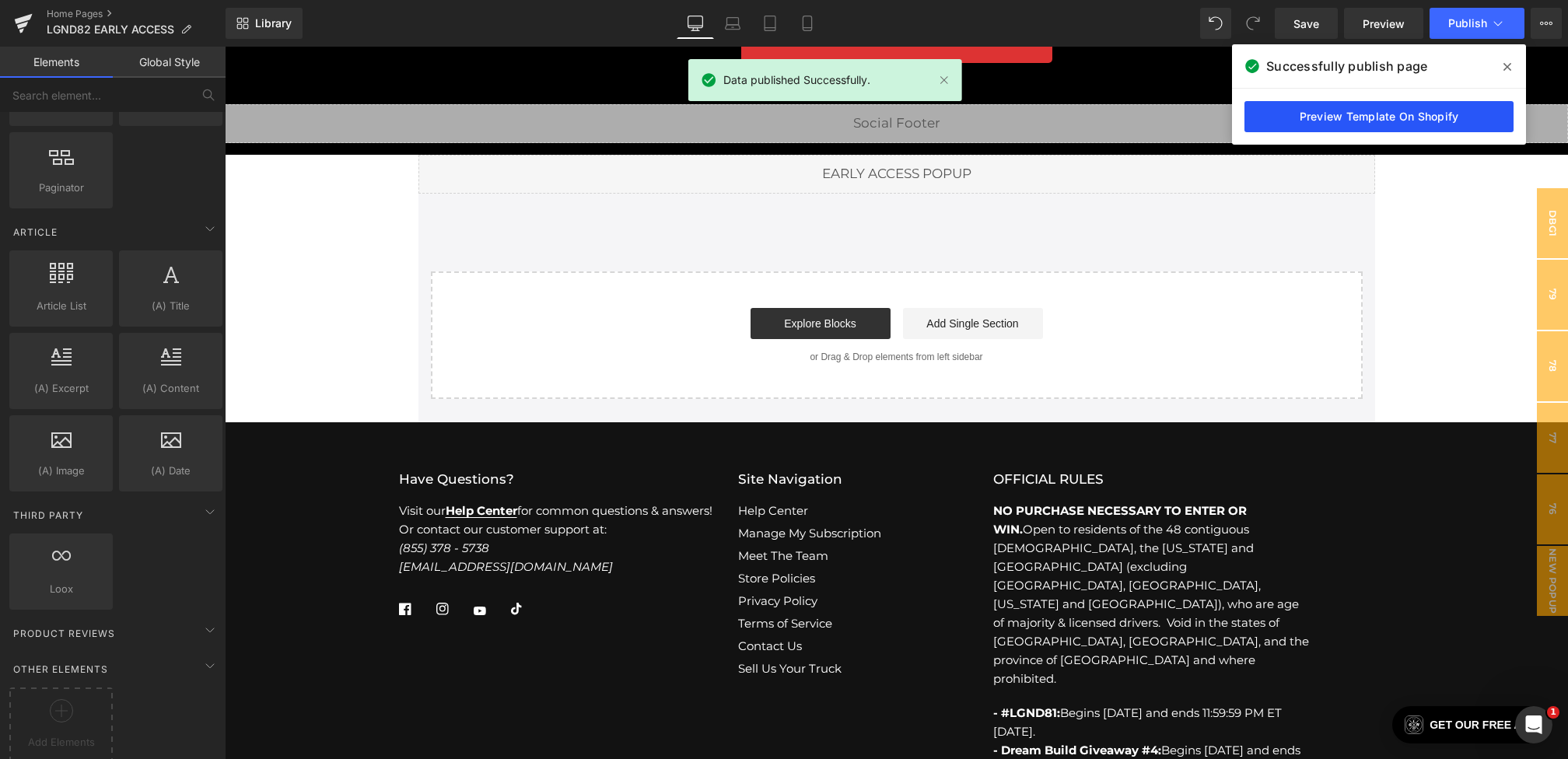
click at [1341, 126] on link "Preview Template On Shopify" at bounding box center [1378, 116] width 269 height 31
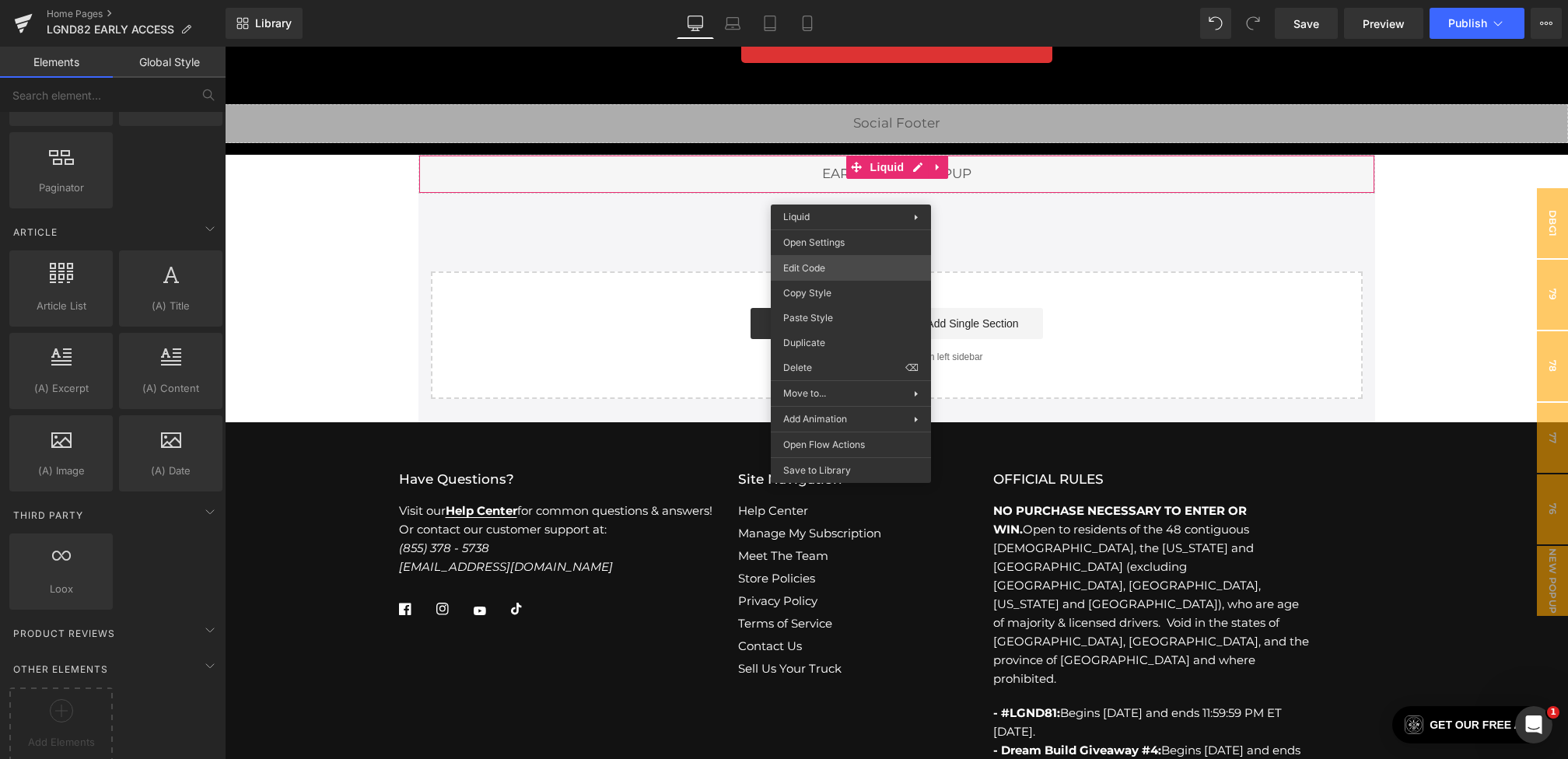
click at [839, 0] on div "Hero Banner You are previewing how the will restyle your page. You can not edit…" at bounding box center [784, 0] width 1568 height 0
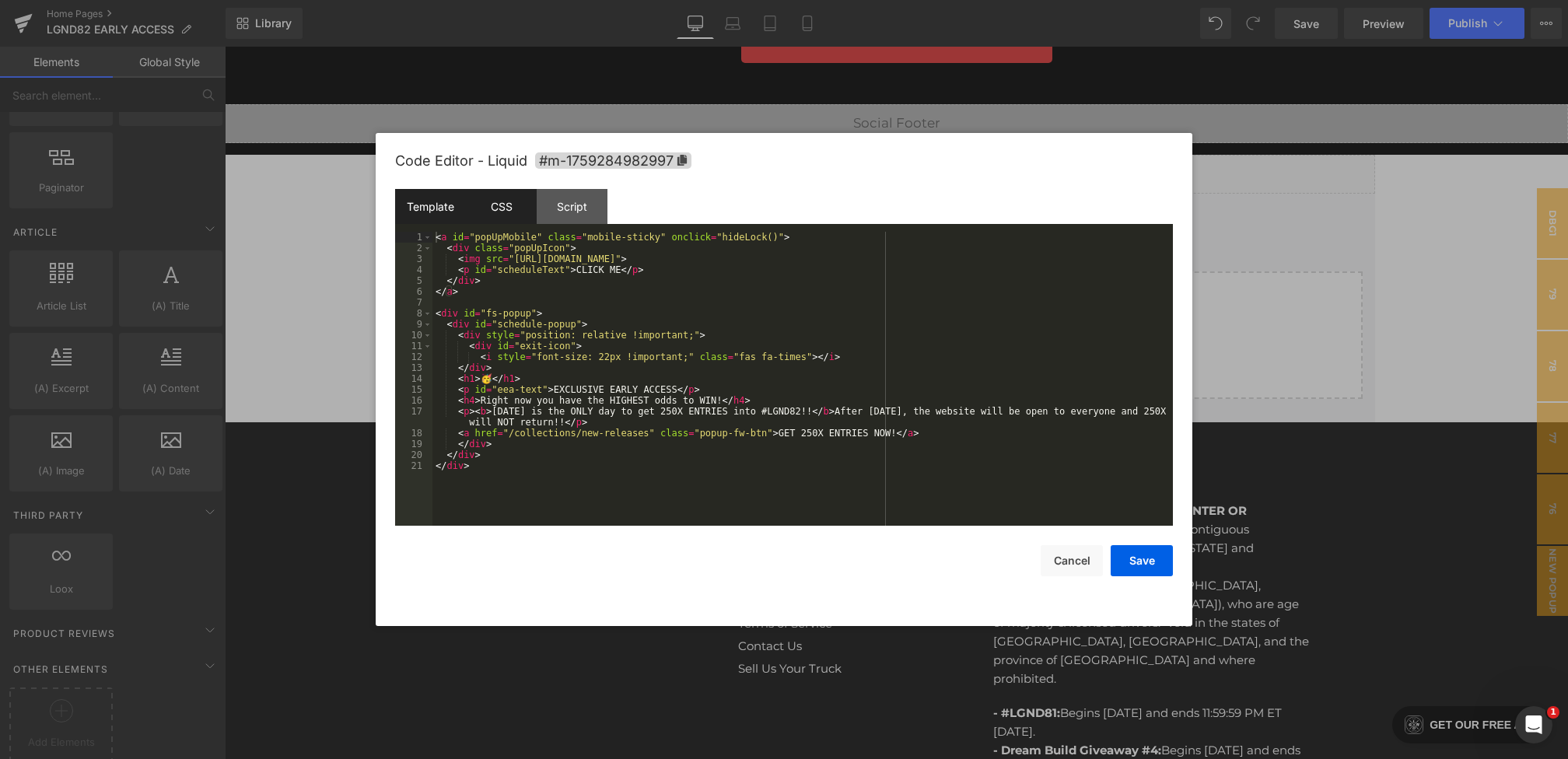
click at [507, 202] on div "CSS" at bounding box center [501, 207] width 71 height 35
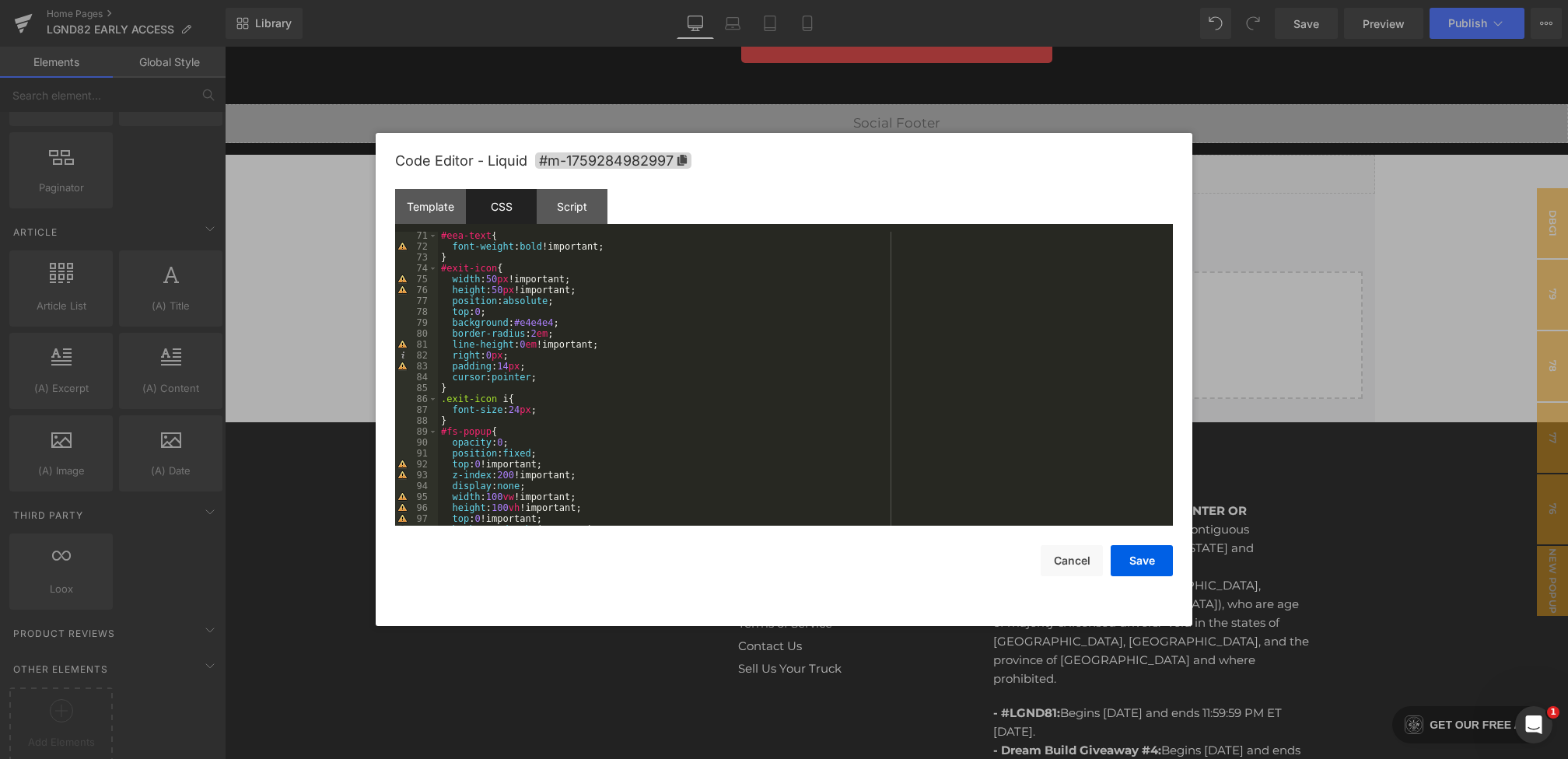
scroll to position [821, 0]
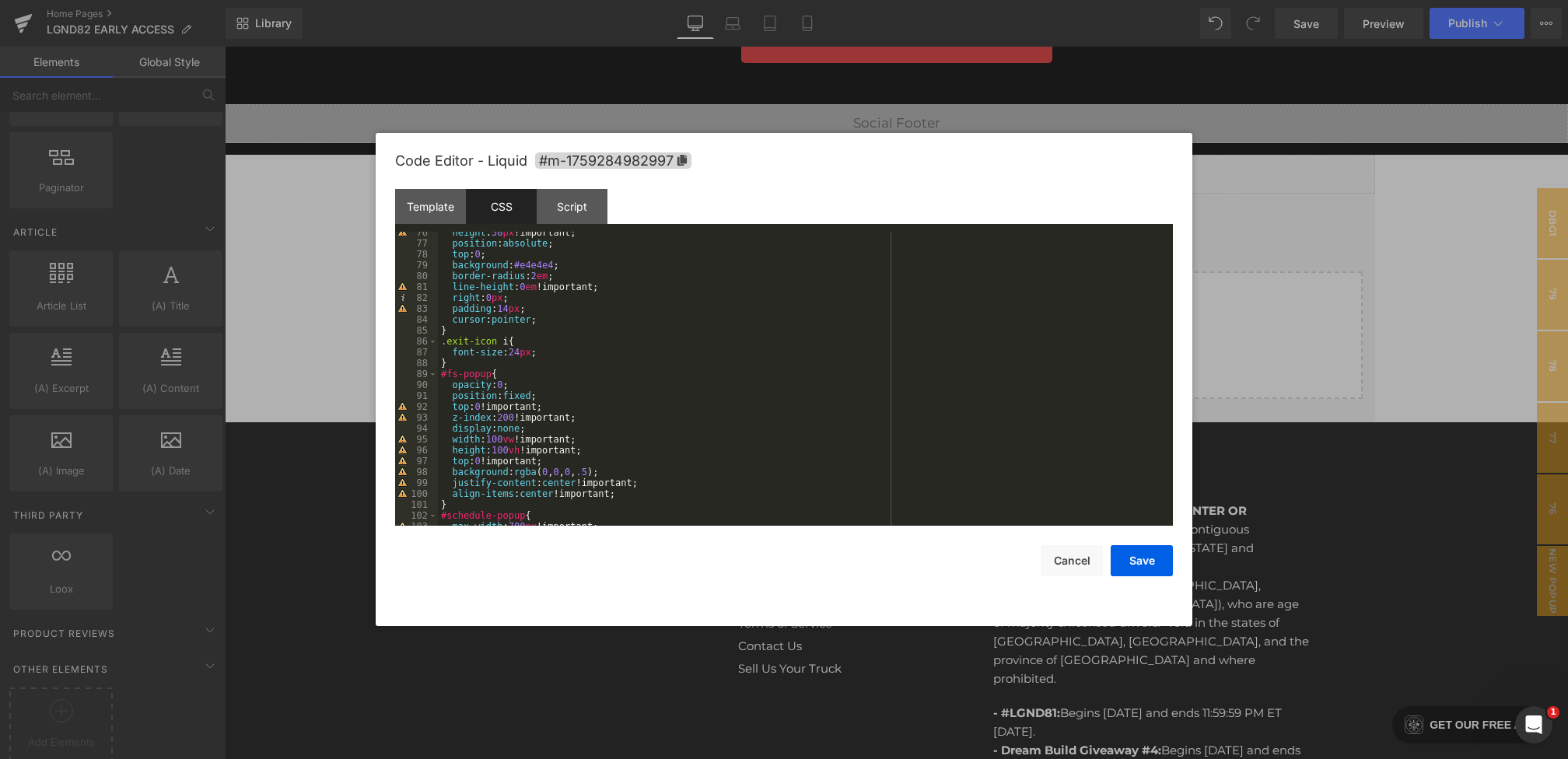
click at [647, 497] on div "height : 50 px !important; position : absolute ; top : 0 ; background : #e4e4e4…" at bounding box center [801, 385] width 729 height 316
paste textarea
click at [1162, 552] on button "Save" at bounding box center [1141, 560] width 62 height 31
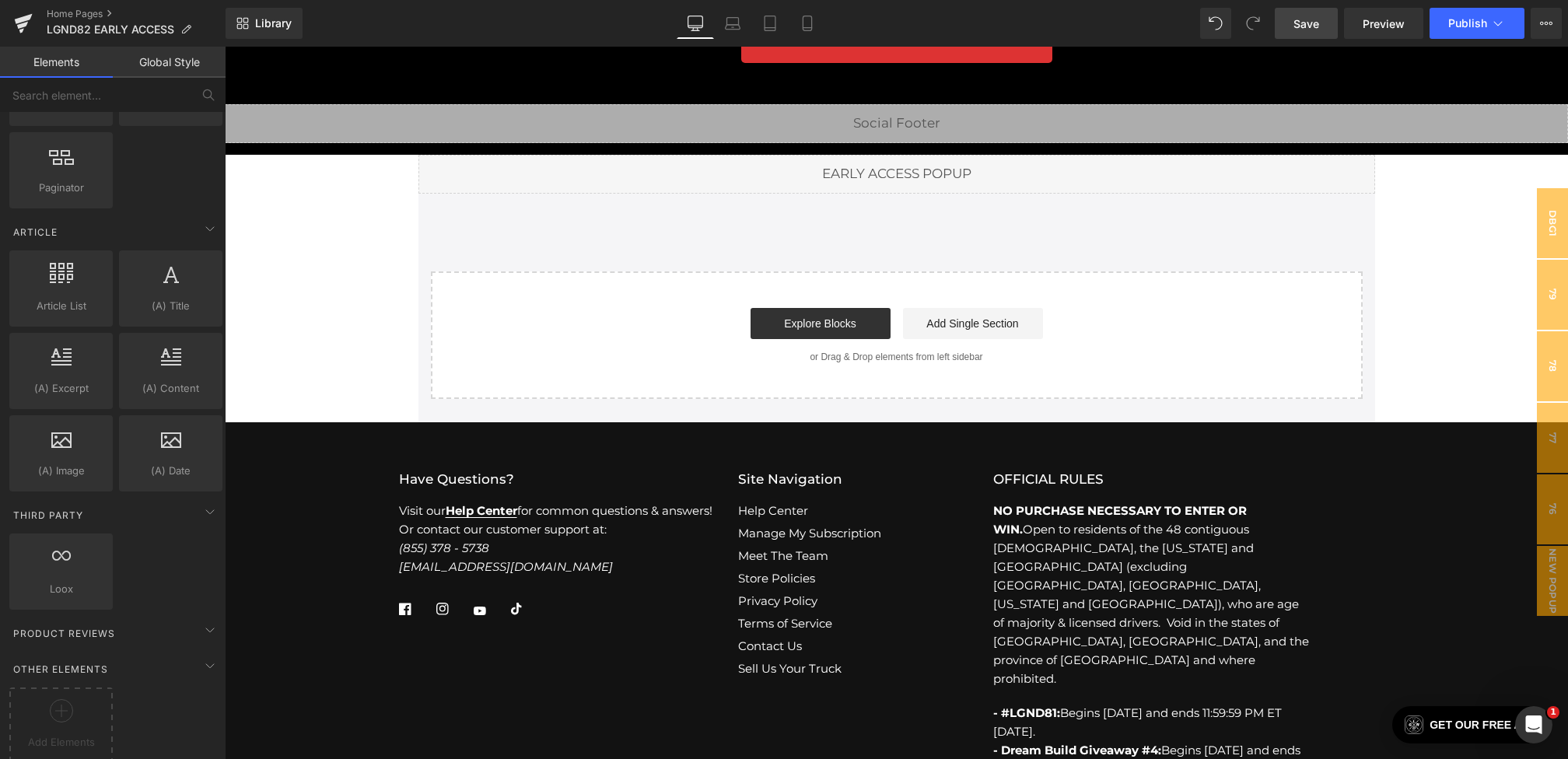
click at [1299, 29] on span "Save" at bounding box center [1306, 24] width 26 height 17
click at [1470, 32] on button "Publish" at bounding box center [1476, 22] width 95 height 31
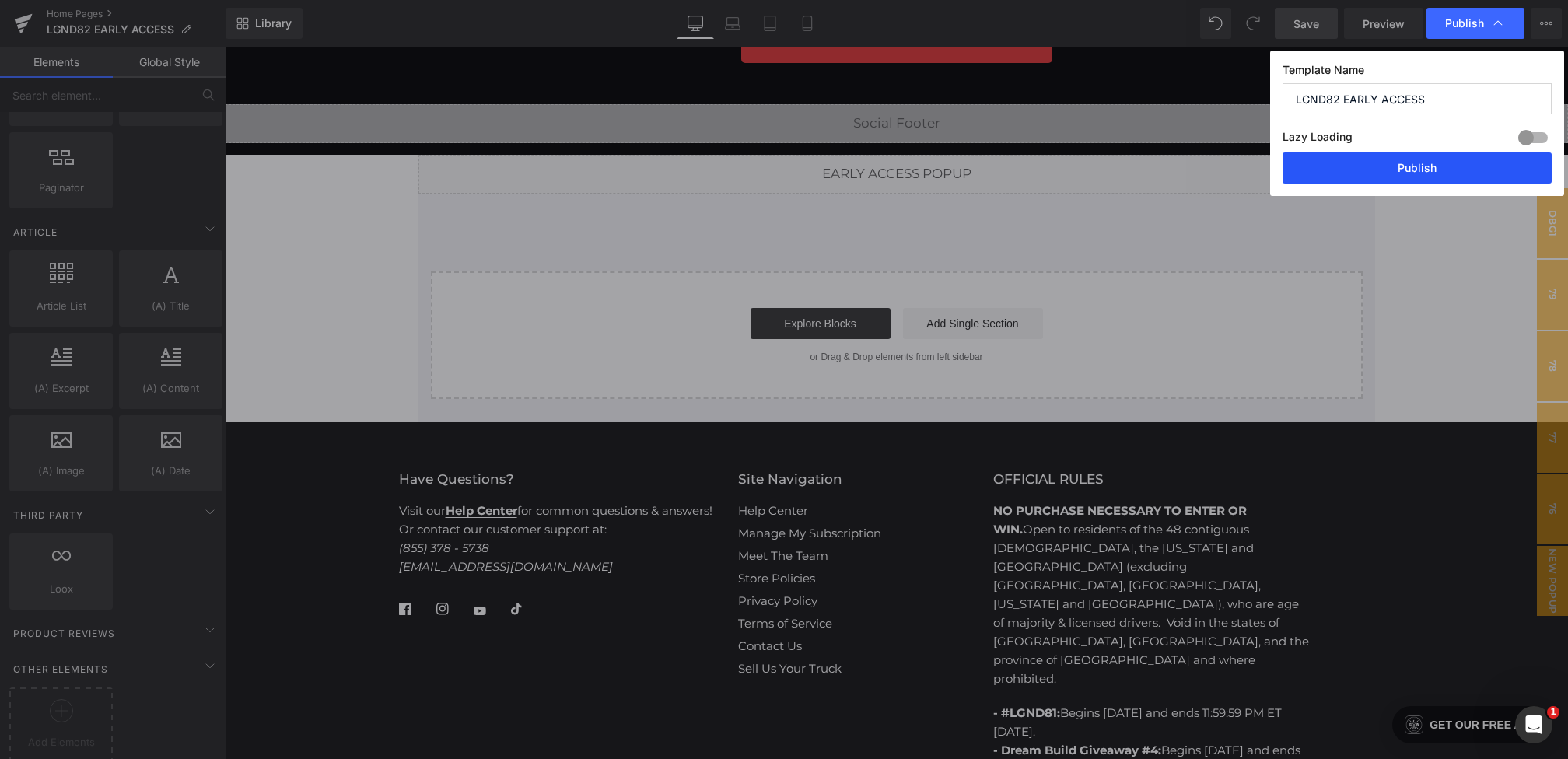
click at [1419, 162] on button "Publish" at bounding box center [1416, 167] width 269 height 31
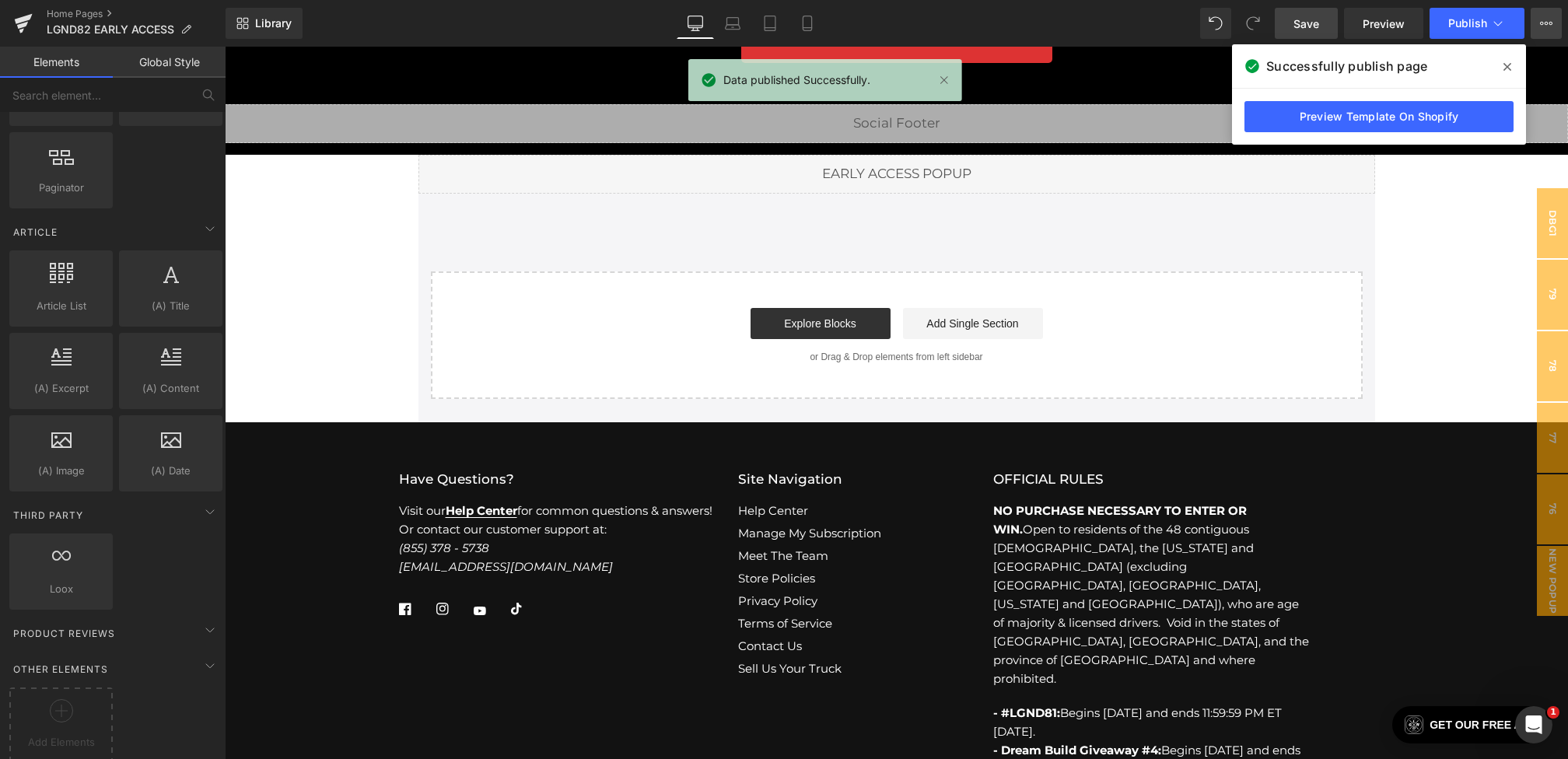
click at [1534, 26] on button "View Live Page View with current Template Save Template to Library Schedule Pub…" at bounding box center [1546, 22] width 31 height 31
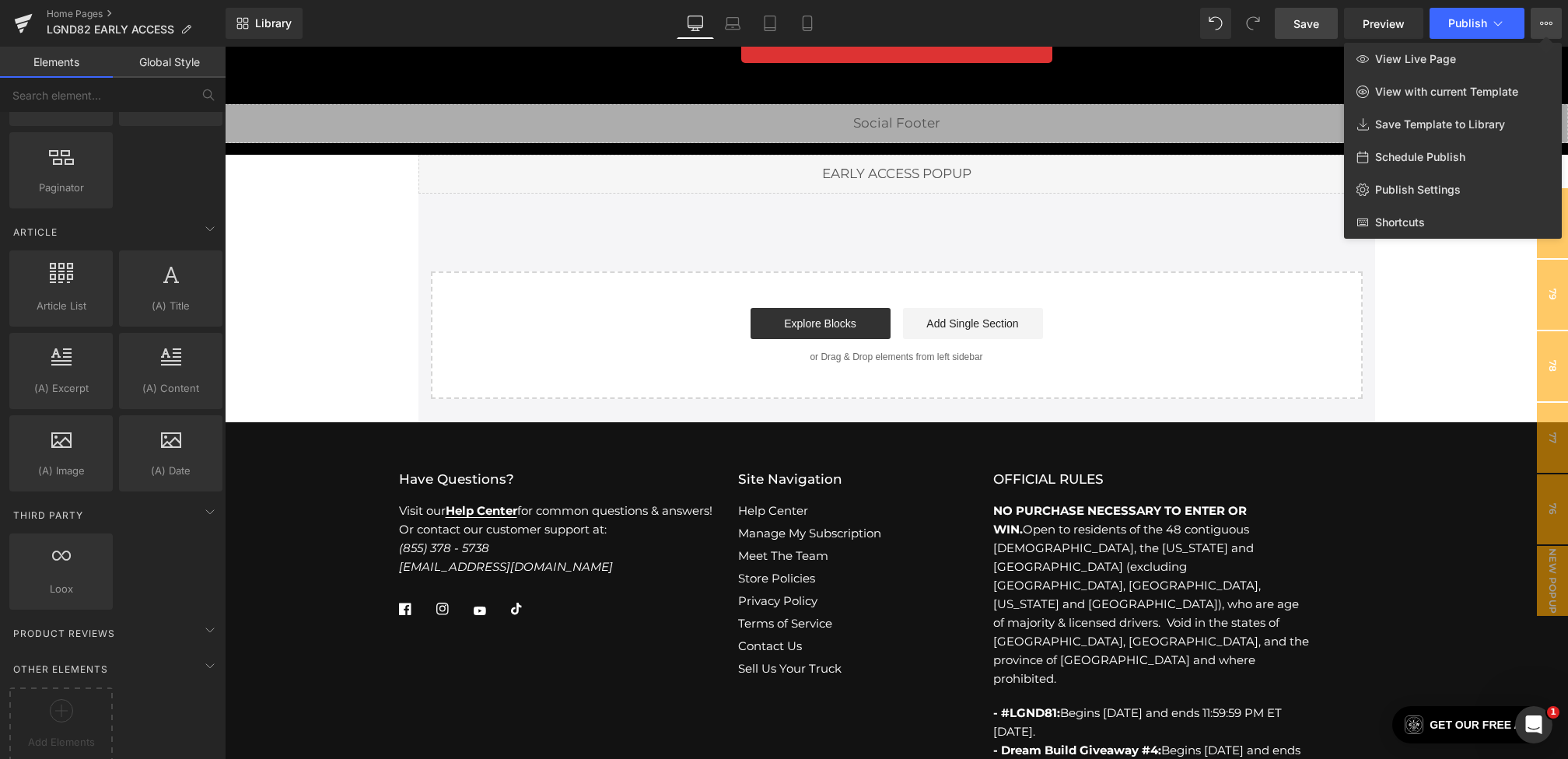
click at [1437, 152] on span "Schedule Publish" at bounding box center [1420, 157] width 90 height 14
select select
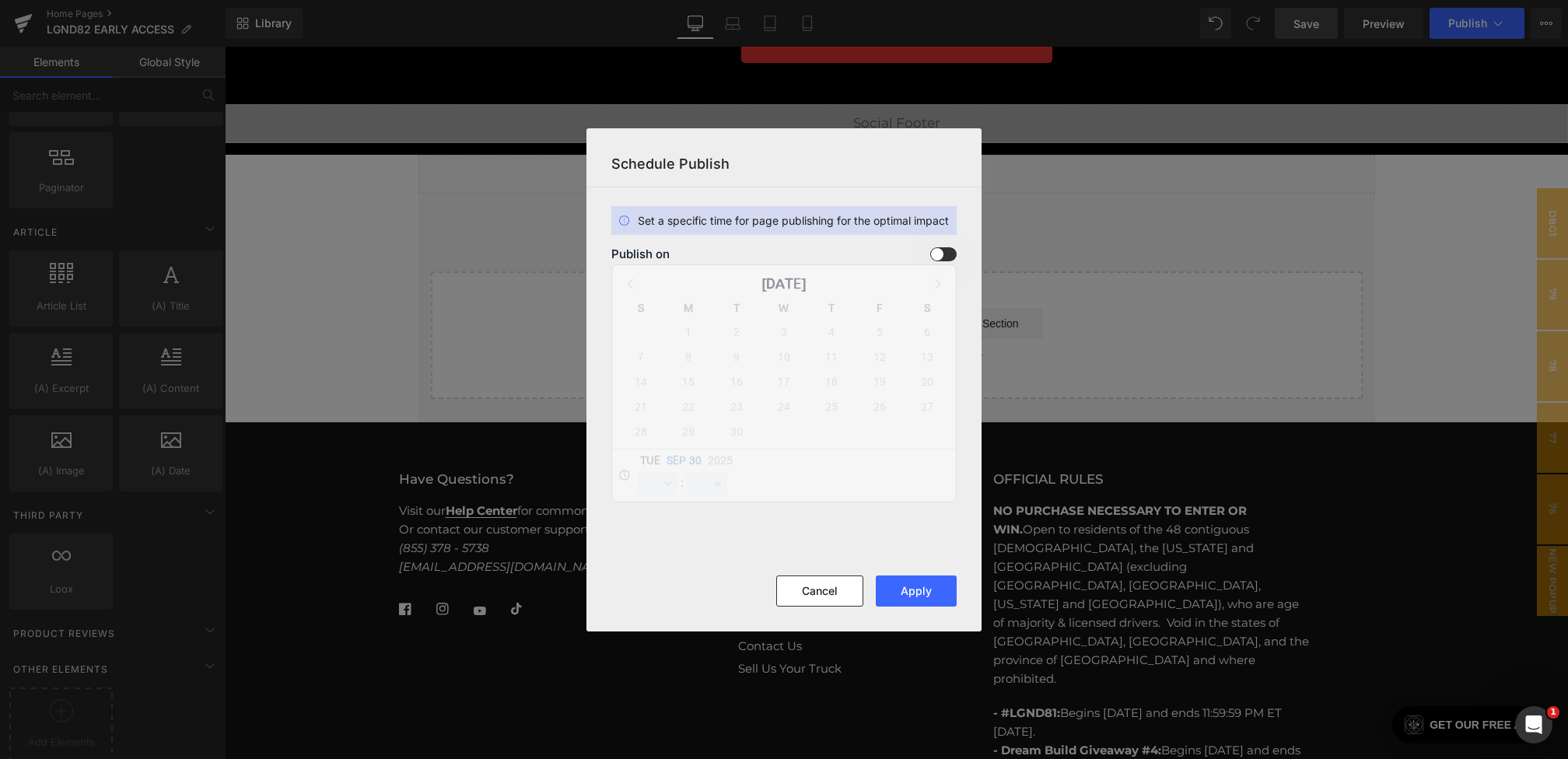
click at [941, 249] on span at bounding box center [943, 254] width 27 height 14
click at [0, 0] on input "checkbox" at bounding box center [0, 0] width 0 height 0
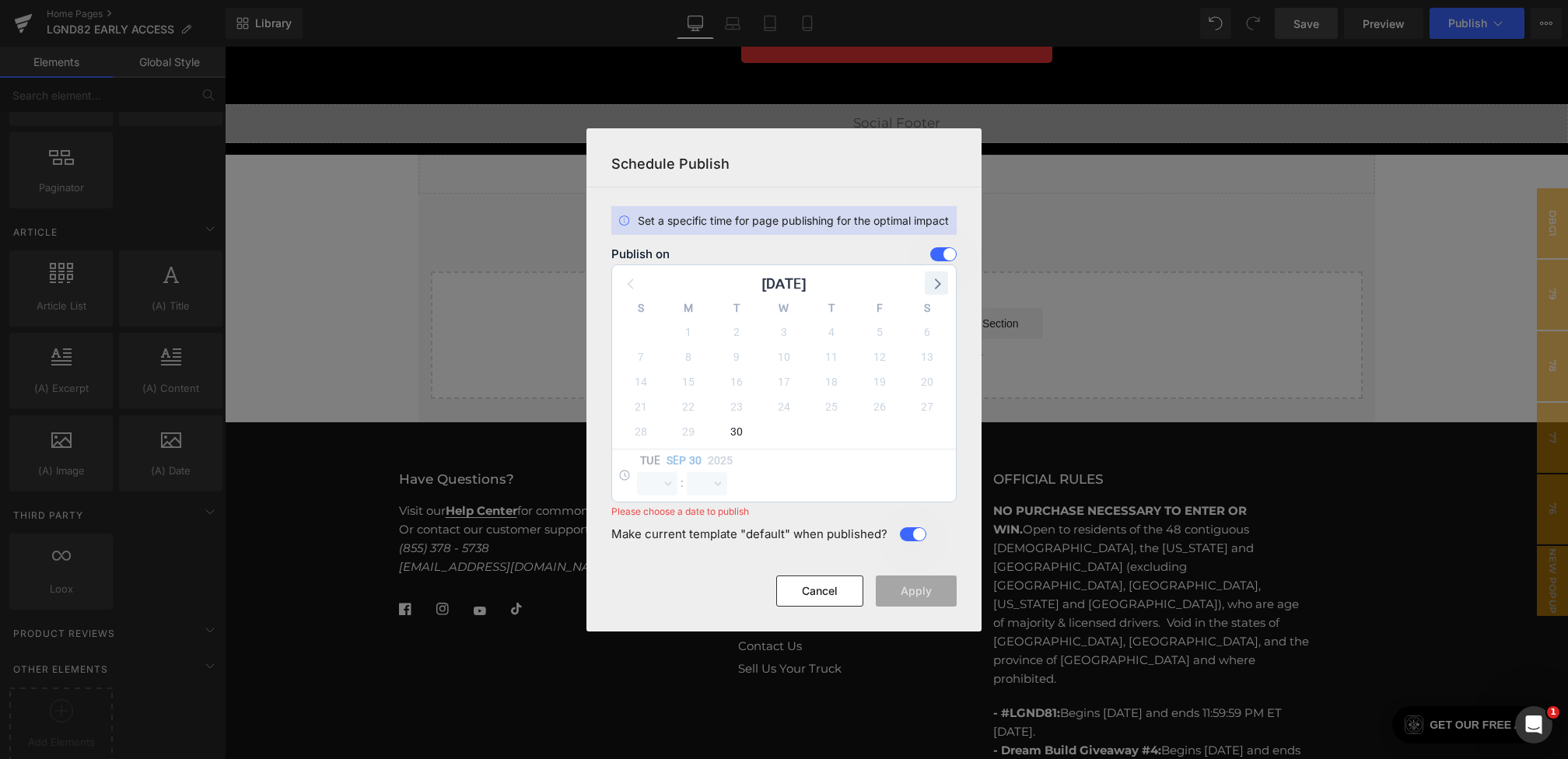
click at [941, 279] on icon at bounding box center [936, 283] width 20 height 20
click at [787, 328] on span "1" at bounding box center [784, 332] width 22 height 22
select select "22"
select select "19"
click at [653, 479] on select "00 01 02 03 04 05 06 07 08 09 10 11 12 13 14 15 16 17 18 19 20 21 22 23" at bounding box center [657, 484] width 41 height 23
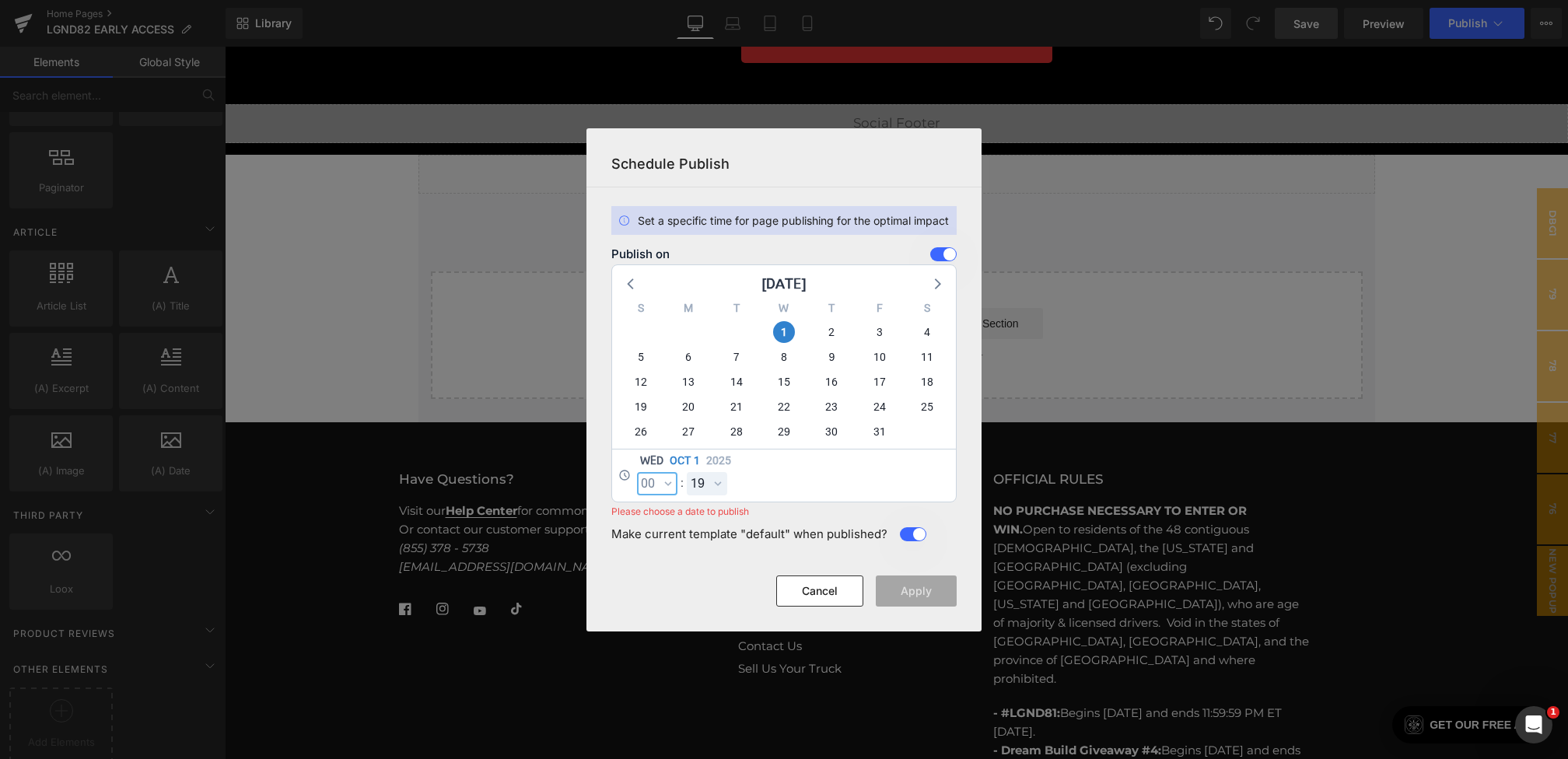
click at [637, 472] on select "00 01 02 03 04 05 06 07 08 09 10 11 12 13 14 15 16 17 18 19 20 21 22 23" at bounding box center [657, 484] width 41 height 23
select select "0"
click at [712, 477] on select "00 01 02 03 04 05 06 07 08 09 10 11 12 13 14 15 16 17 18 19 20 21 22 23 24 25 2…" at bounding box center [707, 484] width 41 height 23
click at [687, 472] on select "00 01 02 03 04 05 06 07 08 09 10 11 12 13 14 15 16 17 18 19 20 21 22 23 24 25 2…" at bounding box center [707, 484] width 41 height 23
select select "0"
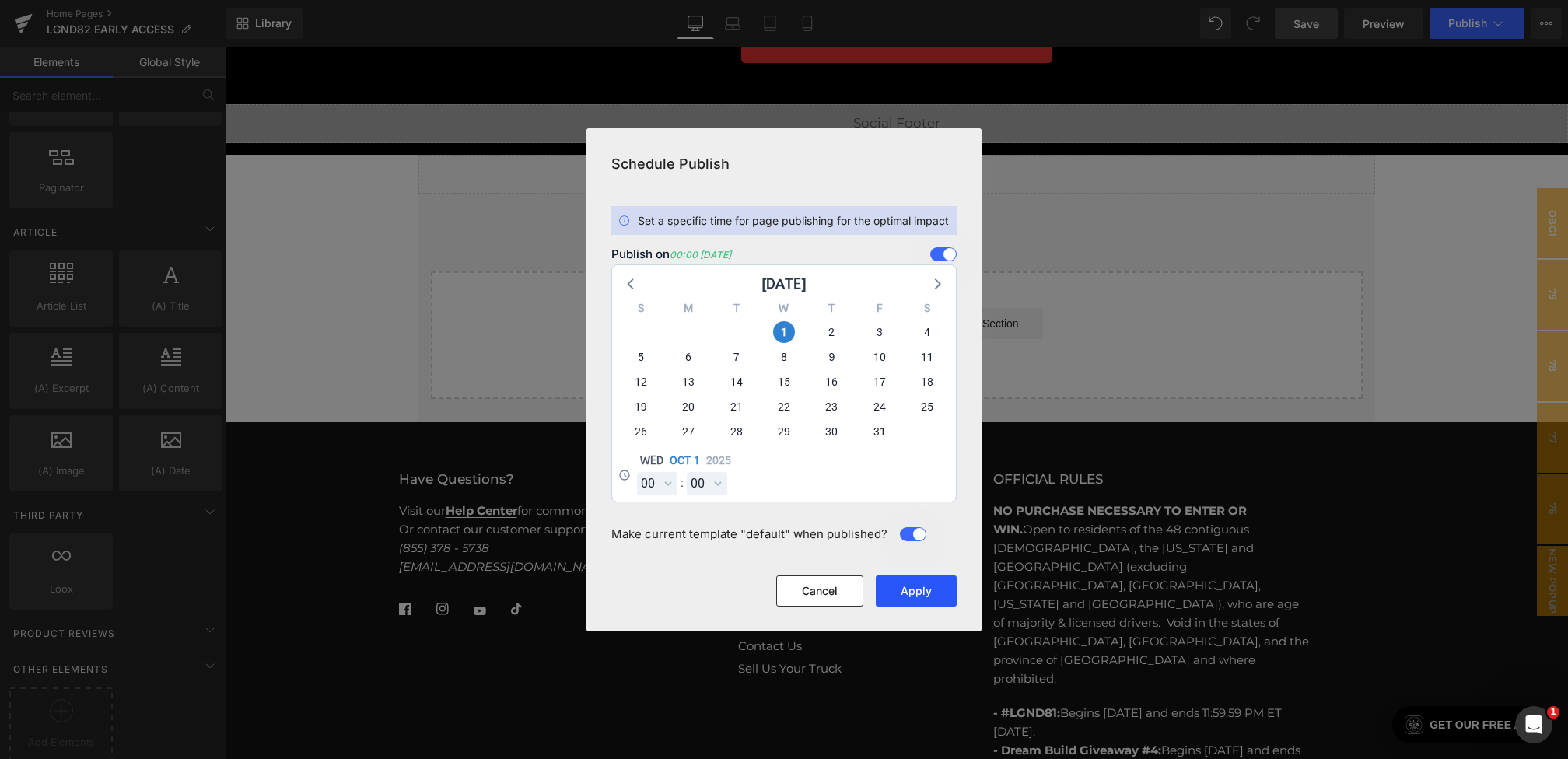
click at [906, 589] on button "Apply" at bounding box center [916, 591] width 81 height 31
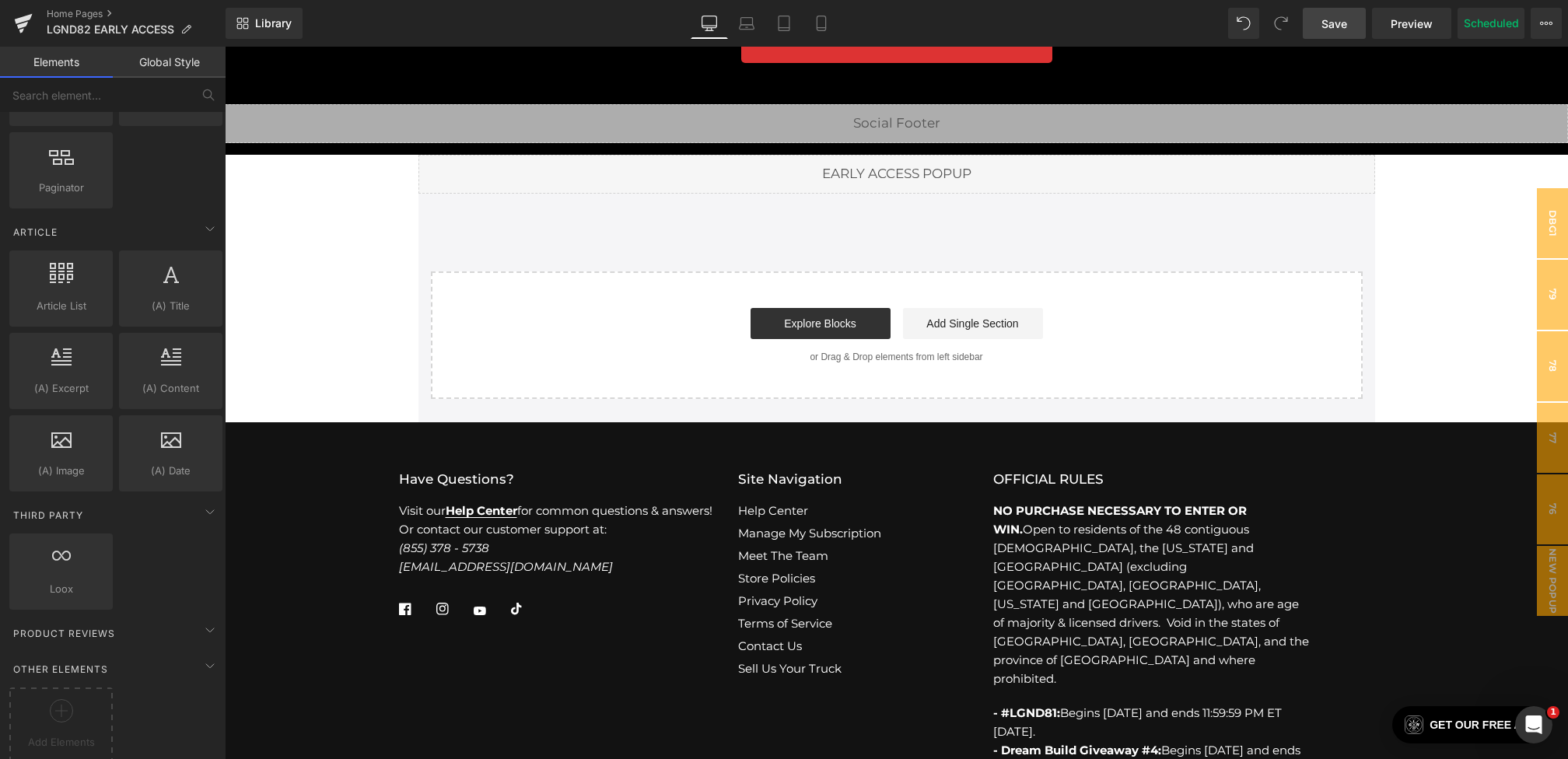
click at [1306, 16] on link "Save" at bounding box center [1334, 22] width 63 height 31
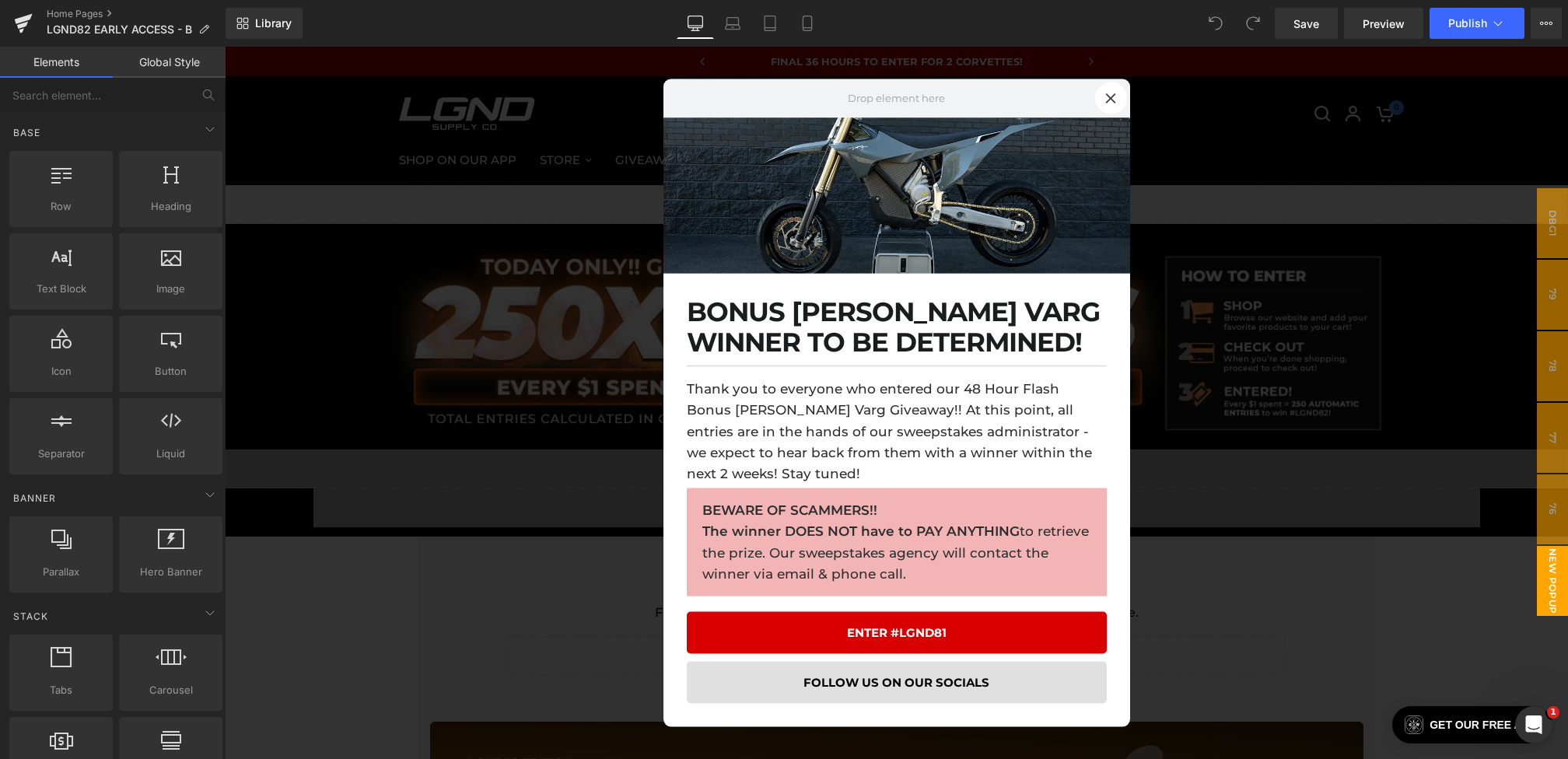
click at [1176, 225] on div at bounding box center [896, 402] width 1343 height 712
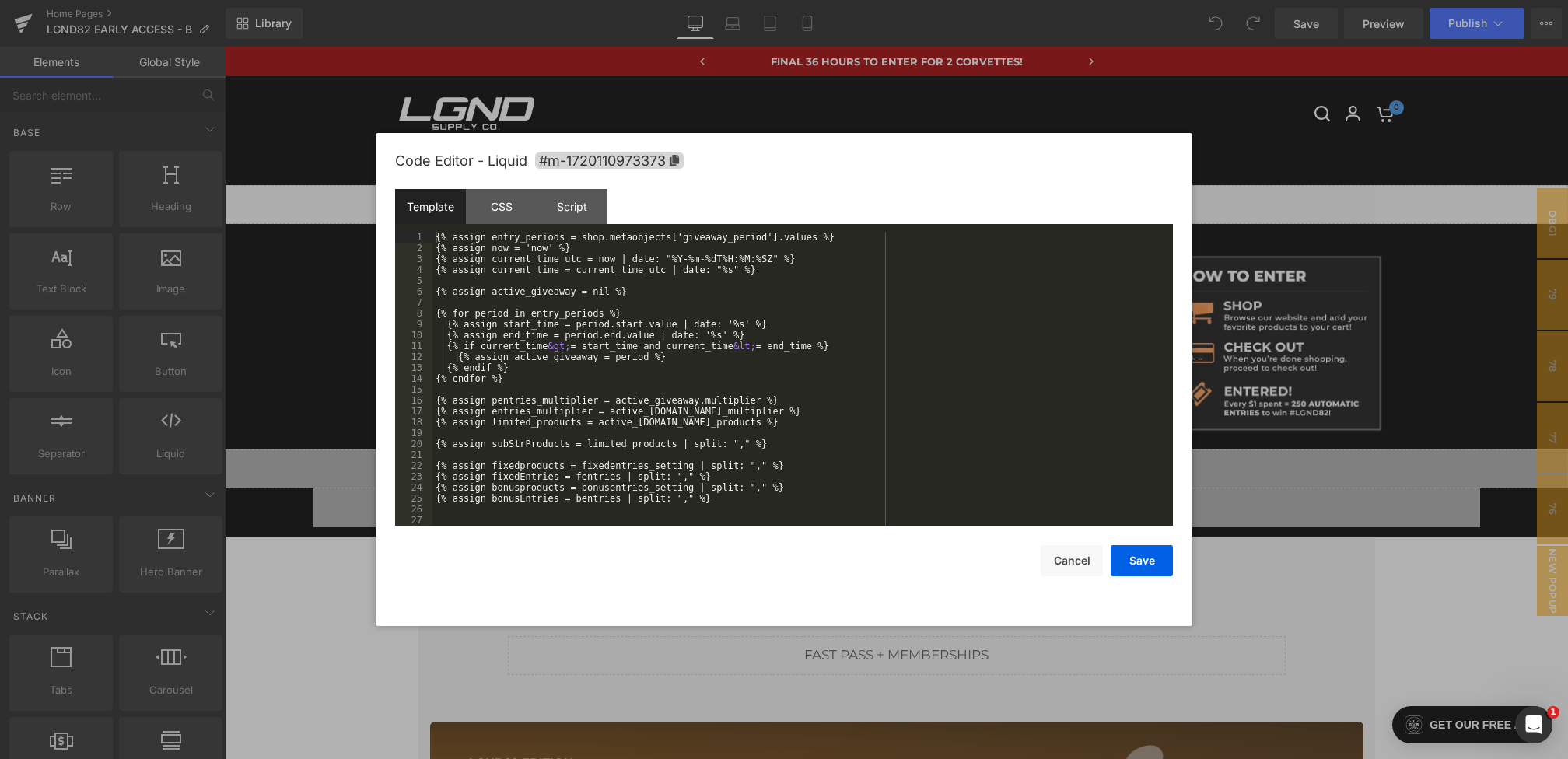
click at [725, 0] on div "You are previewing how the will restyle your page. You can not edit Elements in…" at bounding box center [784, 0] width 1568 height 0
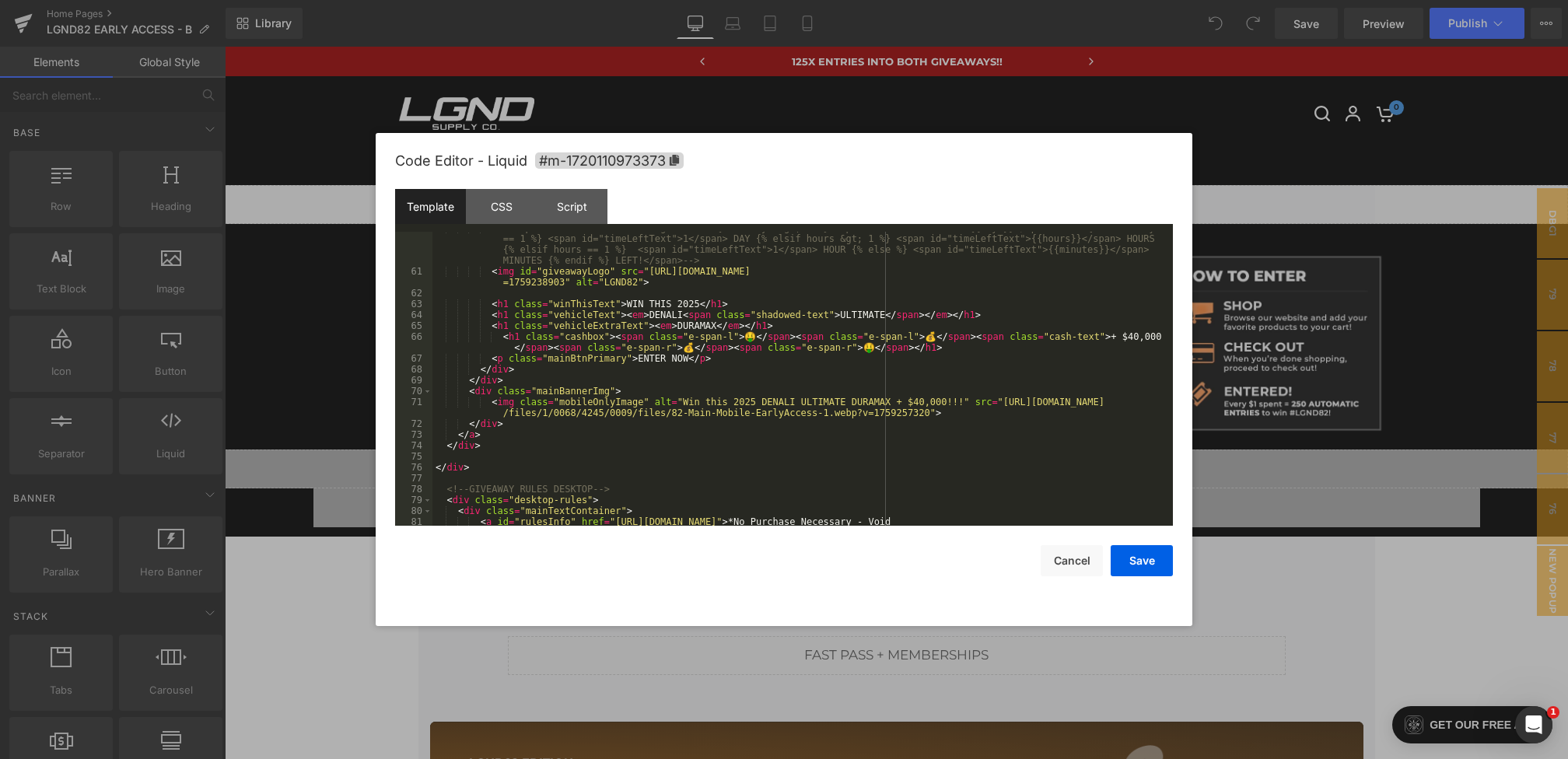
scroll to position [652, 0]
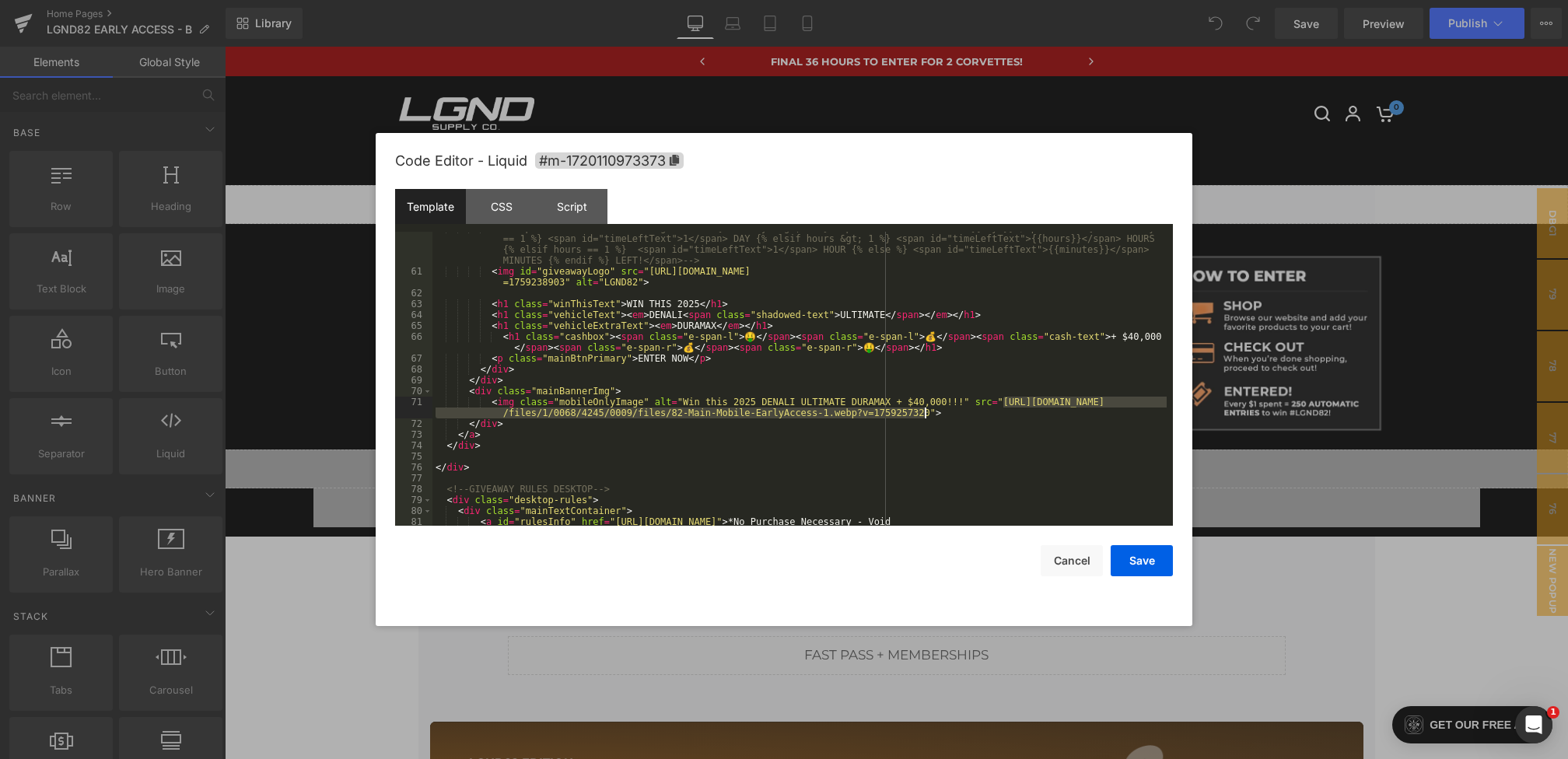
drag, startPoint x: 1005, startPoint y: 407, endPoint x: 927, endPoint y: 414, distance: 78.3
click at [927, 414] on div "<!-- <span class="time-left-badge"> ONLY {% if days &gt; 1 %} <span id="timeLef…" at bounding box center [799, 402] width 734 height 359
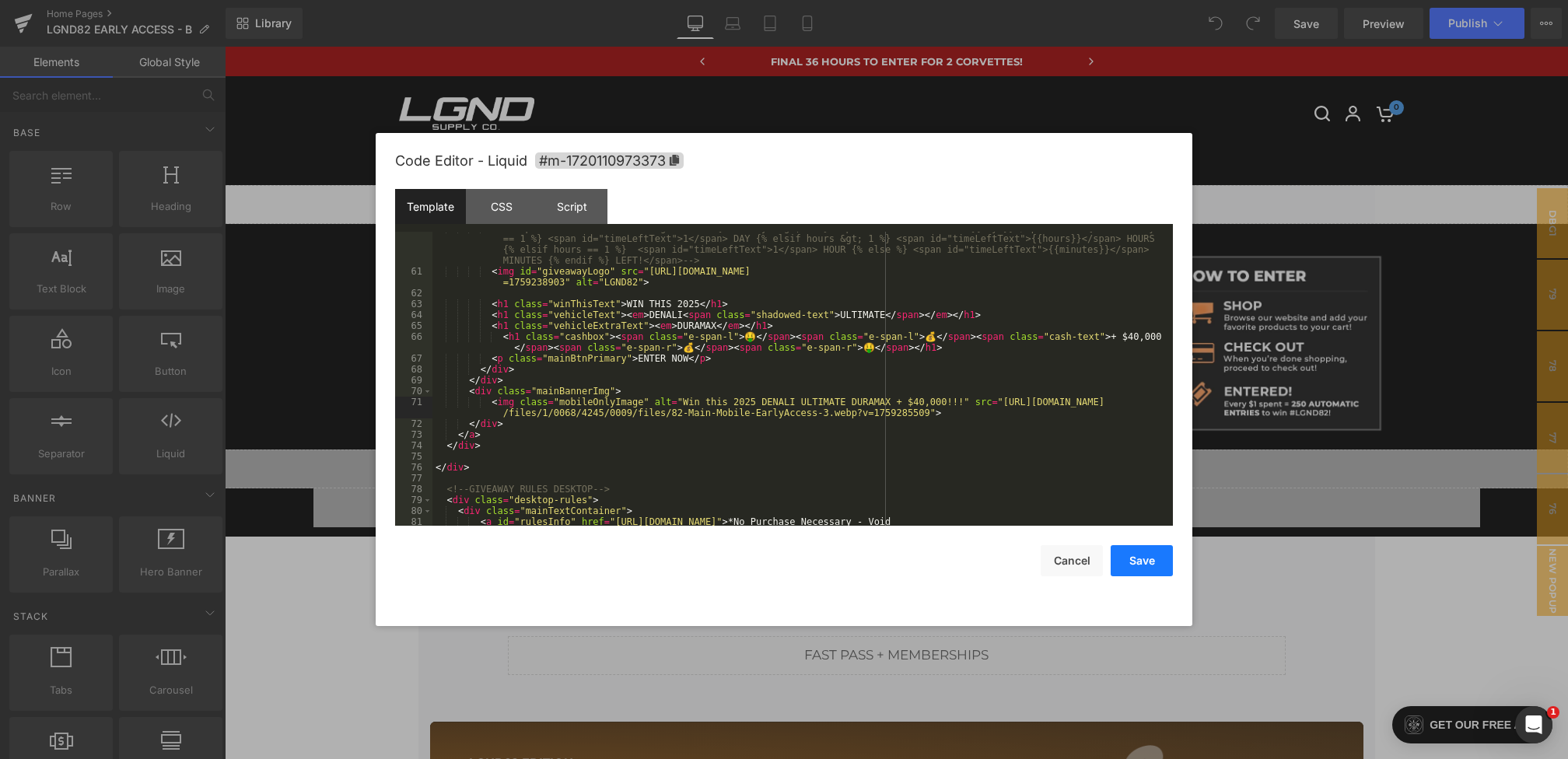
click at [1145, 563] on button "Save" at bounding box center [1141, 560] width 62 height 31
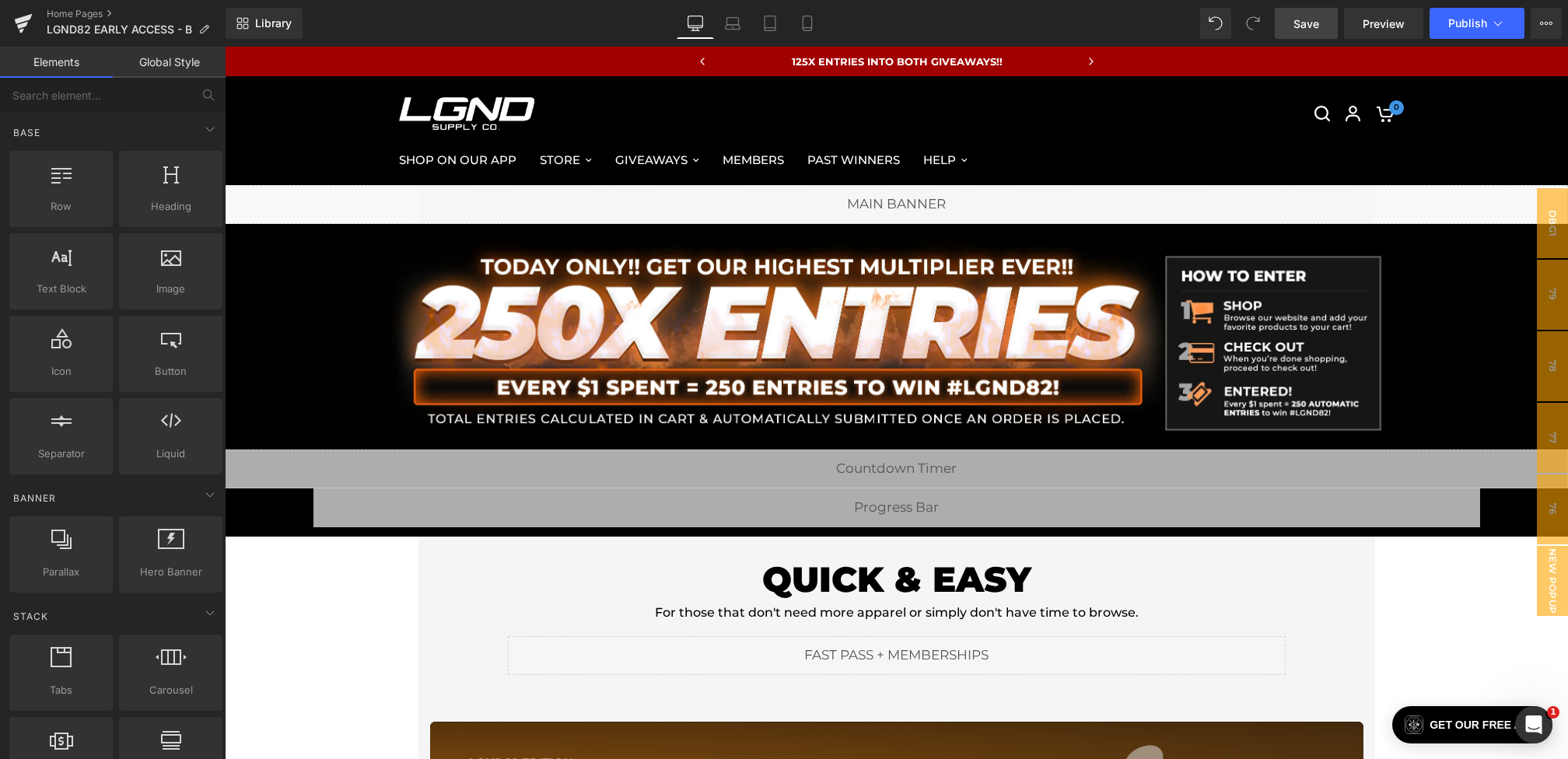
click at [1319, 25] on span "Save" at bounding box center [1306, 24] width 26 height 17
click at [1361, 23] on link "Preview" at bounding box center [1383, 22] width 79 height 31
